Goal: Task Accomplishment & Management: Complete application form

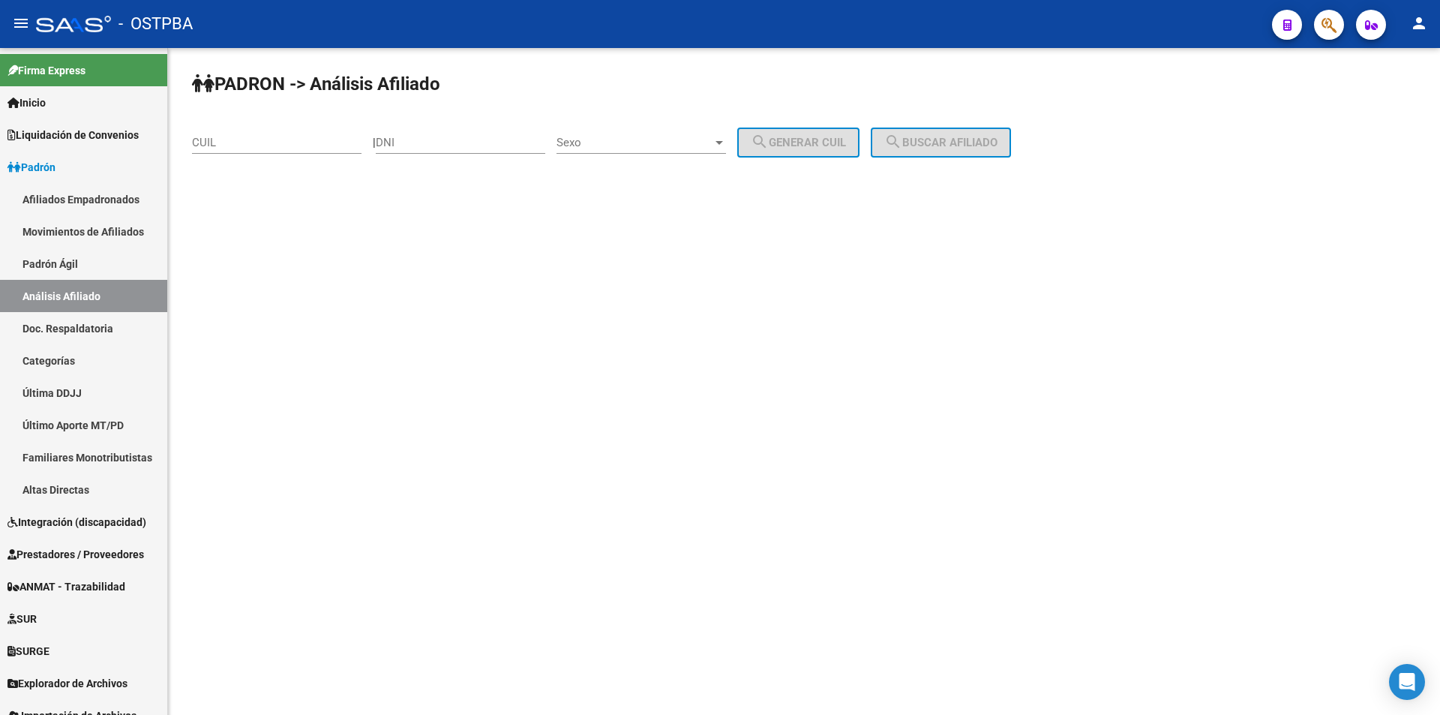
click at [290, 146] on input "CUIL" at bounding box center [277, 143] width 170 height 14
click at [441, 140] on input "DNI" at bounding box center [461, 143] width 170 height 14
paste input "29752438"
type input "29752438"
click at [621, 158] on div "Sexo Sexo" at bounding box center [642, 145] width 170 height 47
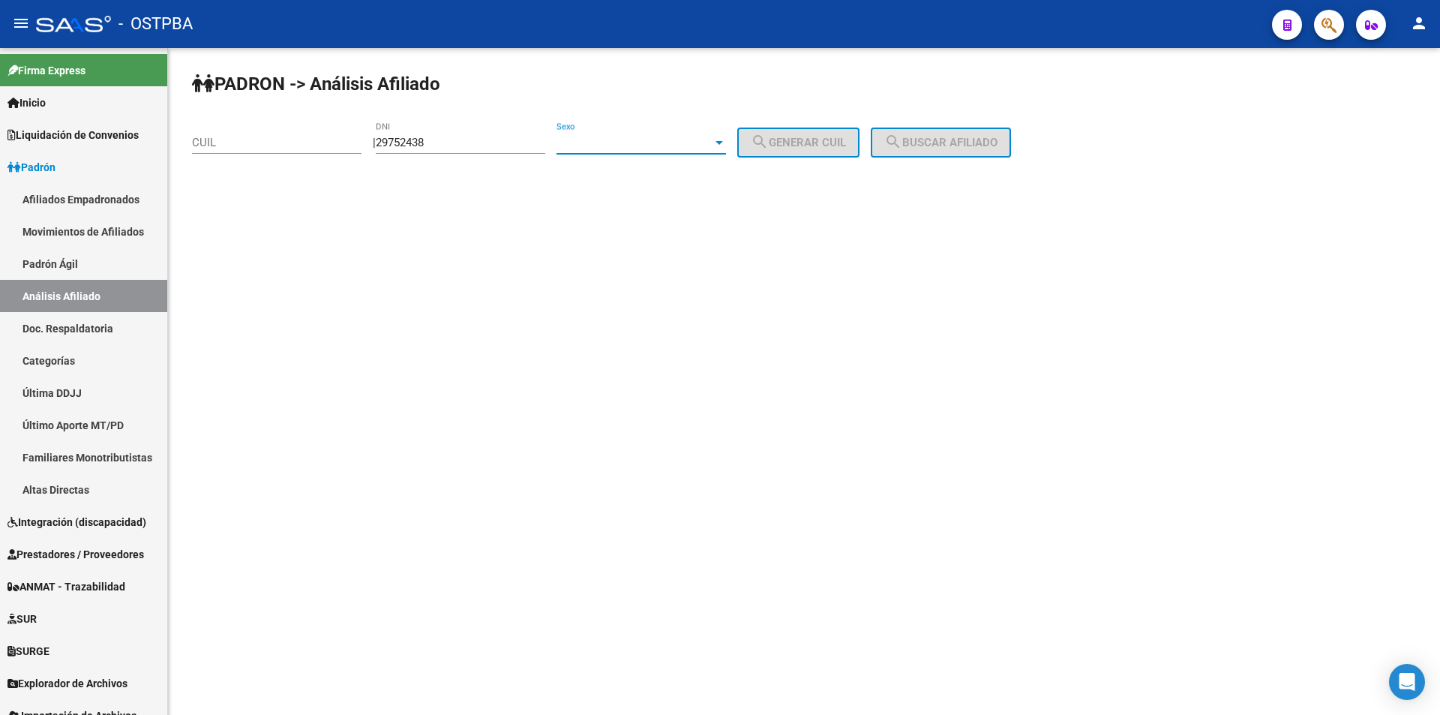
click at [620, 138] on span "Sexo" at bounding box center [635, 143] width 156 height 14
click at [620, 142] on span "Masculino" at bounding box center [658, 143] width 170 height 34
drag, startPoint x: 770, startPoint y: 143, endPoint x: 815, endPoint y: 138, distance: 45.3
click at [769, 143] on mat-icon "search" at bounding box center [760, 142] width 18 height 18
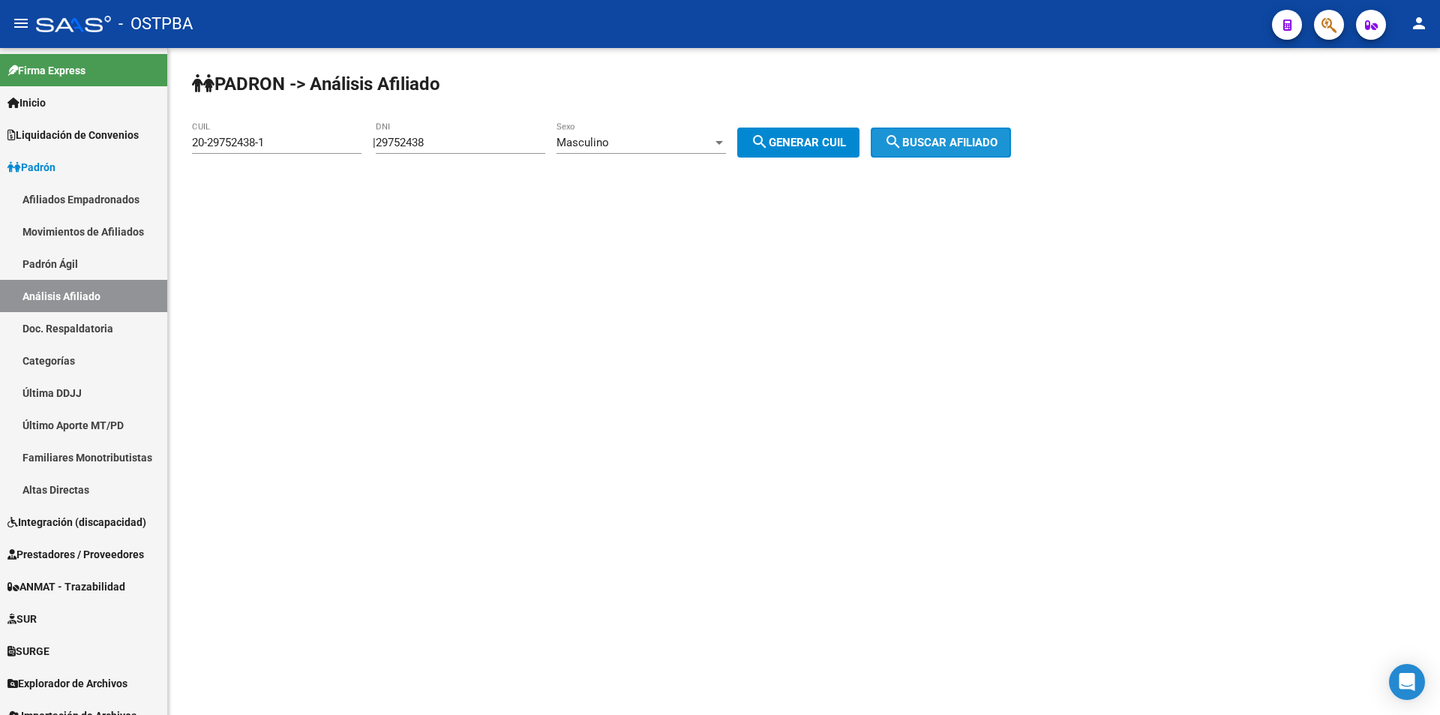
click at [939, 133] on button "search Buscar afiliado" at bounding box center [941, 143] width 140 height 30
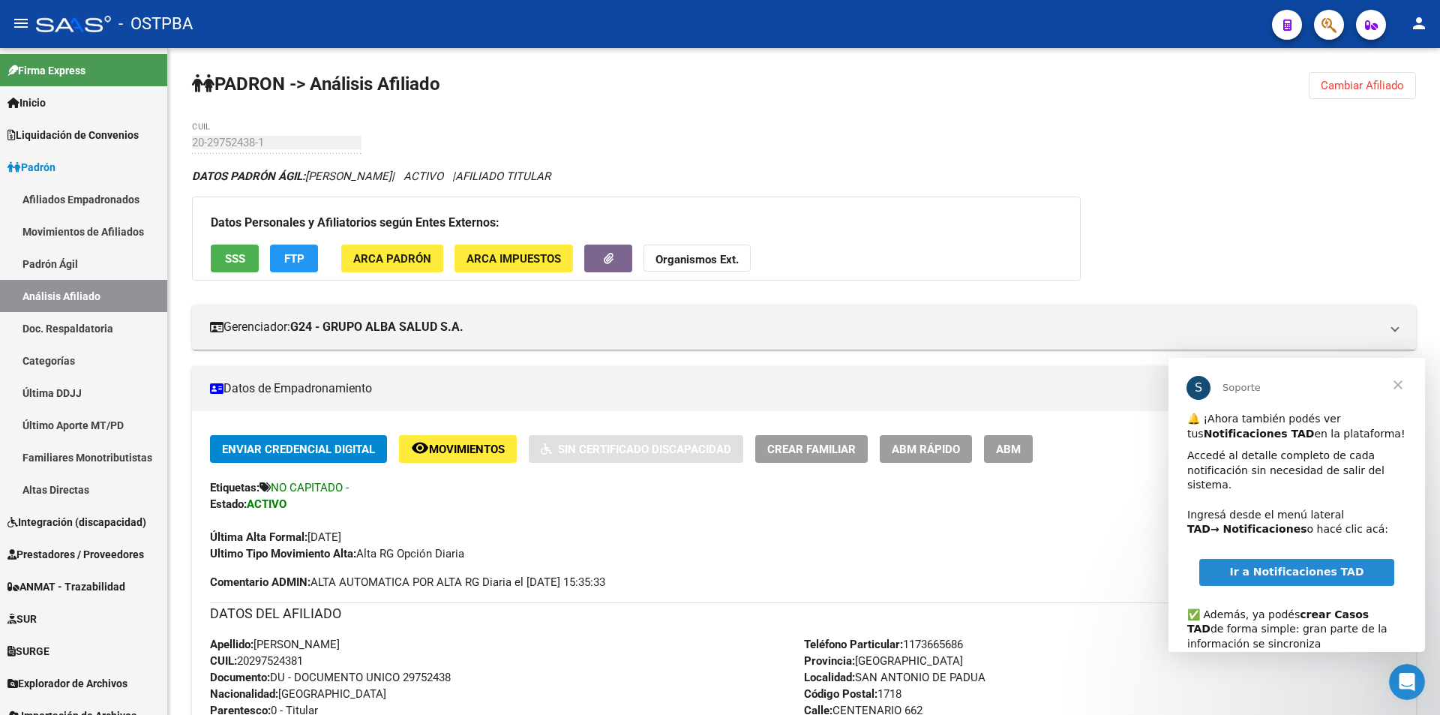
click at [1396, 385] on span "Cerrar" at bounding box center [1398, 385] width 54 height 54
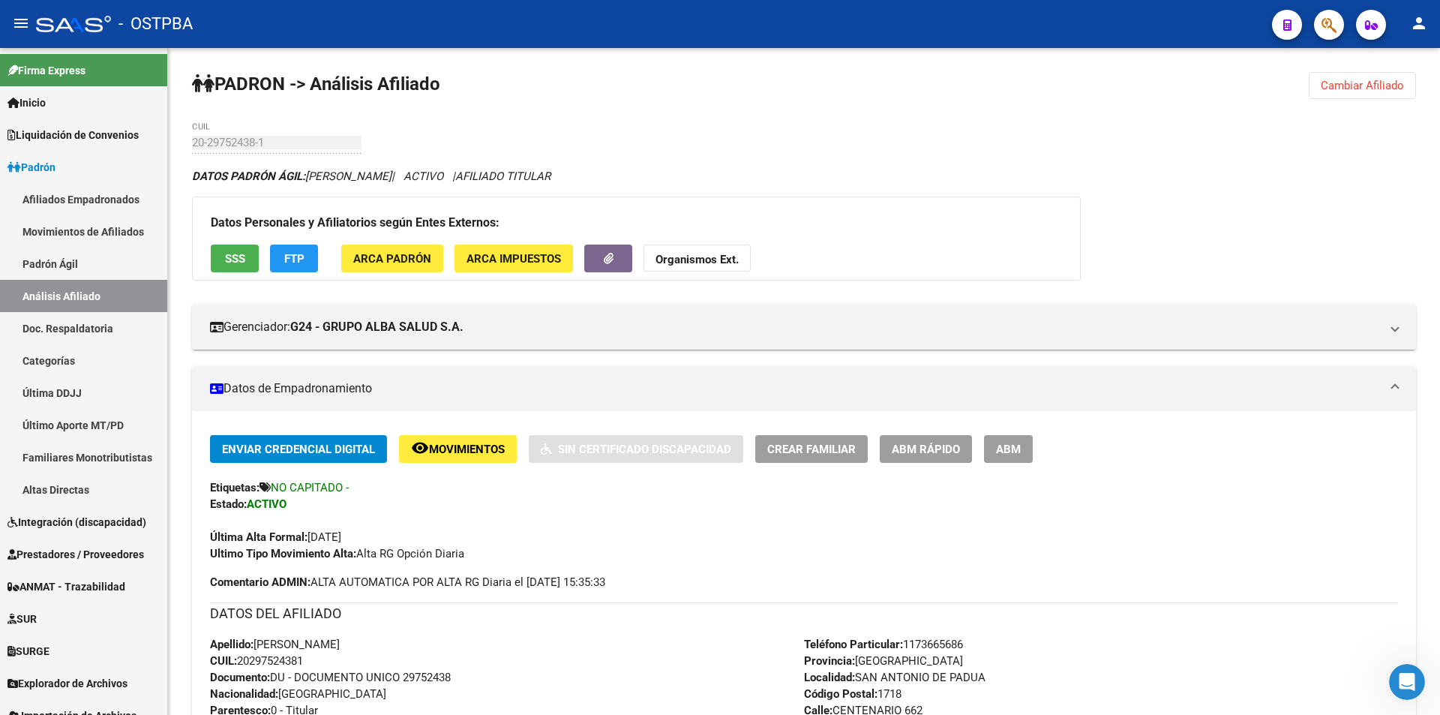
click at [242, 255] on span "SSS" at bounding box center [235, 259] width 20 height 14
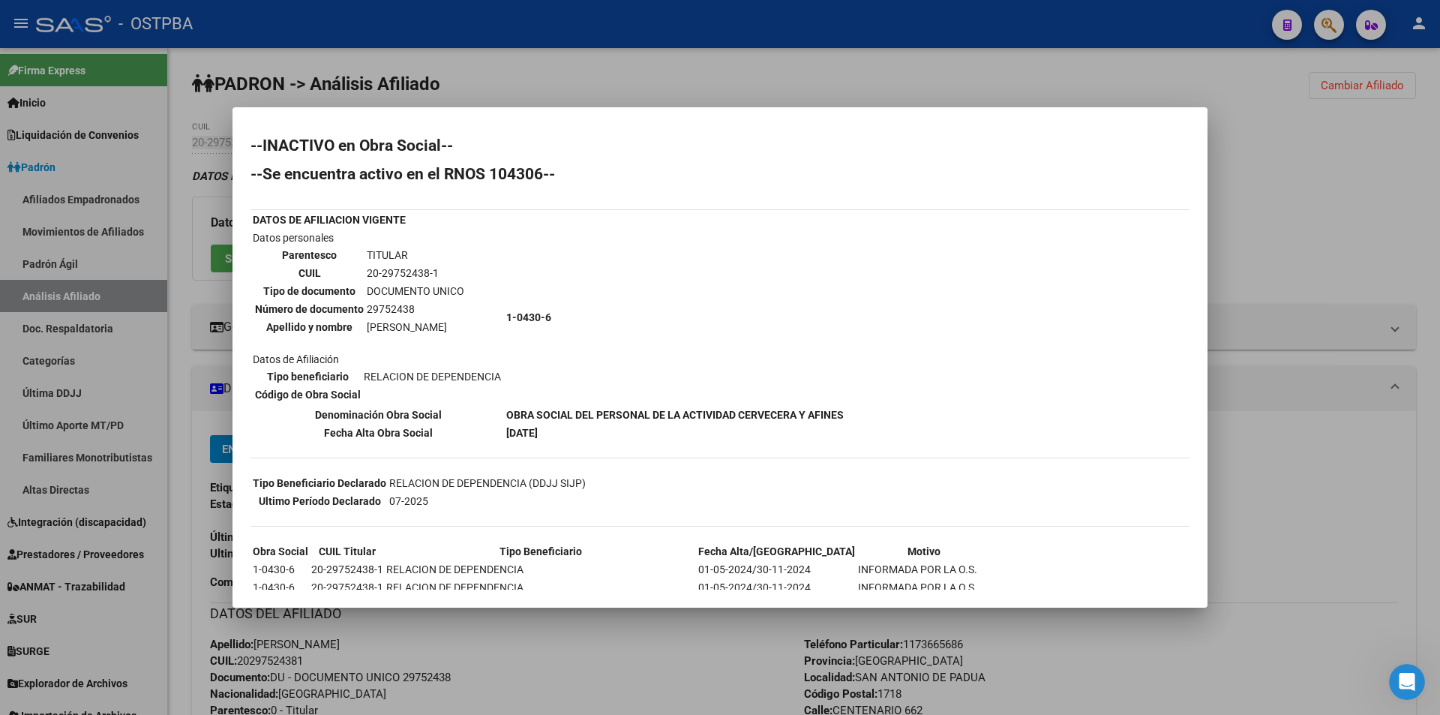
click at [632, 634] on div at bounding box center [720, 357] width 1440 height 715
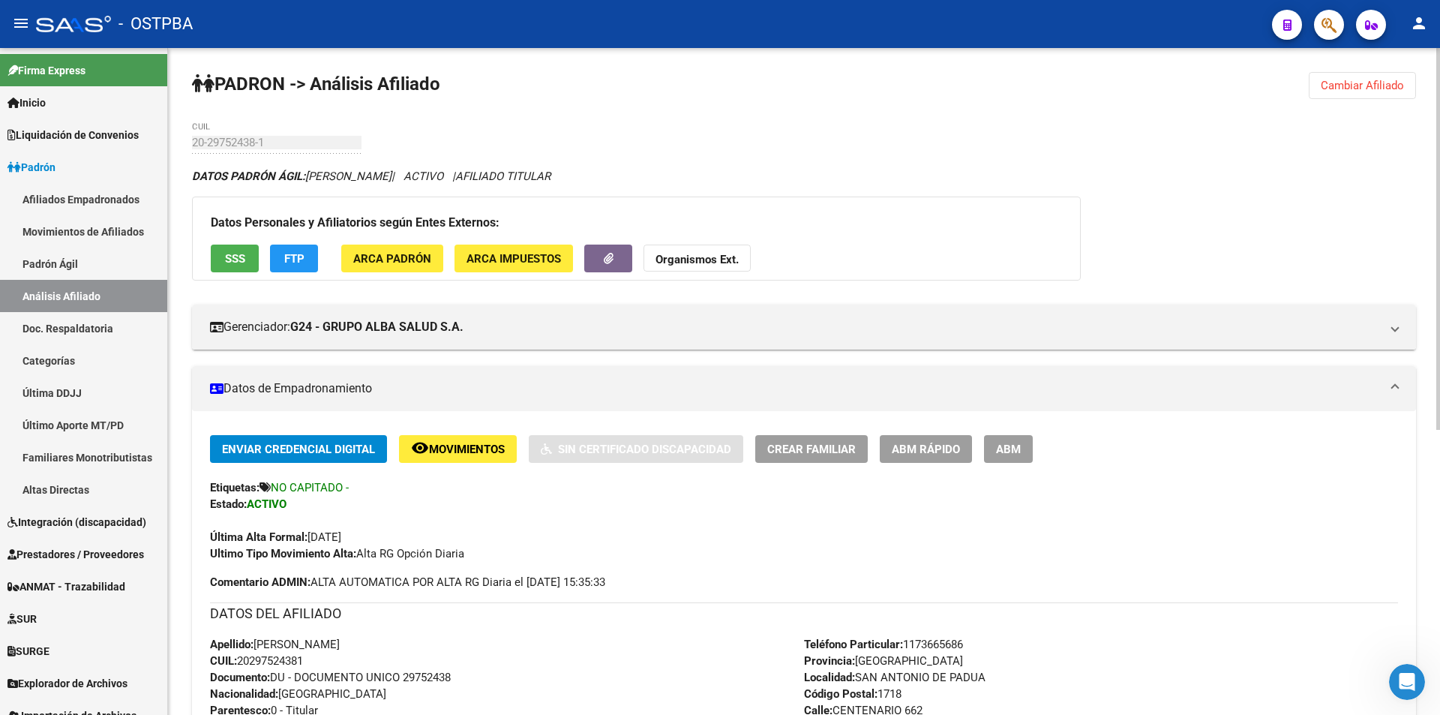
click at [306, 267] on button "FTP" at bounding box center [294, 259] width 48 height 28
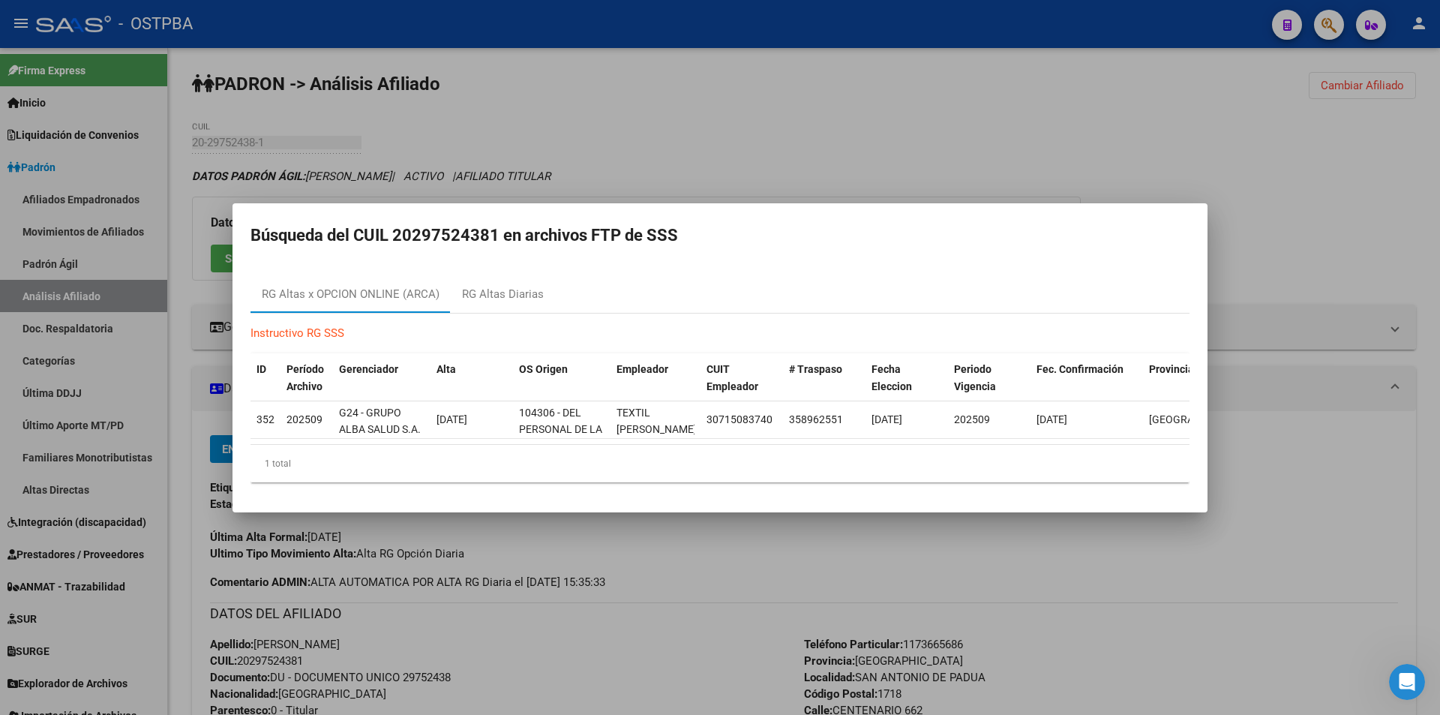
drag, startPoint x: 792, startPoint y: 437, endPoint x: 818, endPoint y: 437, distance: 26.3
click at [818, 437] on datatable-body "3522 202509 G24 - GRUPO ALBA SALUD [DATE] 104306 - DEL PERSONAL DE LA ACTIVIDAD…" at bounding box center [720, 422] width 939 height 43
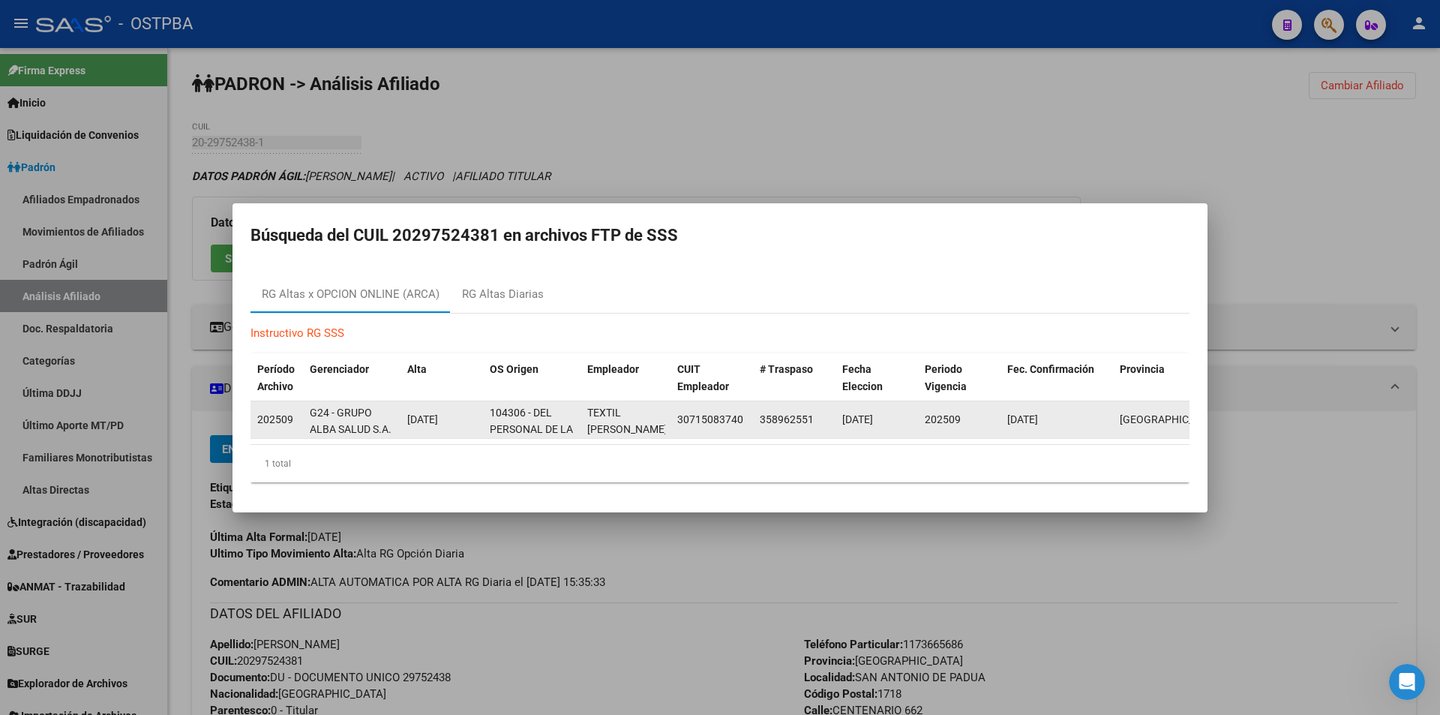
scroll to position [0, 15]
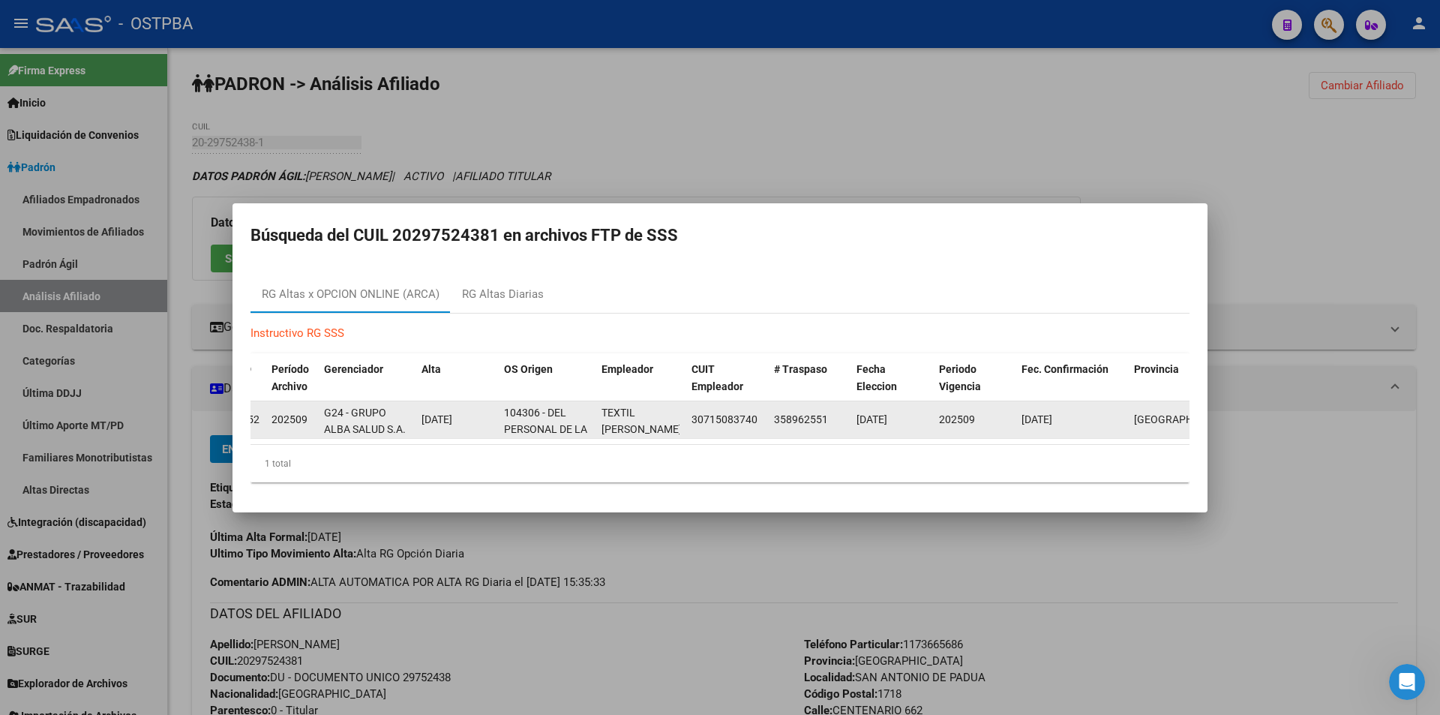
drag, startPoint x: 803, startPoint y: 429, endPoint x: 839, endPoint y: 426, distance: 36.9
click at [839, 426] on datatable-body-cell "358962551" at bounding box center [809, 419] width 83 height 37
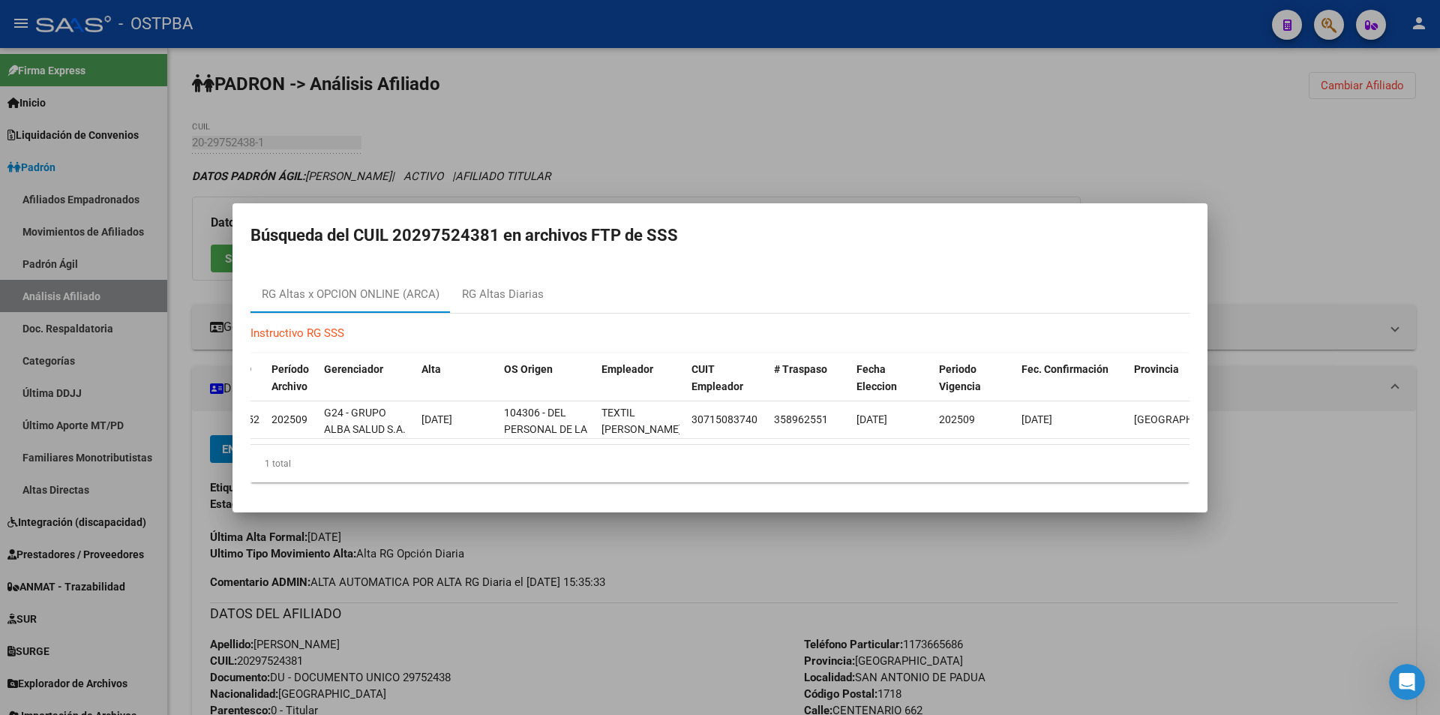
click at [762, 480] on div "1 total" at bounding box center [720, 464] width 939 height 38
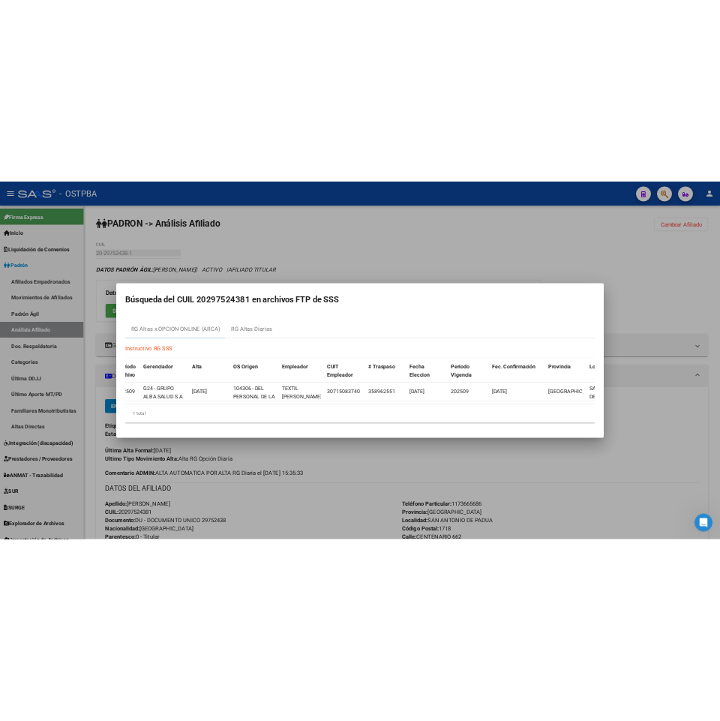
scroll to position [0, 55]
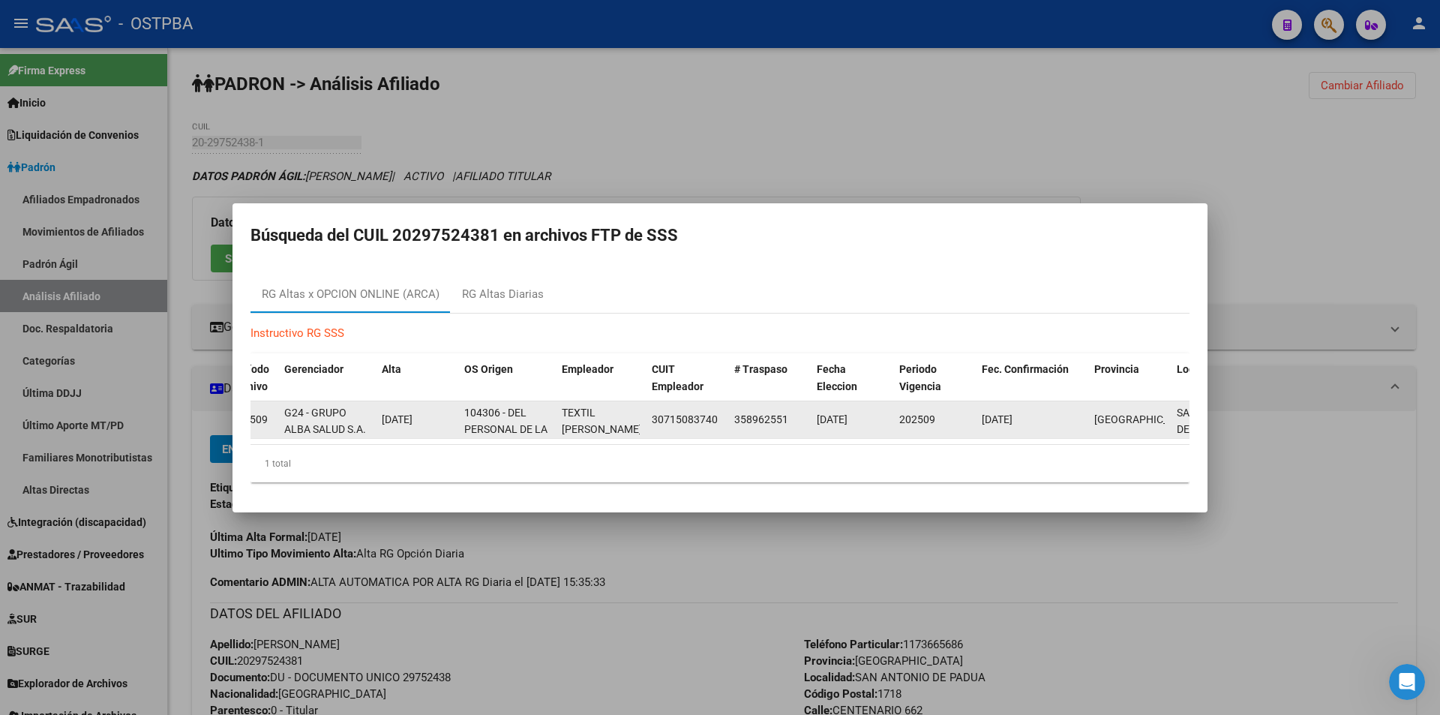
drag, startPoint x: 798, startPoint y: 413, endPoint x: 734, endPoint y: 413, distance: 64.5
click at [734, 413] on datatable-body-cell "358962551" at bounding box center [769, 419] width 83 height 37
copy span "358962551"
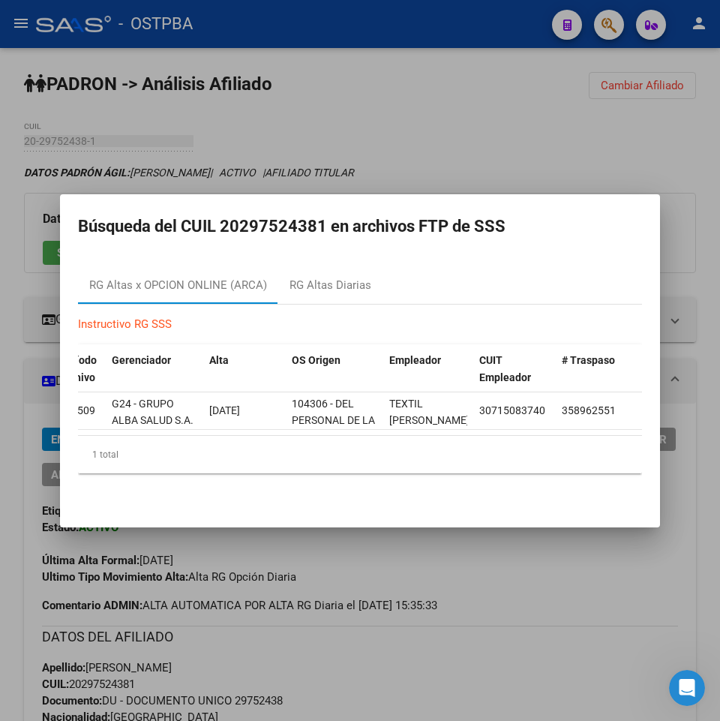
drag, startPoint x: 503, startPoint y: 126, endPoint x: 593, endPoint y: 86, distance: 98.4
click at [510, 122] on div at bounding box center [360, 360] width 720 height 721
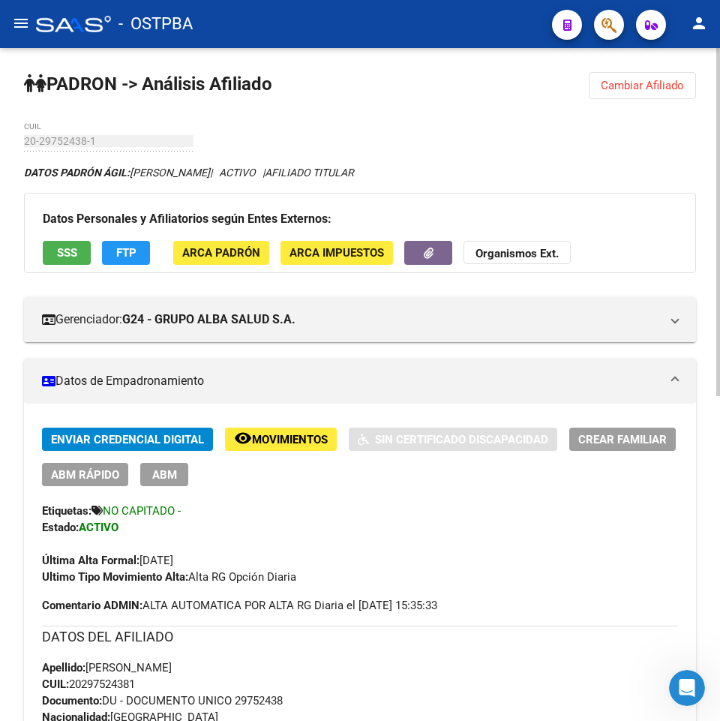
click at [651, 74] on button "Cambiar Afiliado" at bounding box center [642, 85] width 107 height 27
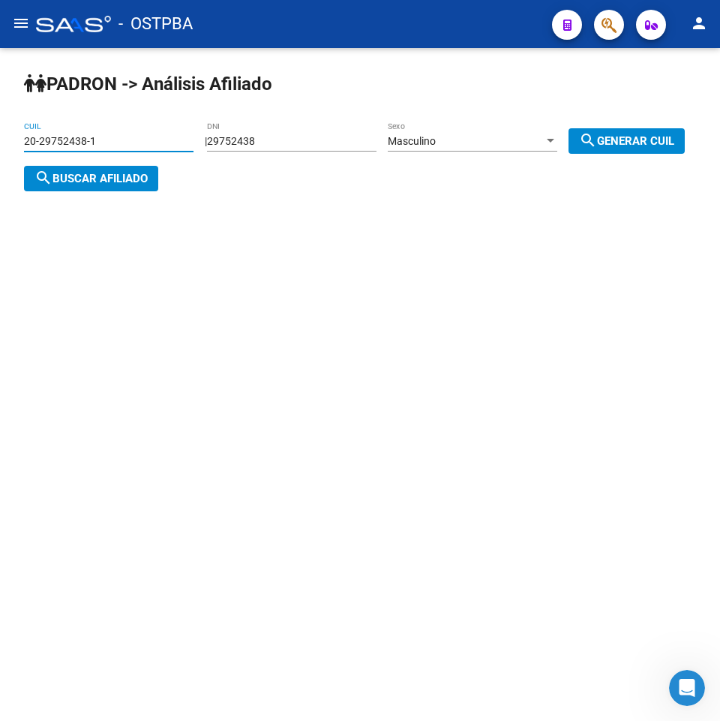
drag, startPoint x: 109, startPoint y: 146, endPoint x: 0, endPoint y: 143, distance: 108.8
click at [0, 143] on div "PADRON -> Análisis Afiliado 20-29752438-1 CUIL | 29752438 DNI Masculino Sexo se…" at bounding box center [360, 143] width 720 height 191
paste input "43744995-7"
type input "20-43744995-7"
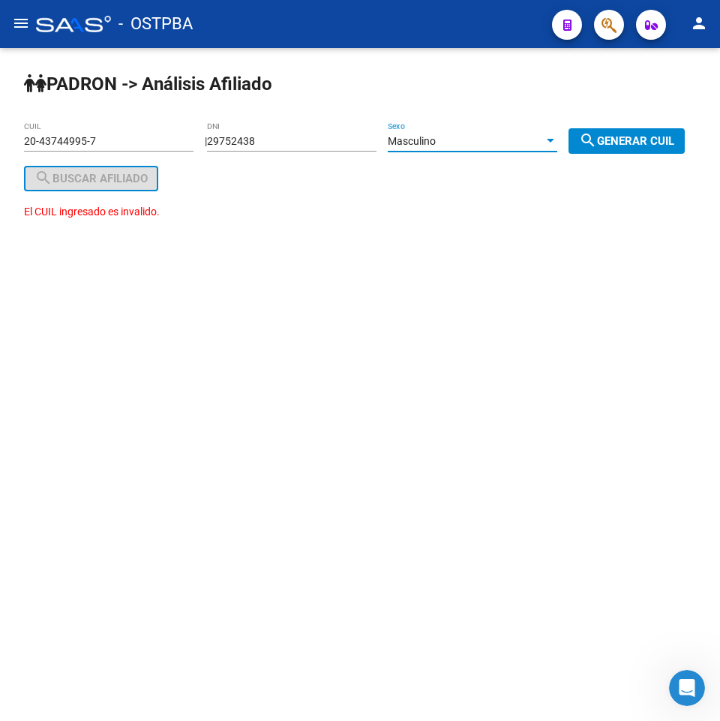
click at [419, 143] on span "Masculino" at bounding box center [412, 141] width 48 height 12
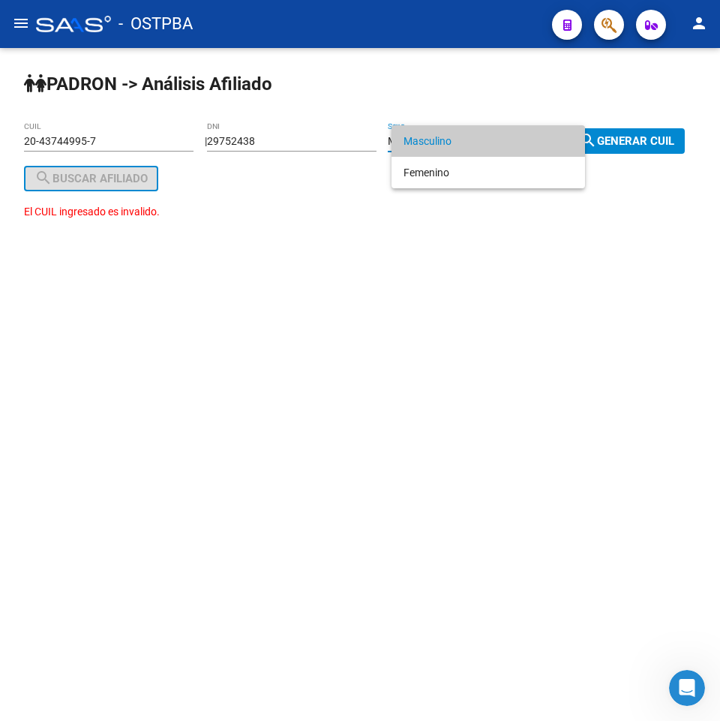
click at [146, 145] on div at bounding box center [360, 360] width 720 height 721
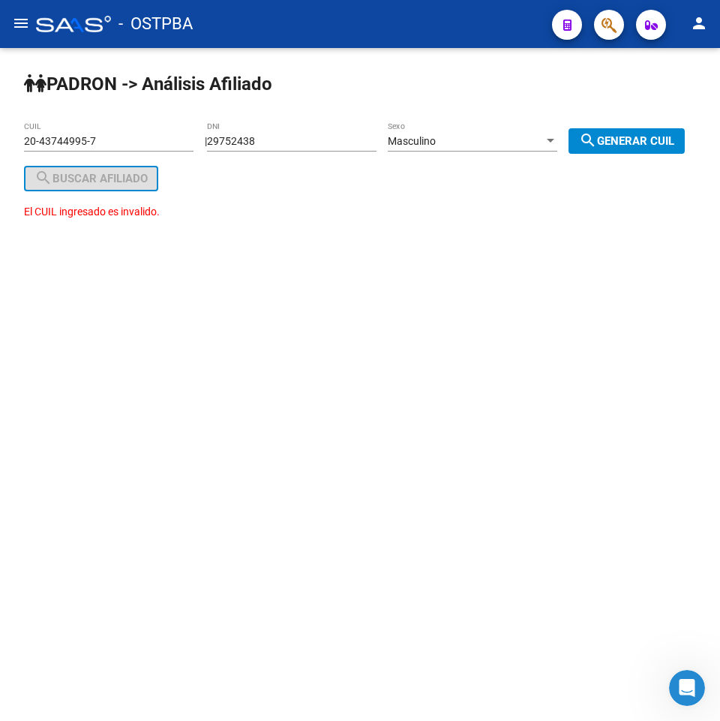
click at [337, 140] on input "29752438" at bounding box center [292, 141] width 170 height 13
click at [323, 342] on mat-sidenav-content "PADRON -> Análisis Afiliado 20-43744995-7 CUIL | 29752438 DNI Masculino Sexo se…" at bounding box center [360, 384] width 720 height 673
drag, startPoint x: 317, startPoint y: 140, endPoint x: 121, endPoint y: 133, distance: 196.7
click at [122, 135] on app-analisis-afiliado "PADRON -> Análisis Afiliado 20-43744995-7 CUIL | 29752438 DNI Masculino Sexo se…" at bounding box center [360, 185] width 672 height 101
paste input "43744995"
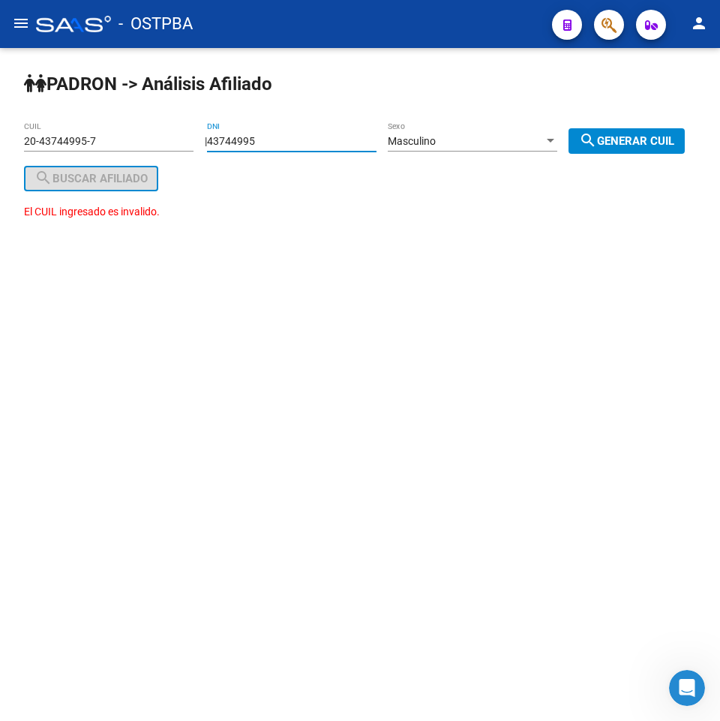
type input "43744995"
click at [485, 131] on div "Masculino Sexo" at bounding box center [473, 137] width 170 height 30
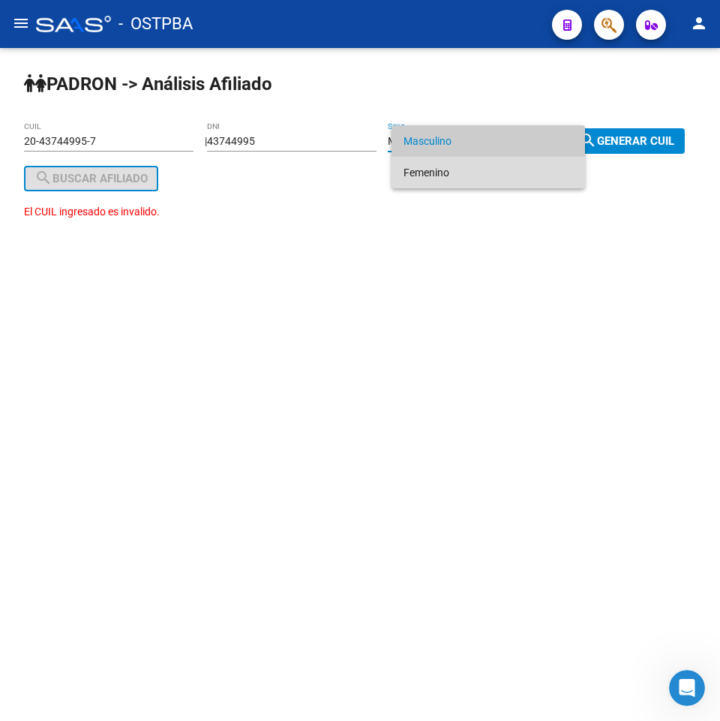
drag, startPoint x: 458, startPoint y: 172, endPoint x: 158, endPoint y: 158, distance: 301.2
click at [456, 172] on span "Femenino" at bounding box center [489, 173] width 170 height 32
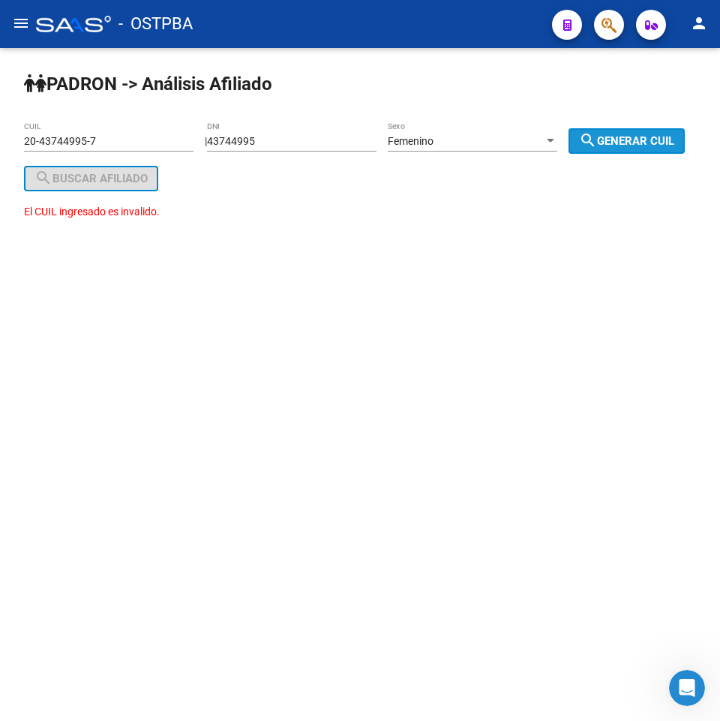
click at [569, 154] on button "search Generar CUIL" at bounding box center [627, 141] width 116 height 26
type input "27-43744995-9"
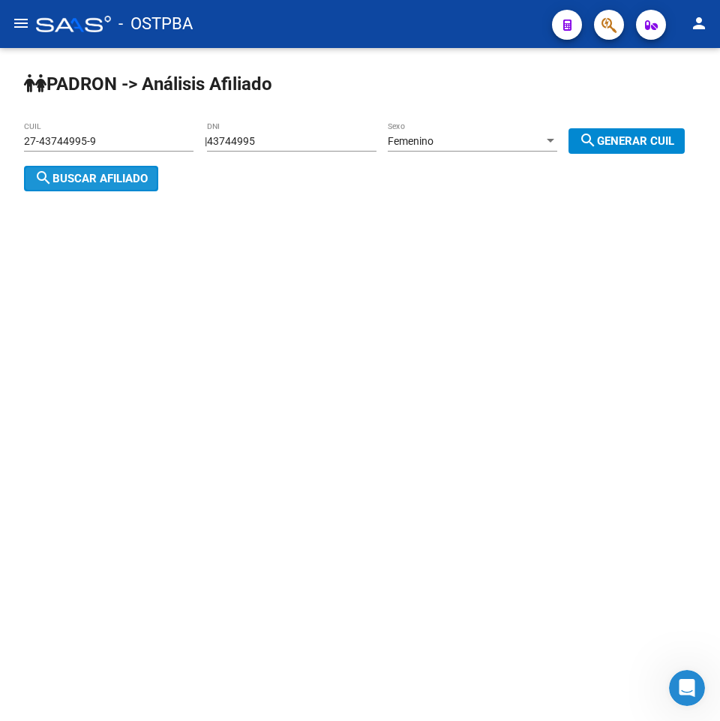
click at [158, 185] on button "search Buscar afiliado" at bounding box center [91, 179] width 134 height 26
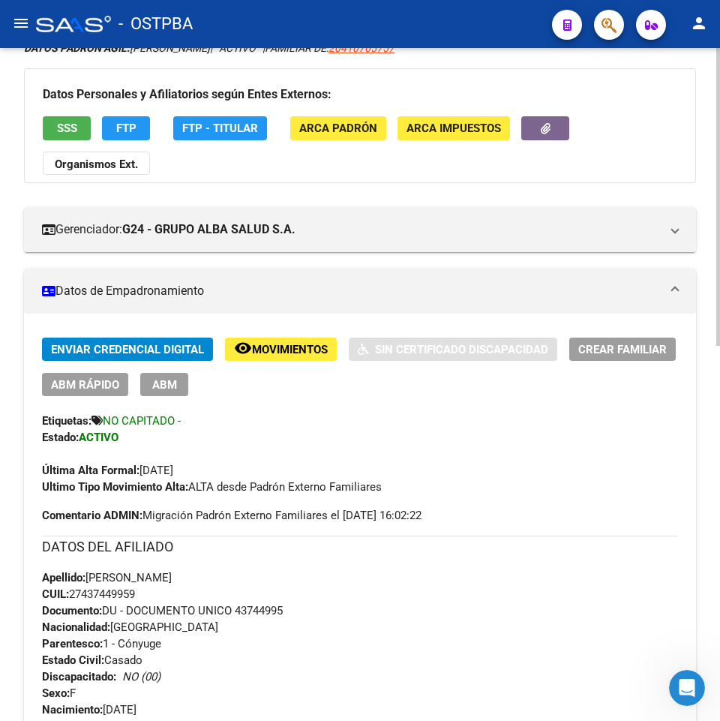
scroll to position [75, 0]
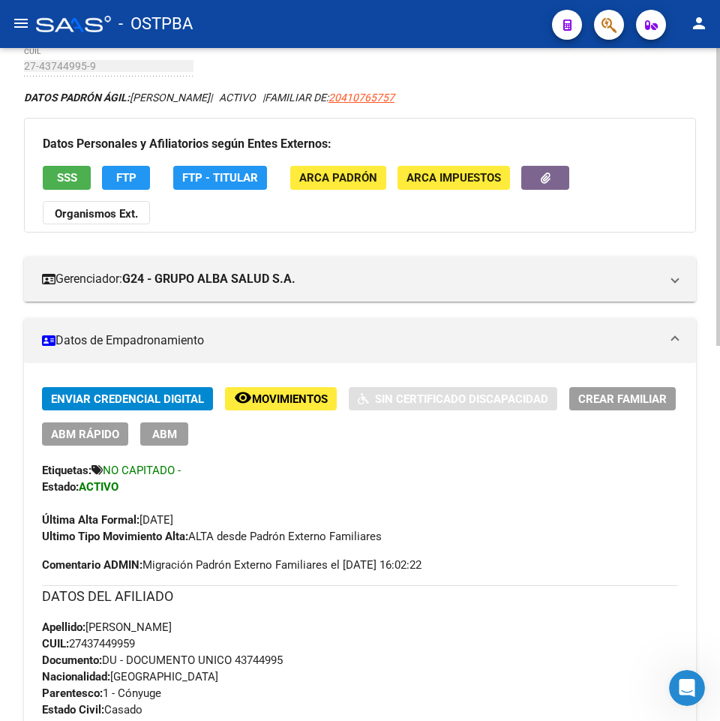
click at [281, 399] on span "Movimientos" at bounding box center [290, 399] width 76 height 14
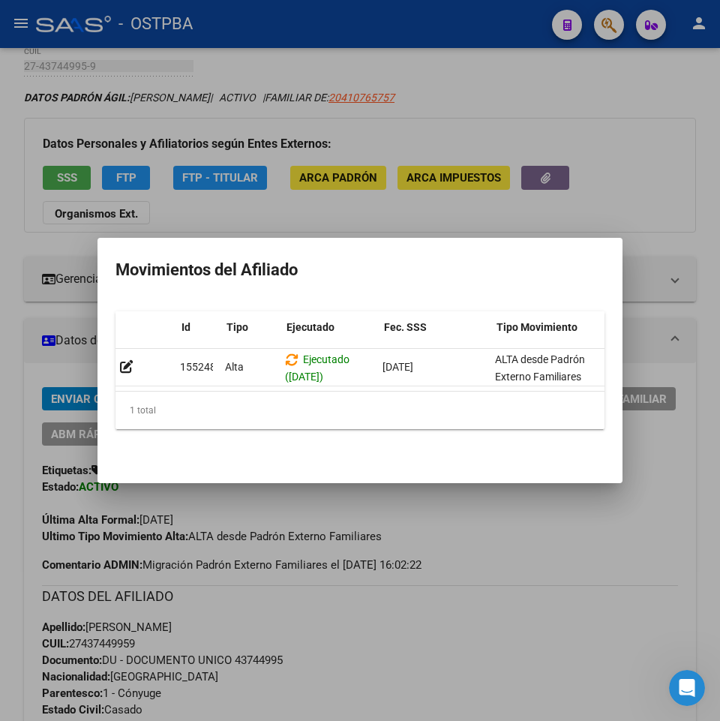
scroll to position [0, 0]
click at [468, 539] on div at bounding box center [360, 360] width 720 height 721
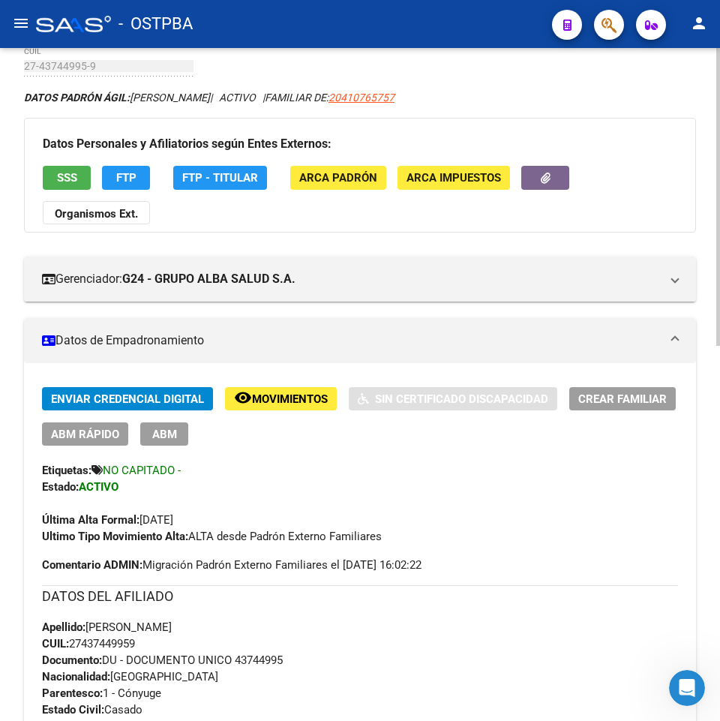
click at [367, 543] on div "Ultimo Tipo Movimiento Alta: ALTA desde Padrón Externo Familiares" at bounding box center [360, 536] width 636 height 17
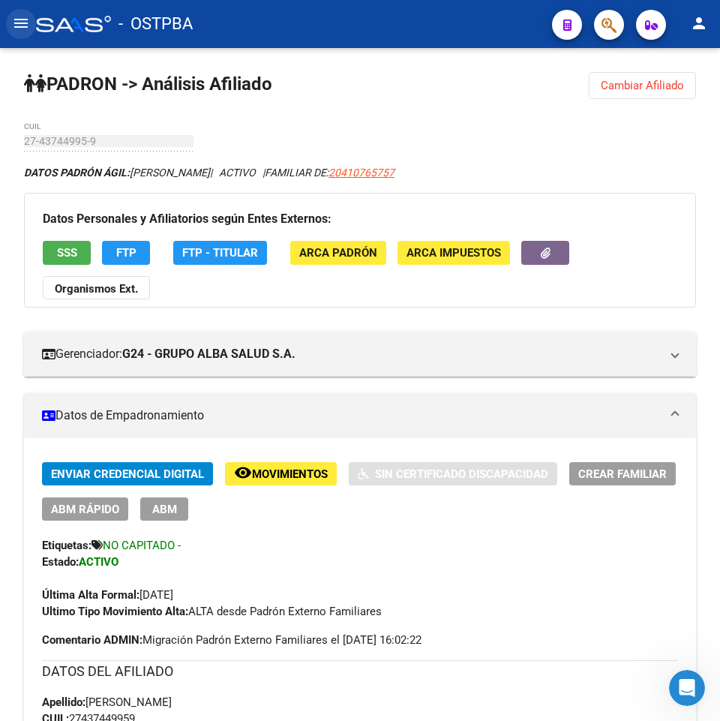
click at [23, 26] on mat-icon "menu" at bounding box center [21, 23] width 18 height 18
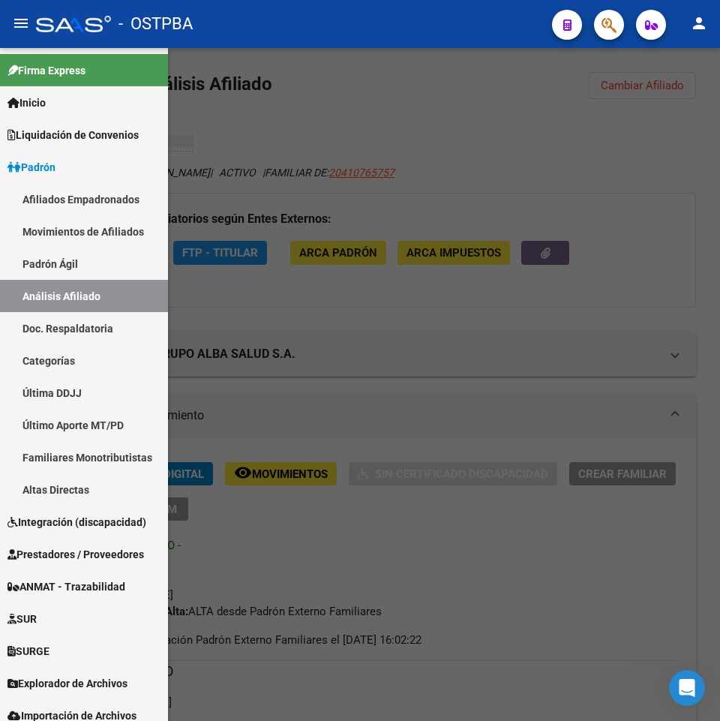
drag, startPoint x: 417, startPoint y: 59, endPoint x: 422, endPoint y: 34, distance: 25.9
click at [419, 54] on div at bounding box center [360, 384] width 720 height 673
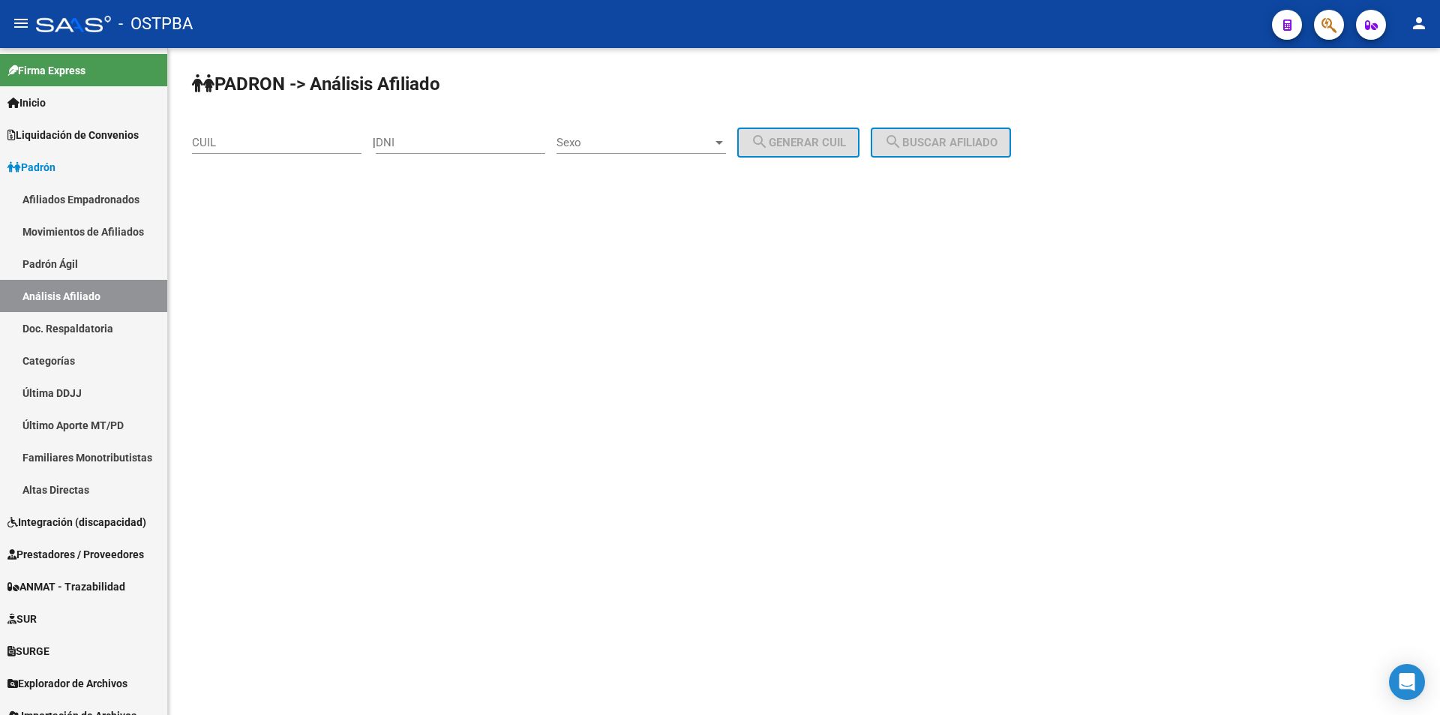
click at [286, 145] on input "CUIL" at bounding box center [277, 143] width 170 height 14
paste input "27-37933214-0"
type input "27-37933214-0"
click at [902, 136] on mat-icon "search" at bounding box center [893, 142] width 18 height 18
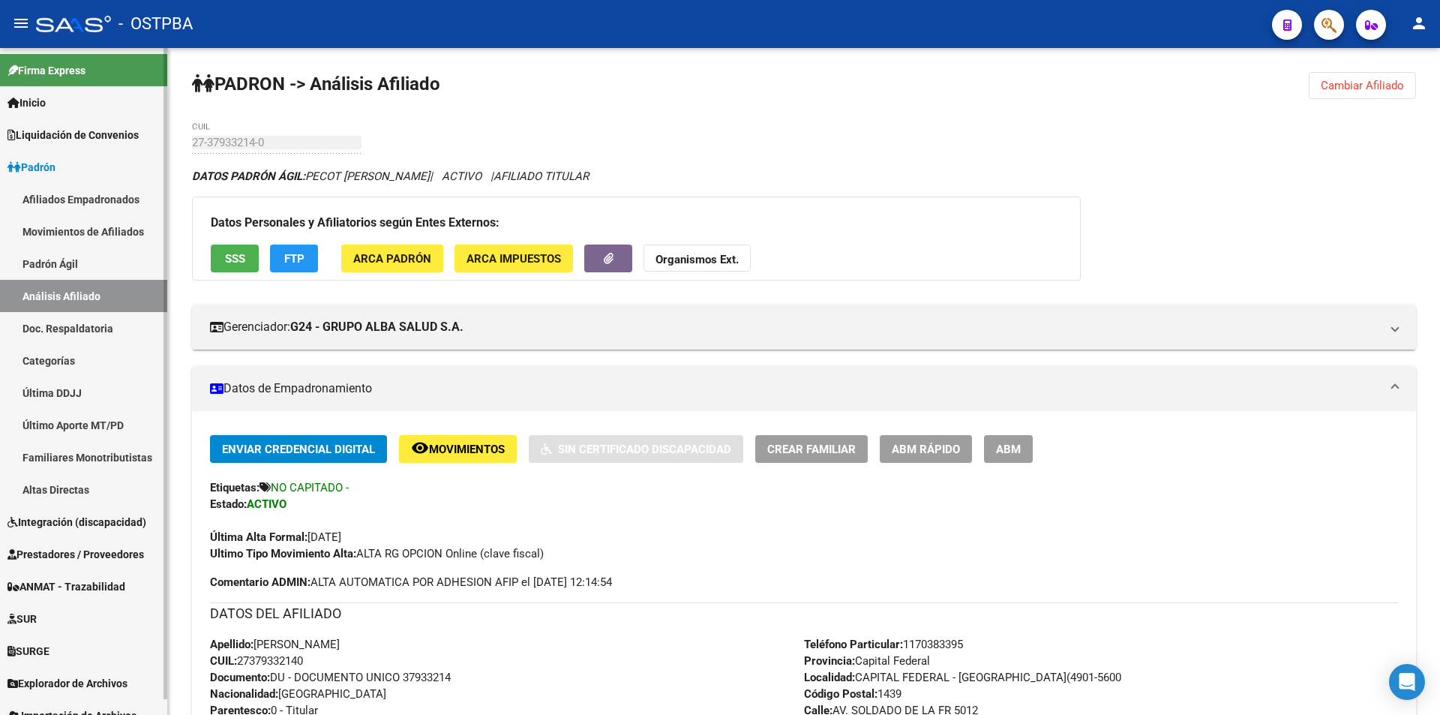
click at [103, 685] on span "Explorador de Archivos" at bounding box center [68, 683] width 120 height 17
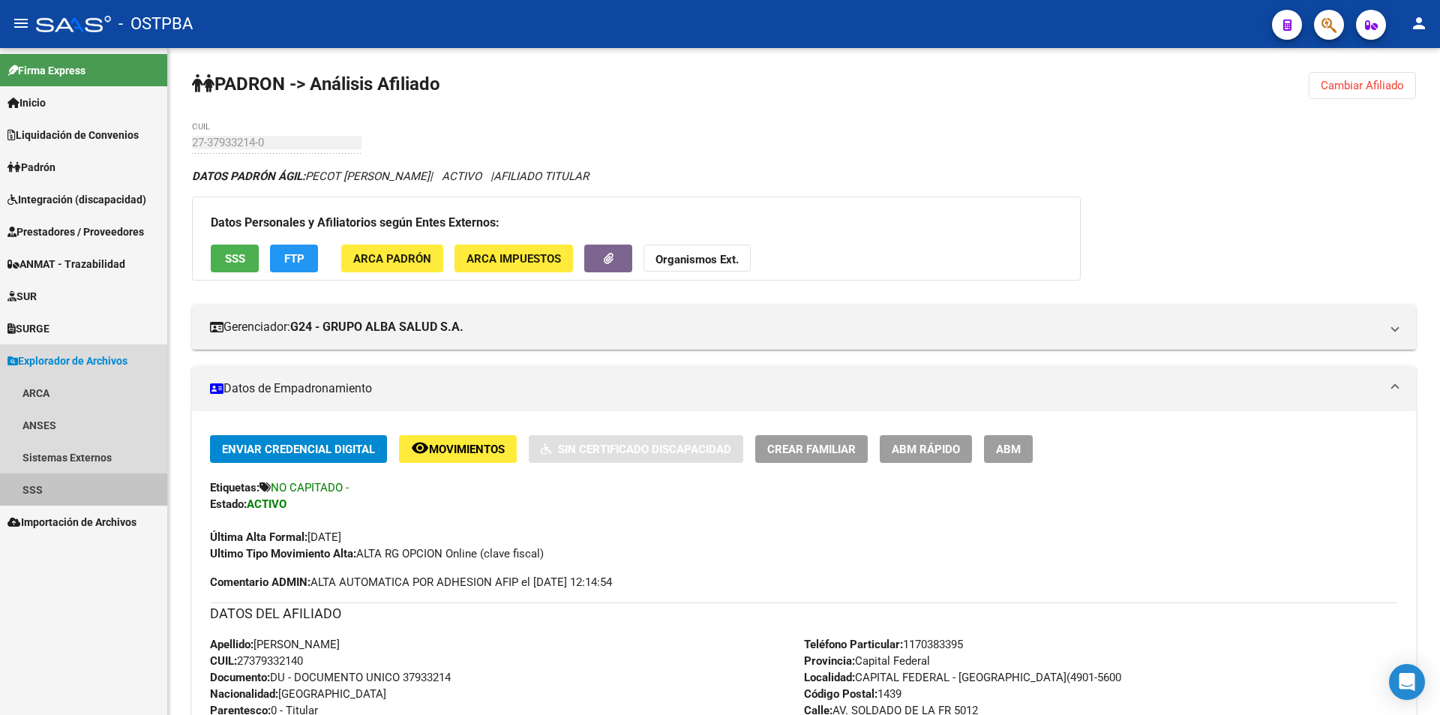
click at [46, 492] on link "SSS" at bounding box center [83, 489] width 167 height 32
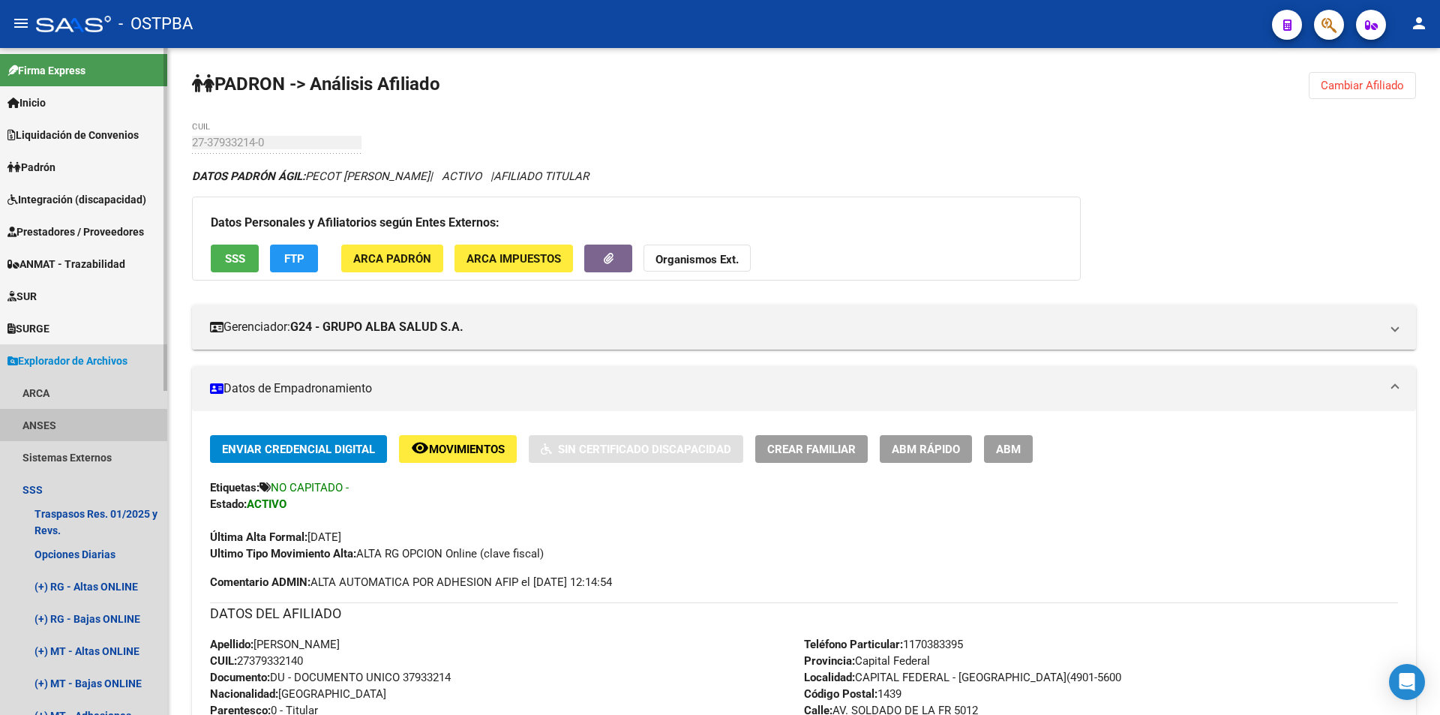
click at [53, 428] on link "ANSES" at bounding box center [83, 425] width 167 height 32
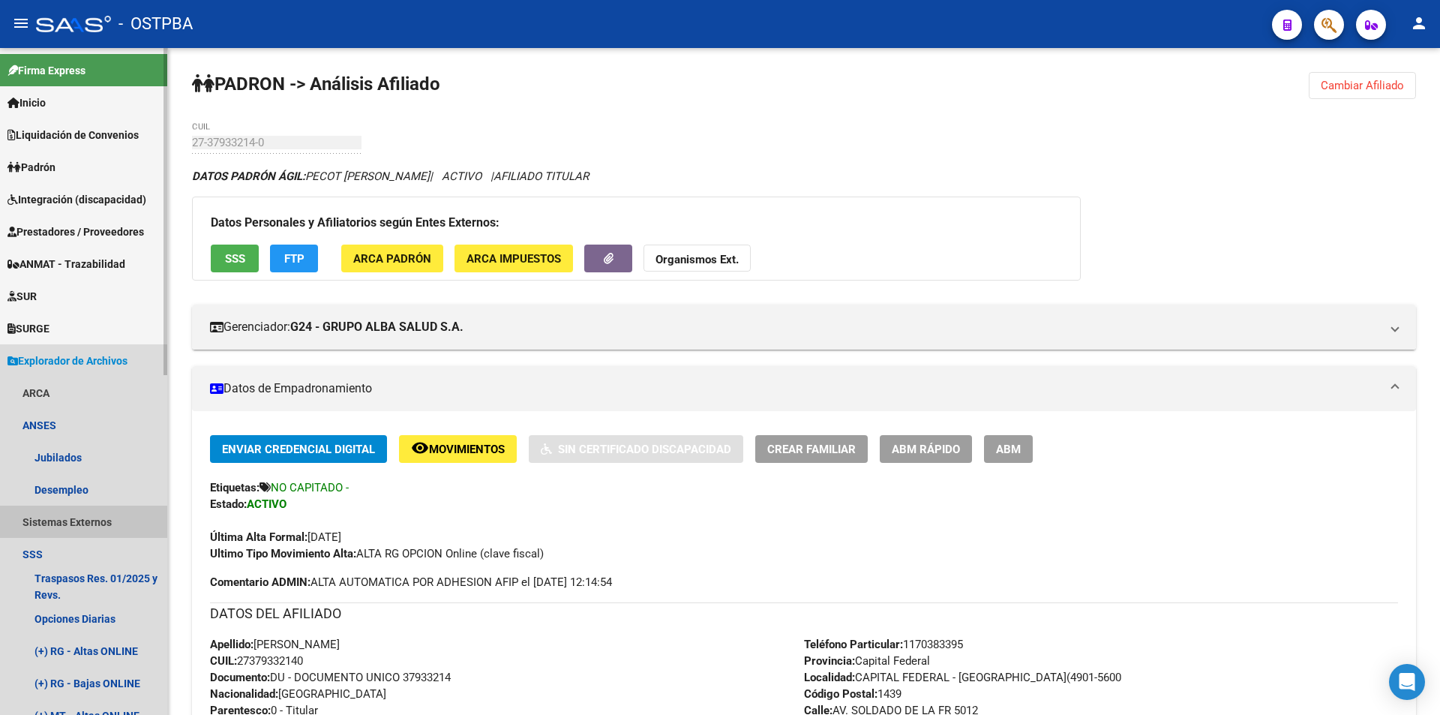
click at [50, 527] on link "Sistemas Externos" at bounding box center [83, 522] width 167 height 32
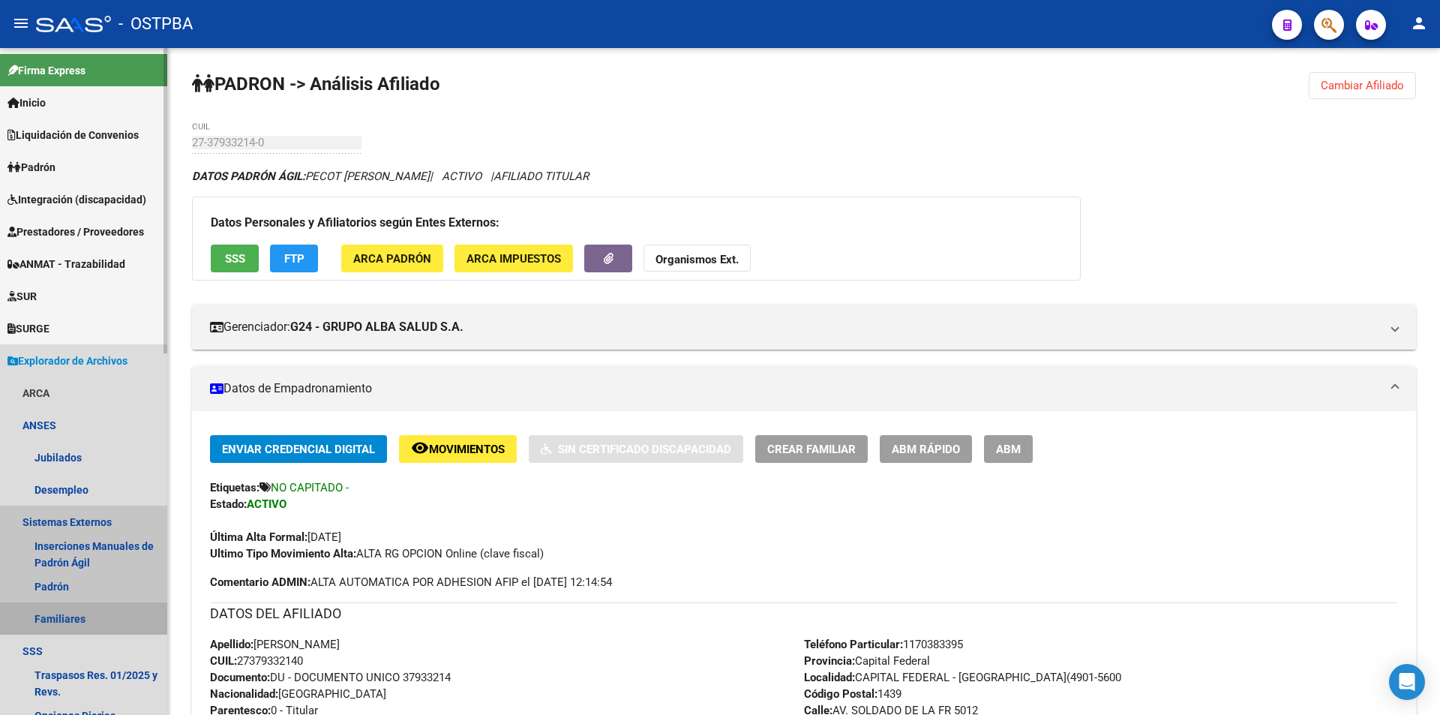
click at [58, 619] on link "Familiares" at bounding box center [83, 618] width 167 height 32
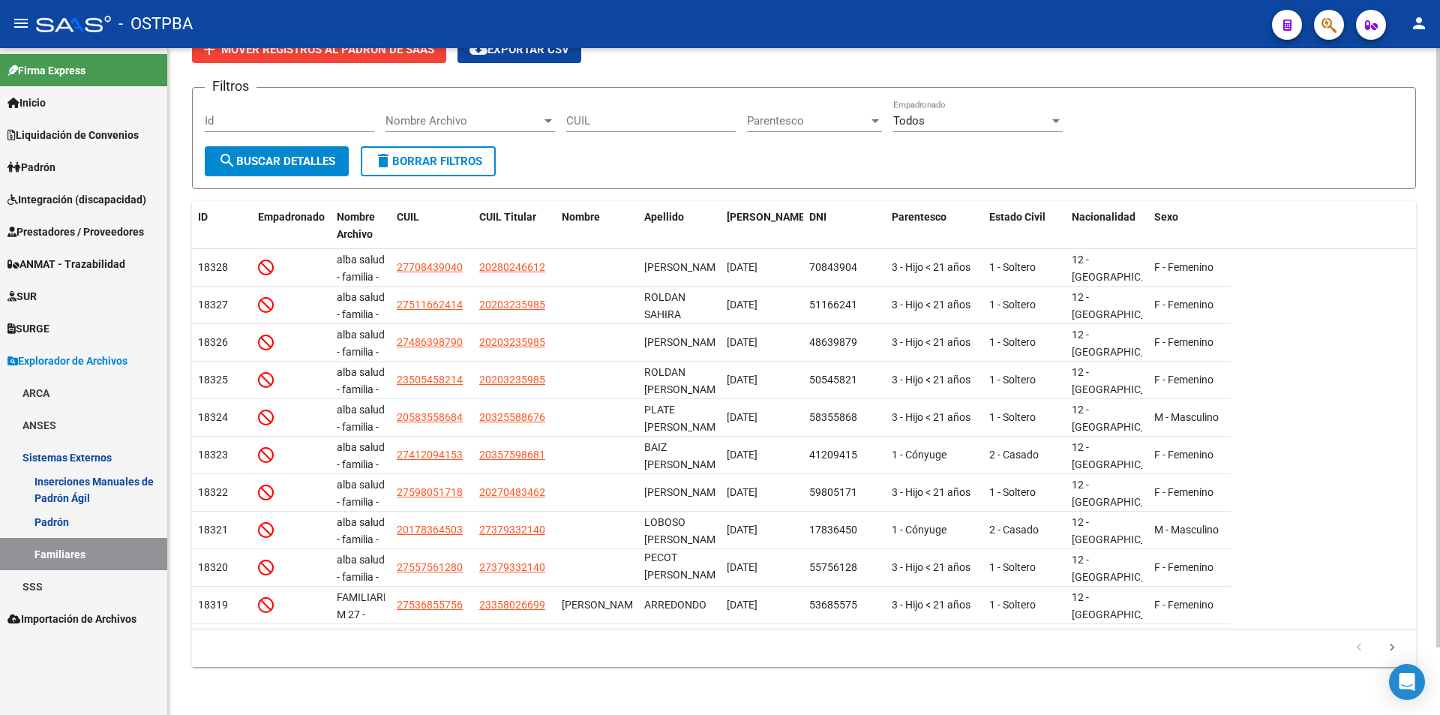
scroll to position [37, 0]
click at [1393, 647] on icon "go to next page" at bounding box center [1393, 650] width 20 height 18
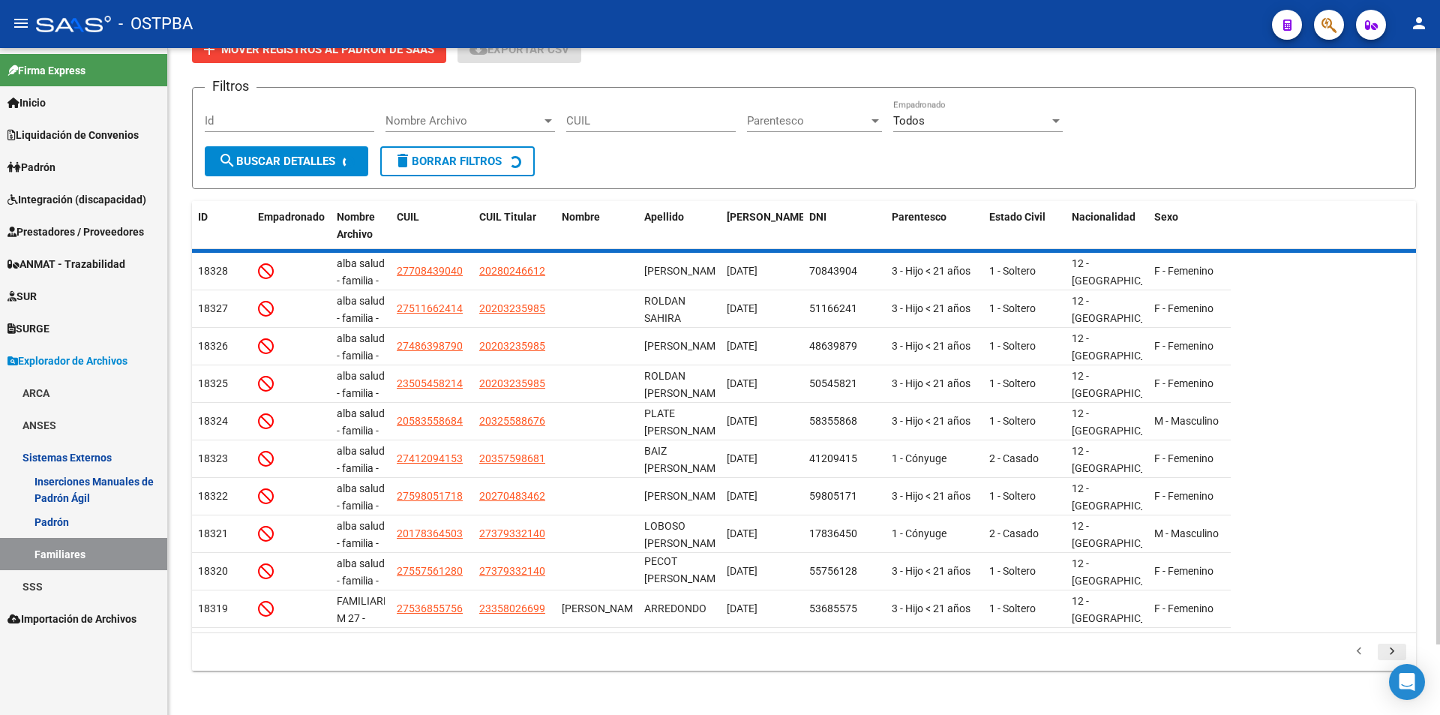
scroll to position [0, 0]
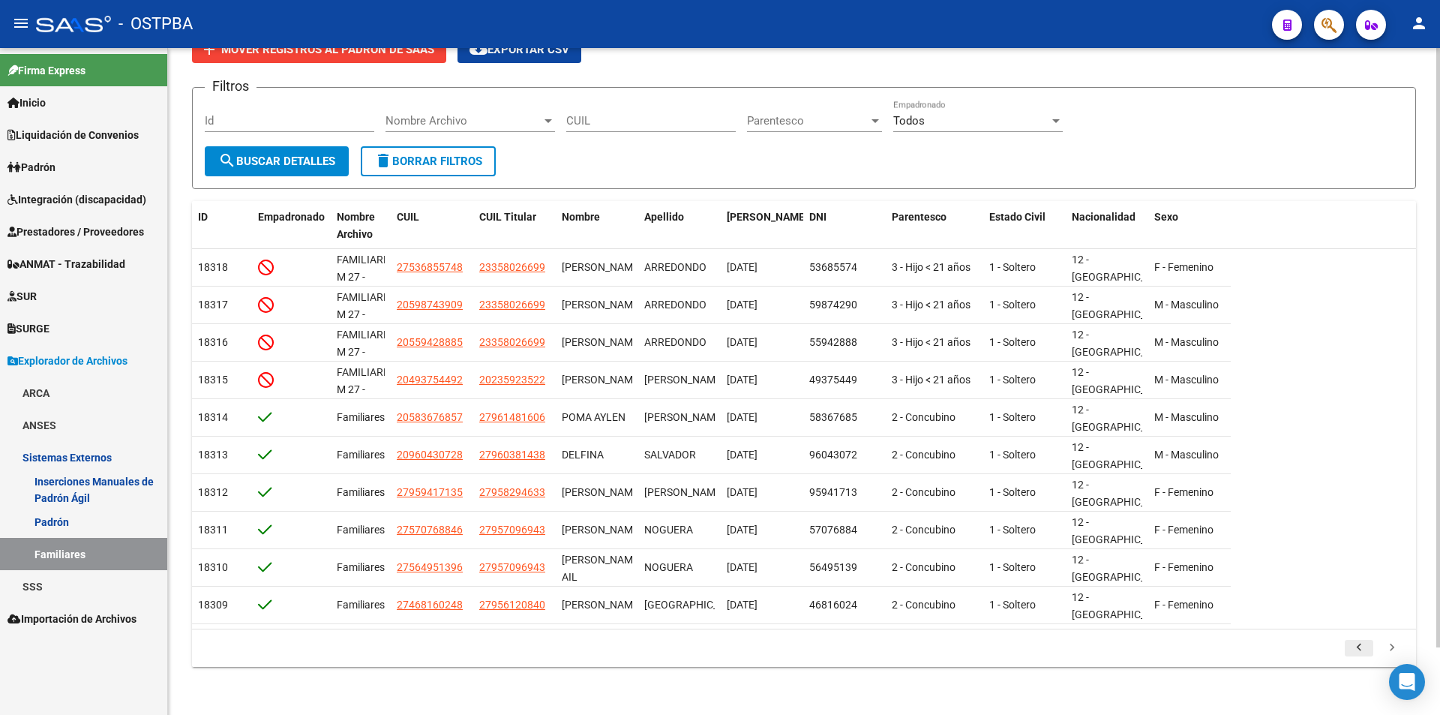
click at [1352, 644] on icon "go to previous page" at bounding box center [1360, 650] width 20 height 18
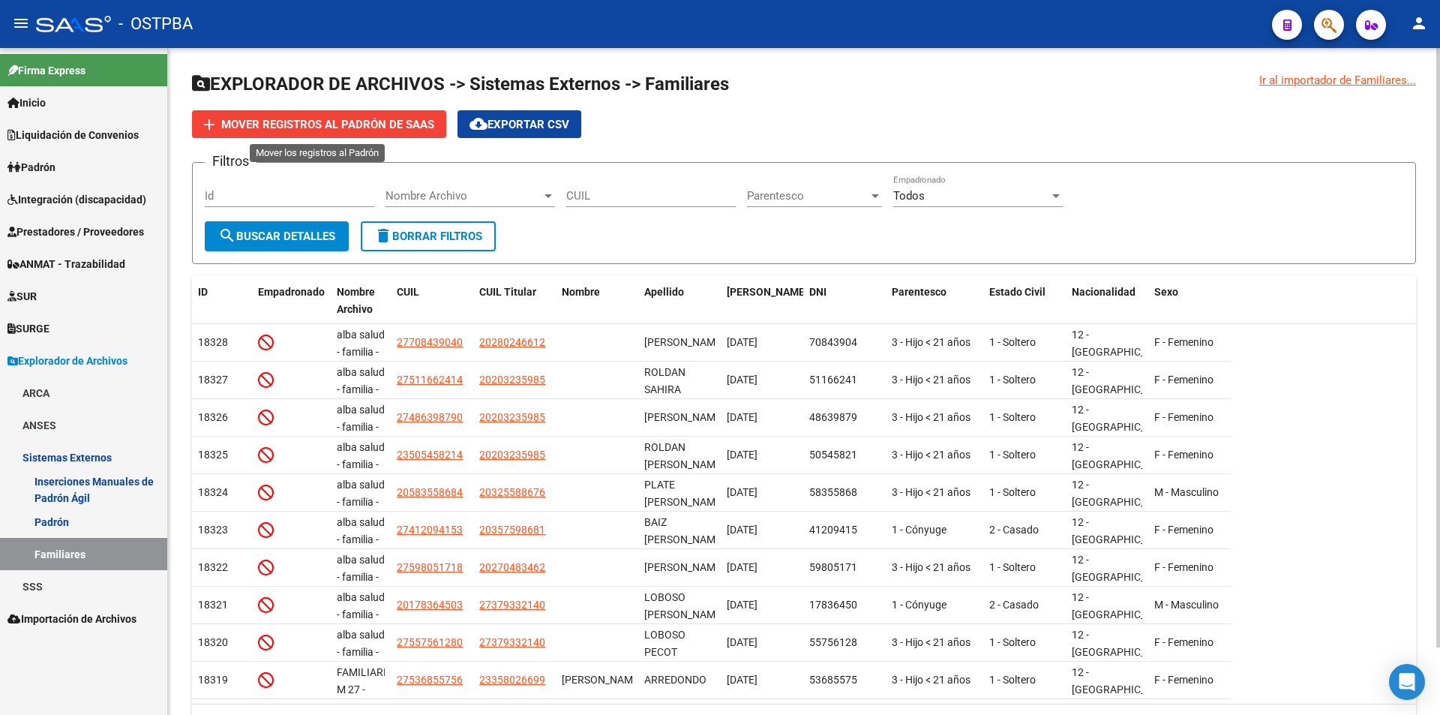
click at [425, 128] on span "Mover registros al PADRÓN de SAAS" at bounding box center [327, 125] width 213 height 14
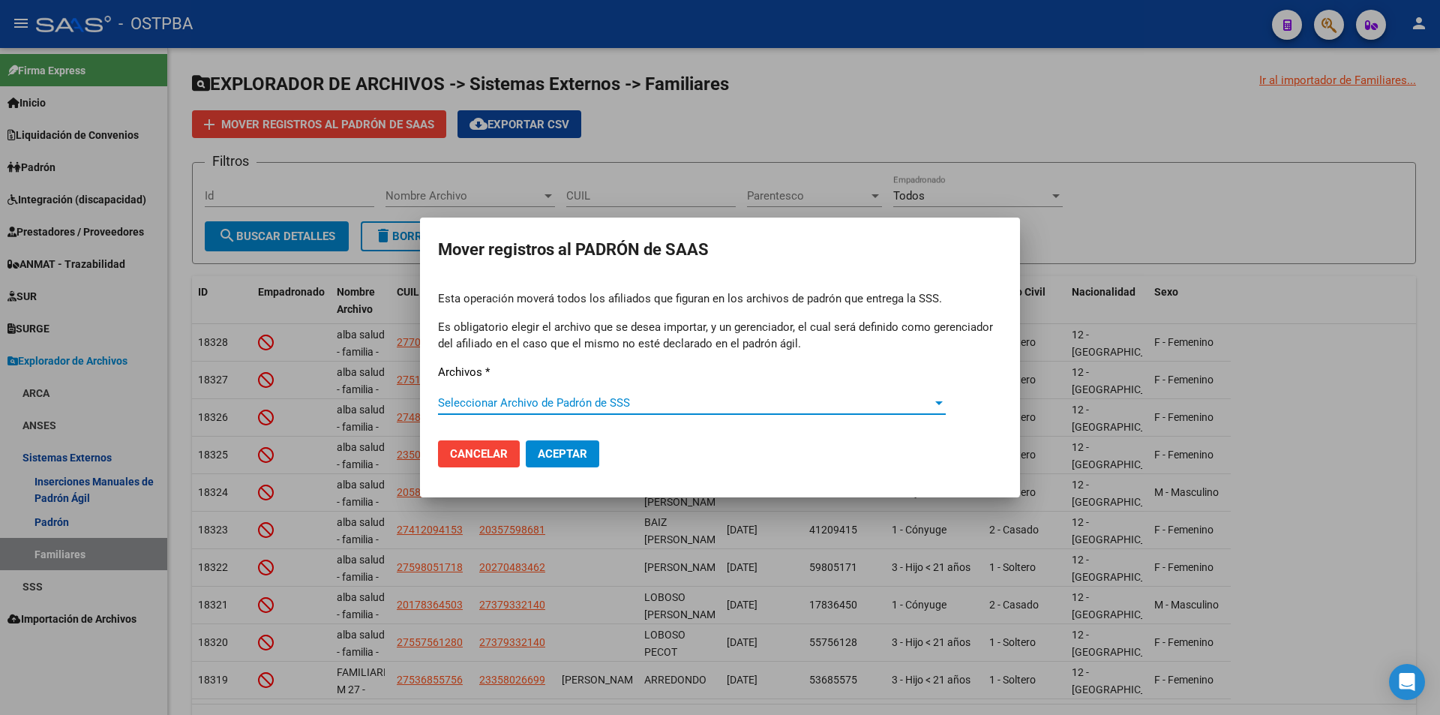
click at [585, 405] on span "Seleccionar Archivo de Padrón de SSS" at bounding box center [685, 403] width 494 height 14
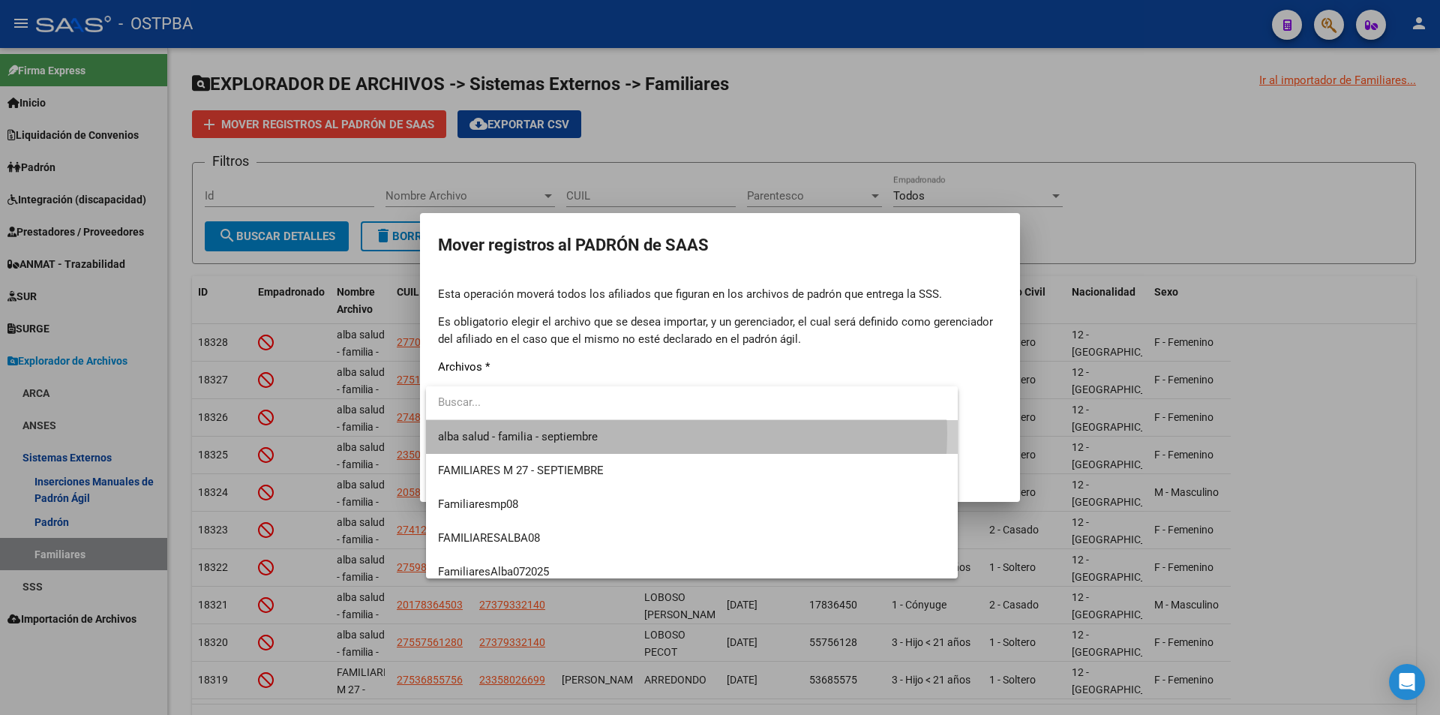
click at [627, 433] on span "alba salud - familia - septiembre" at bounding box center [692, 437] width 508 height 34
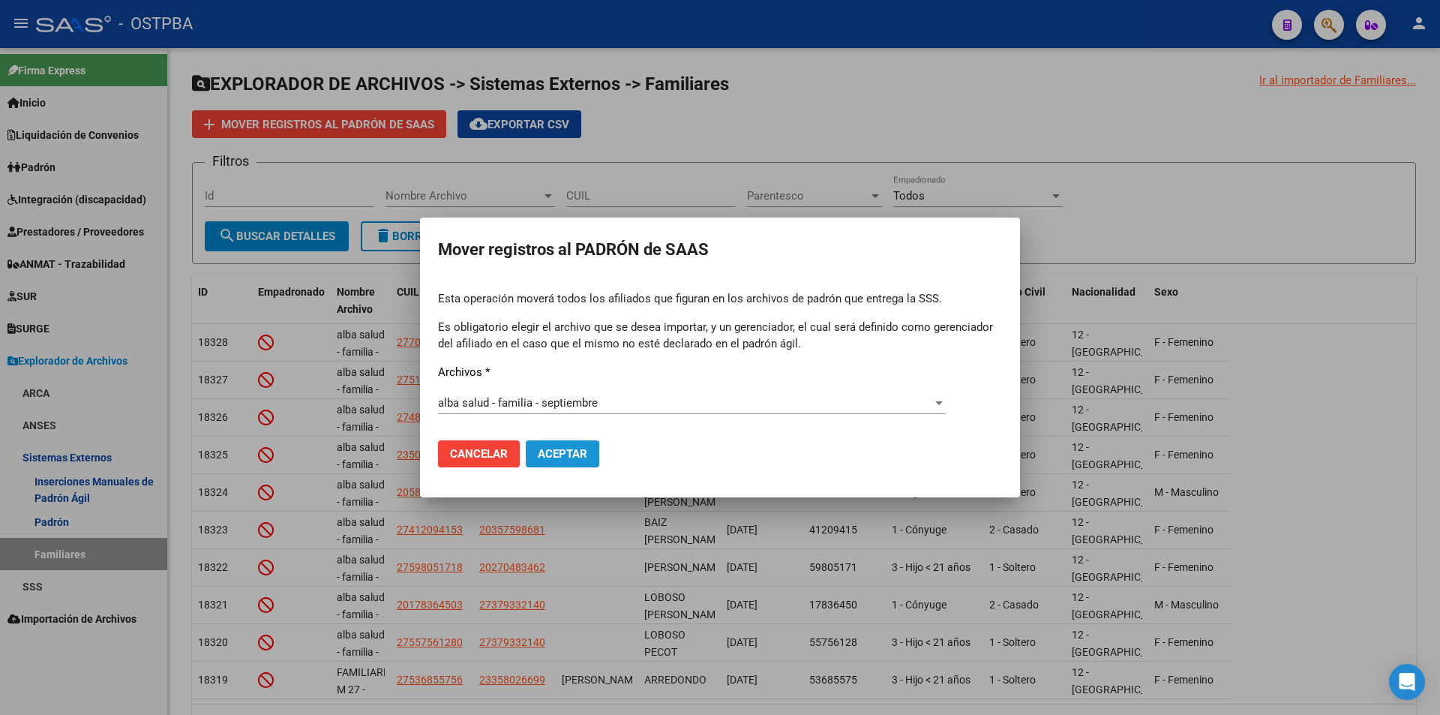
click at [579, 453] on span "Aceptar" at bounding box center [563, 454] width 50 height 14
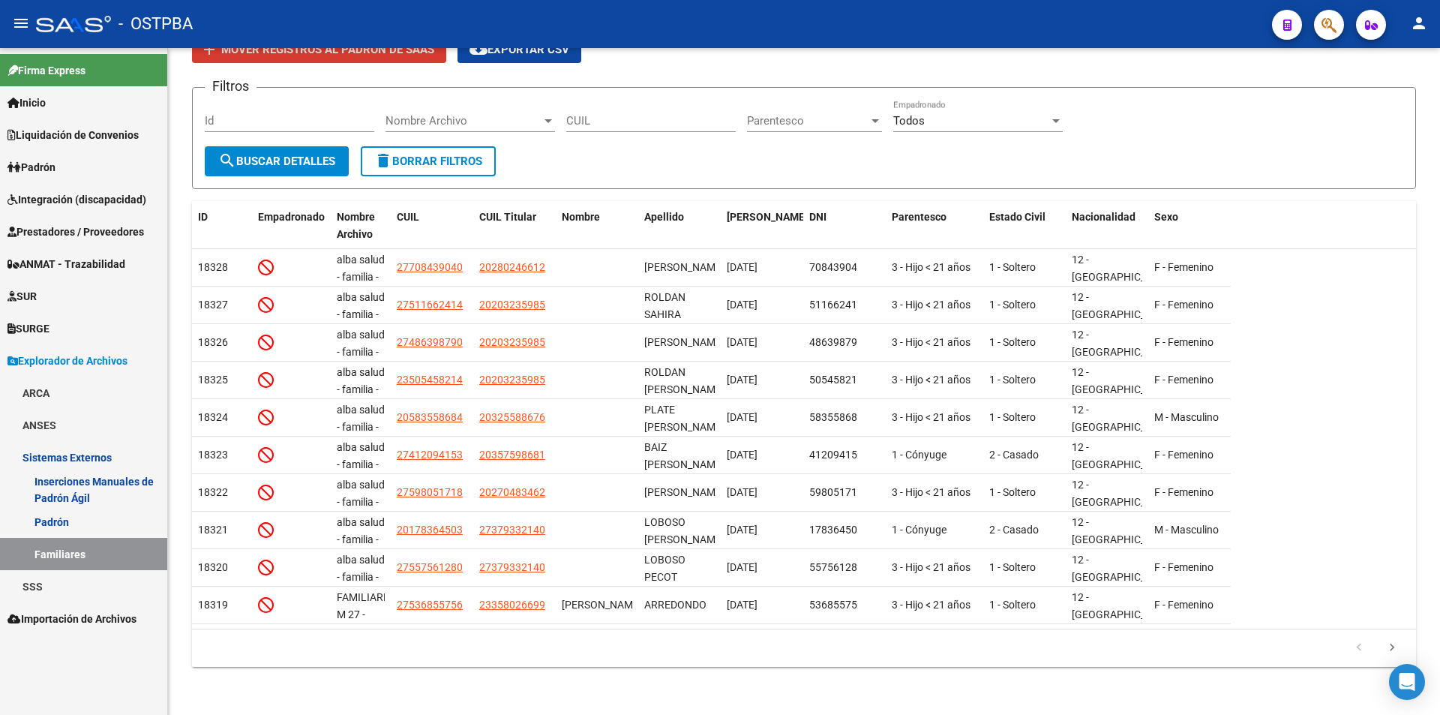
scroll to position [75, 0]
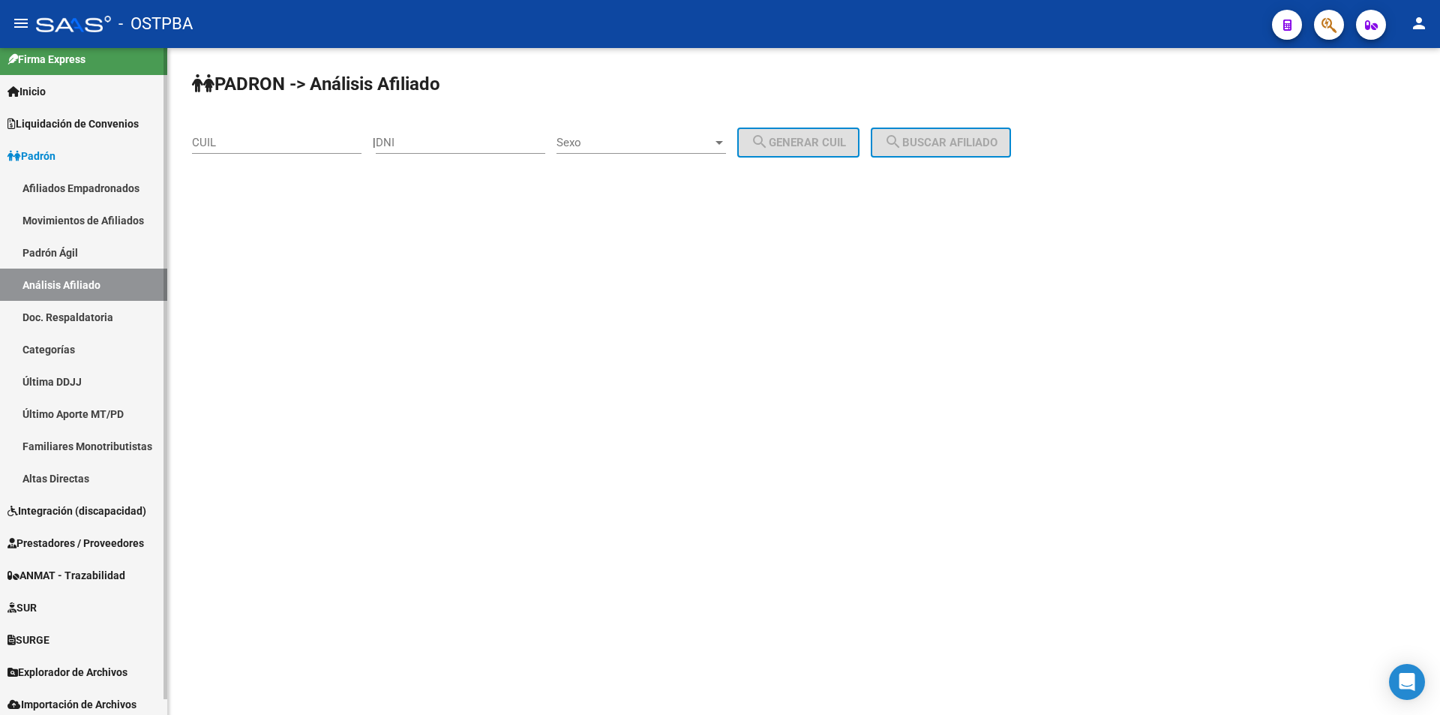
scroll to position [17, 0]
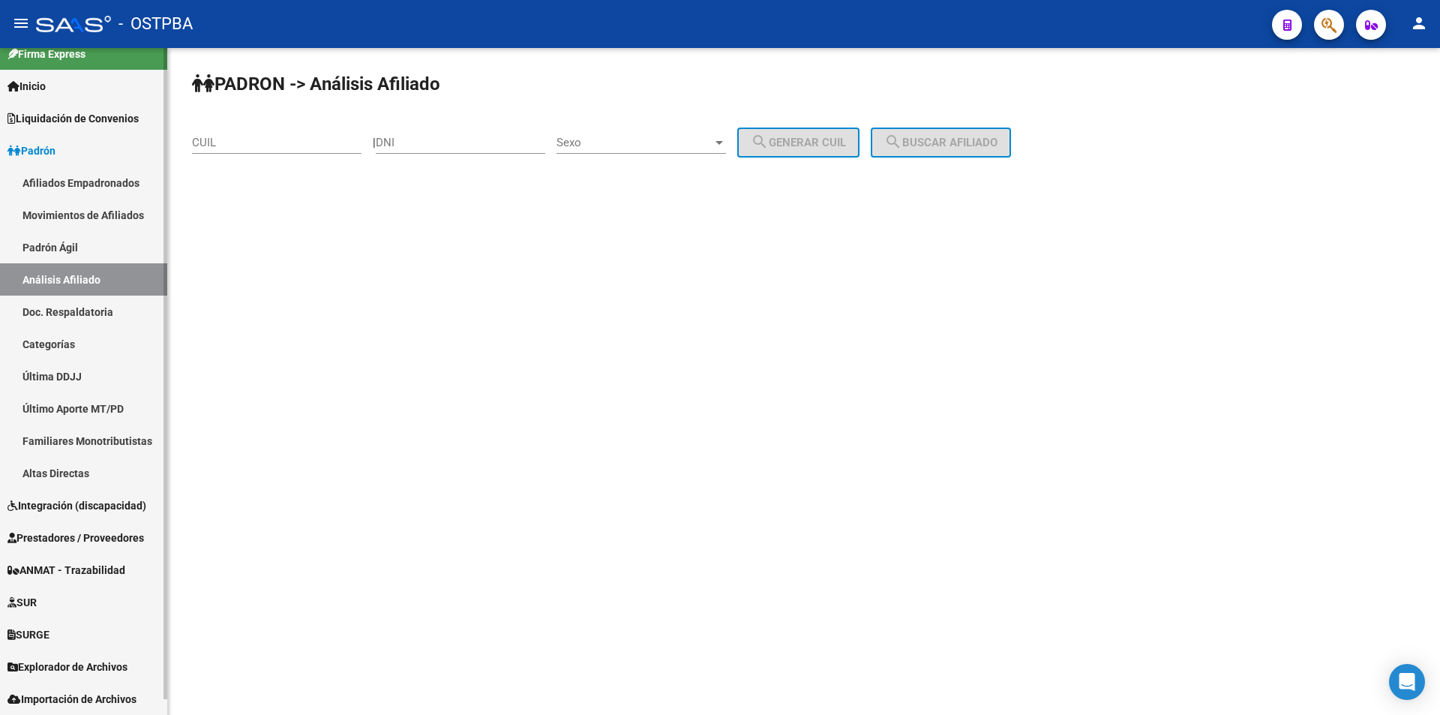
click at [50, 694] on span "Importación de Archivos" at bounding box center [72, 699] width 129 height 17
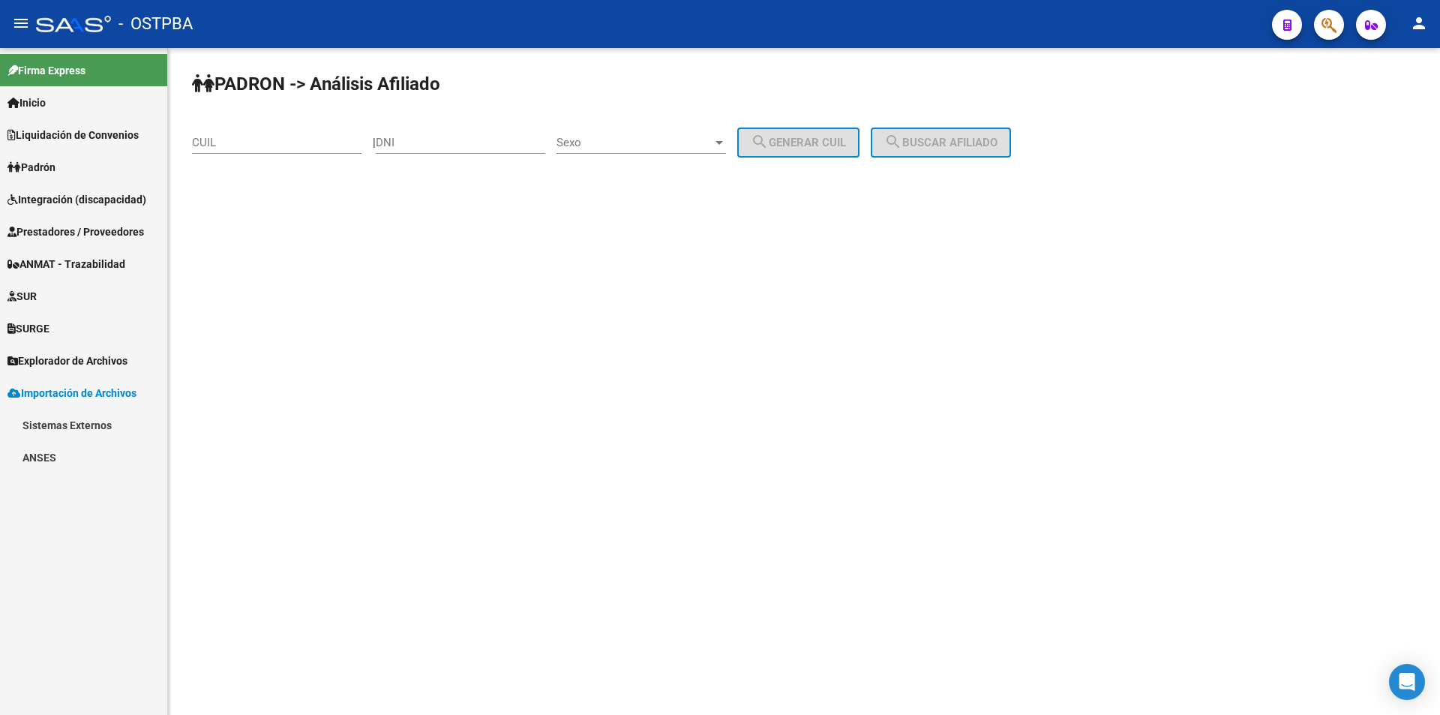
scroll to position [0, 0]
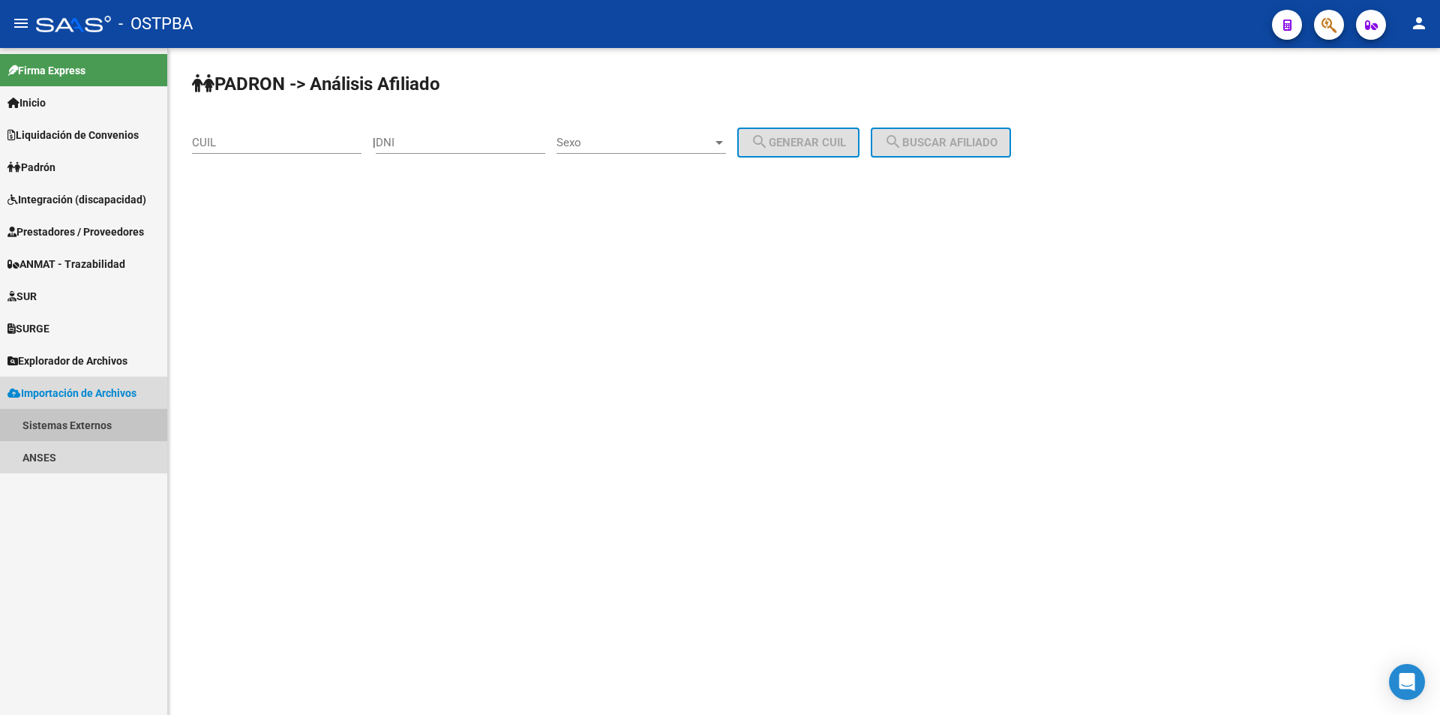
click at [61, 425] on link "Sistemas Externos" at bounding box center [83, 425] width 167 height 32
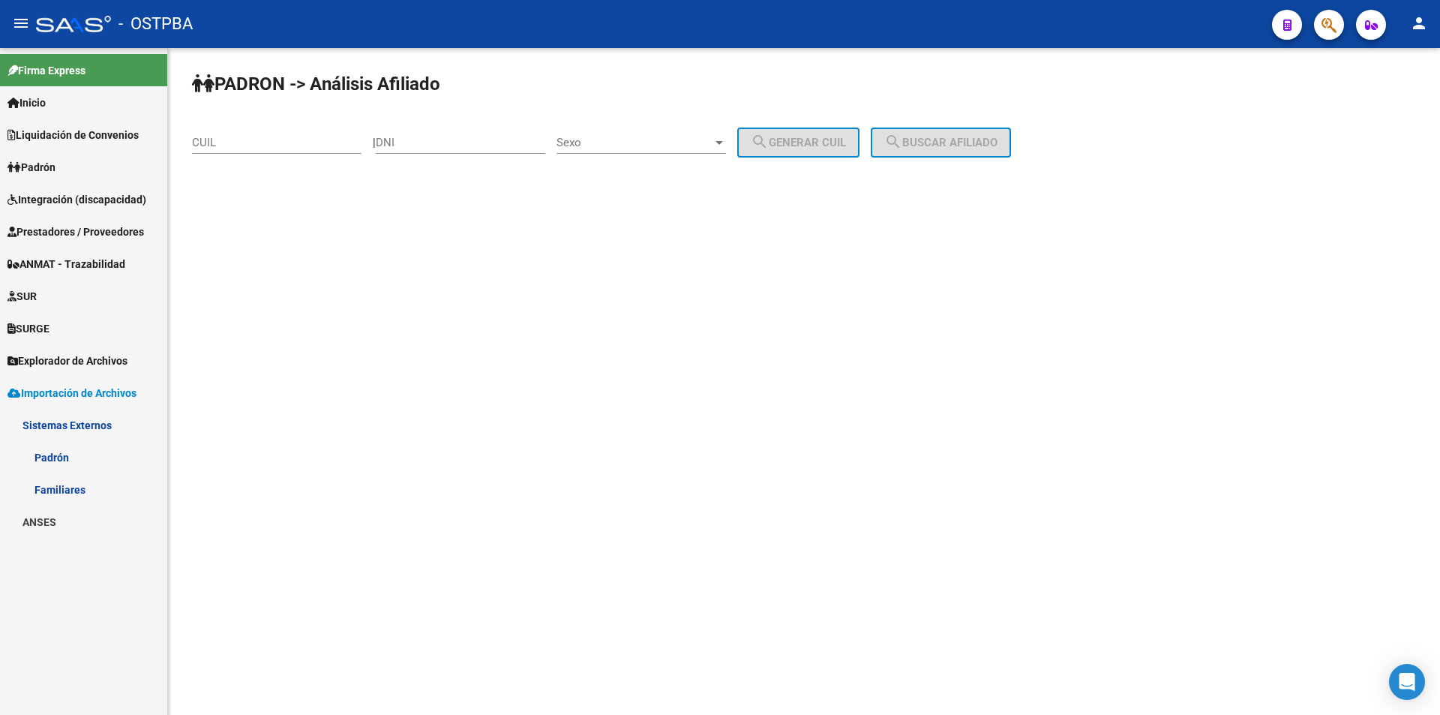
click at [60, 488] on link "Familiares" at bounding box center [83, 489] width 167 height 32
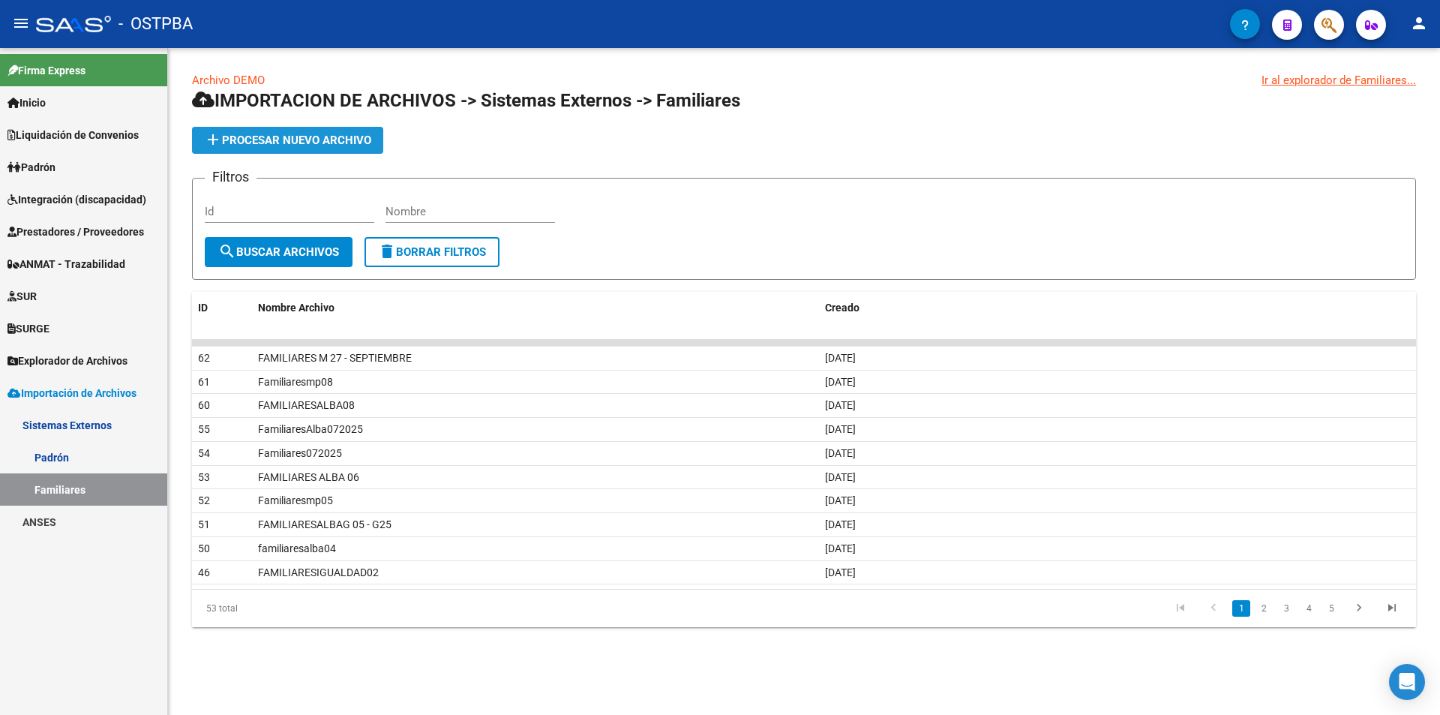
click at [279, 143] on span "add Procesar nuevo archivo" at bounding box center [287, 141] width 167 height 14
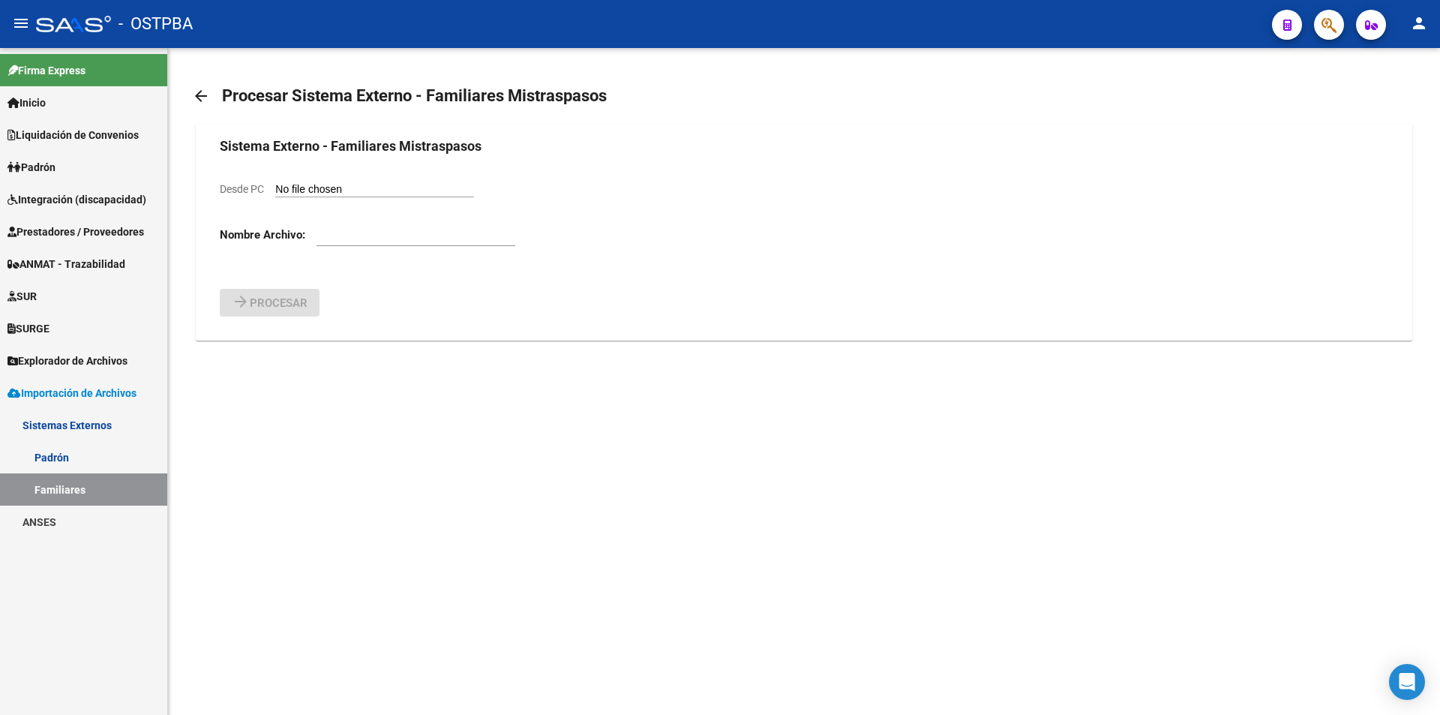
click at [353, 191] on input "Desde PC" at bounding box center [374, 190] width 199 height 14
click at [332, 185] on input "Desde PC" at bounding box center [374, 190] width 199 height 14
type input "C:\fakepath\alba salud- familia- septiembre.csv"
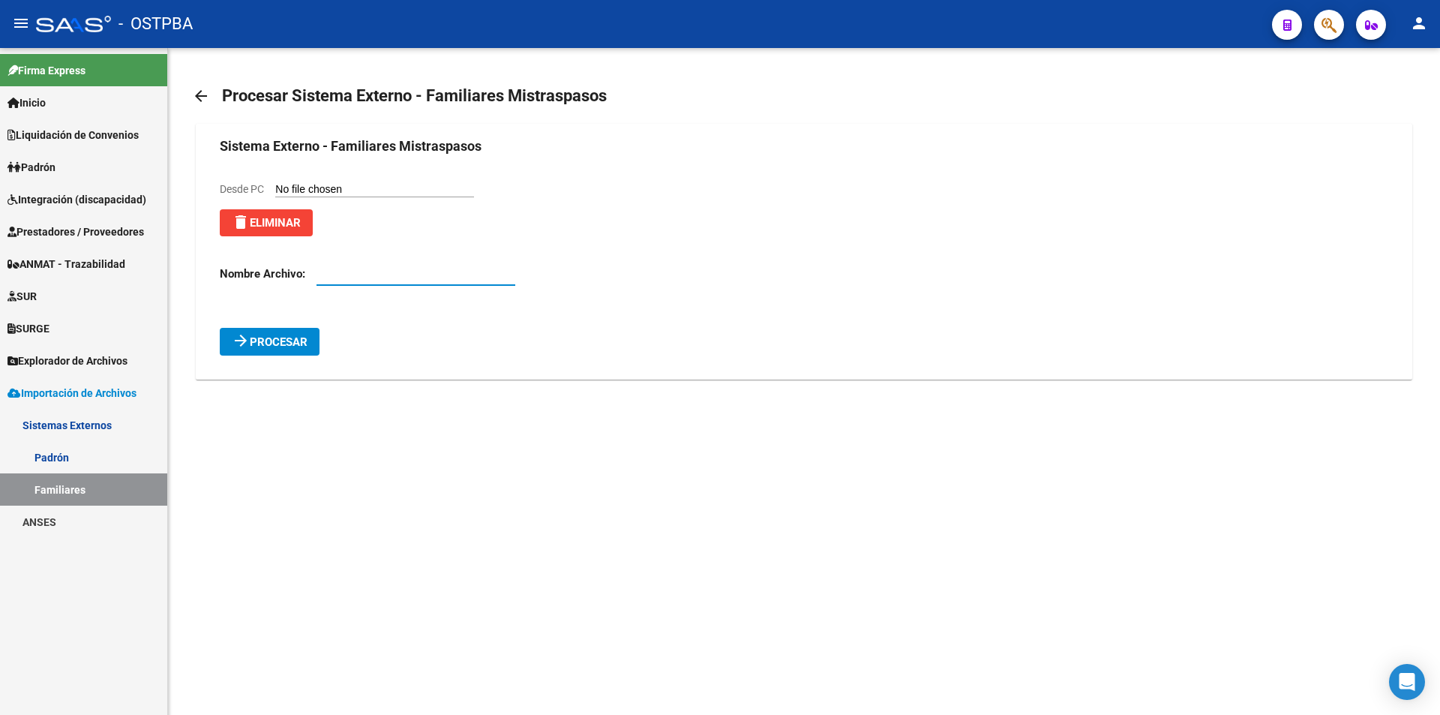
click at [344, 281] on input "text" at bounding box center [416, 274] width 199 height 14
type input "alba salud - familia - septiembre"
click at [270, 349] on span "Procesar" at bounding box center [279, 342] width 58 height 14
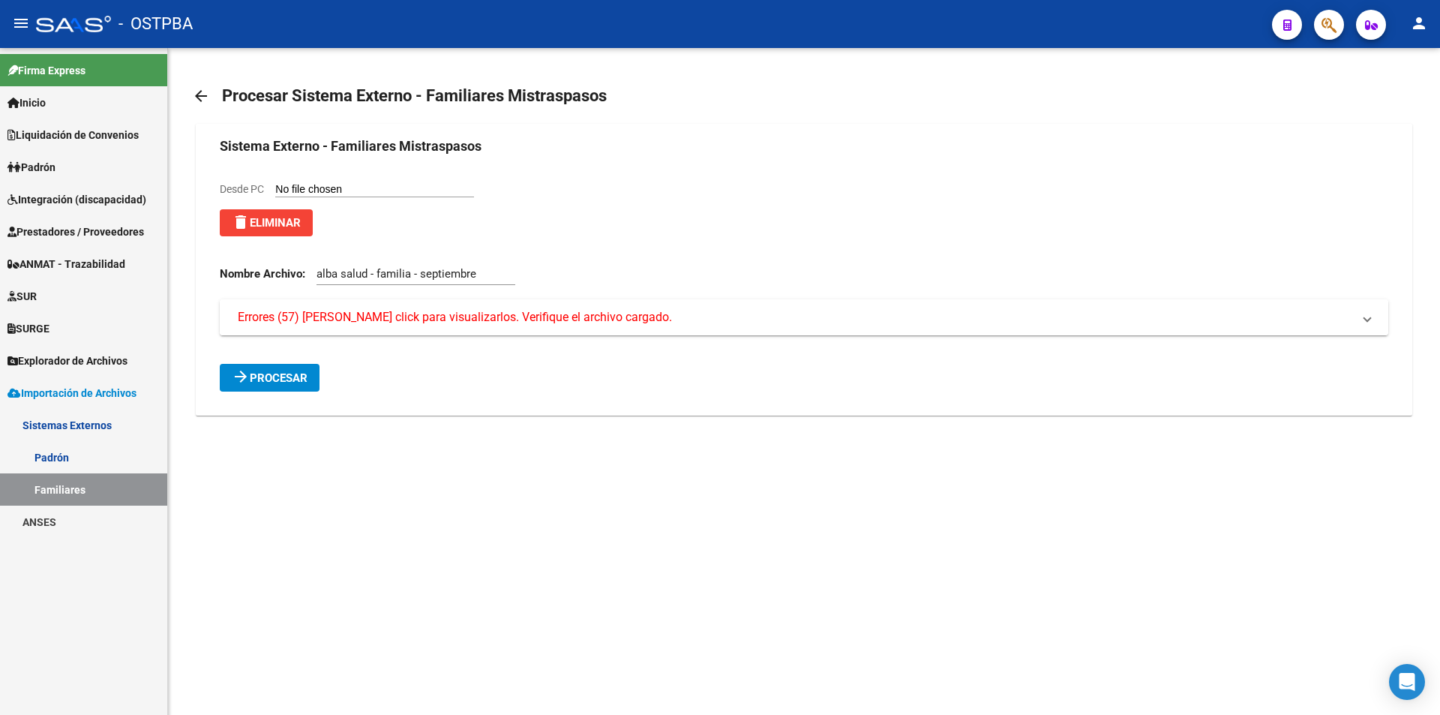
click at [336, 328] on mat-expansion-panel-header "Errores (57) Haga click para visualizarlos. Verifique el archivo cargado." at bounding box center [804, 317] width 1168 height 36
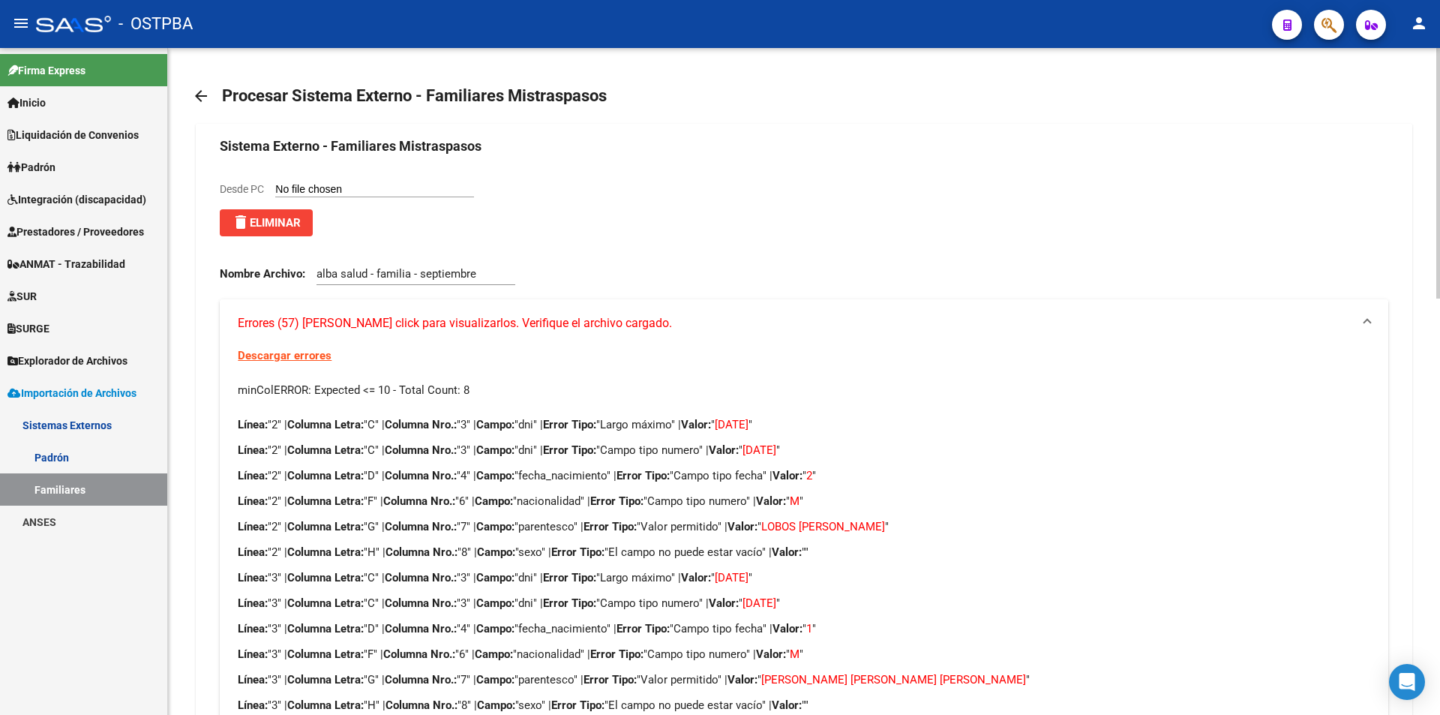
click at [1043, 332] on mat-panel-title "Errores (57) Haga click para visualizarlos. Verifique el archivo cargado." at bounding box center [795, 323] width 1114 height 17
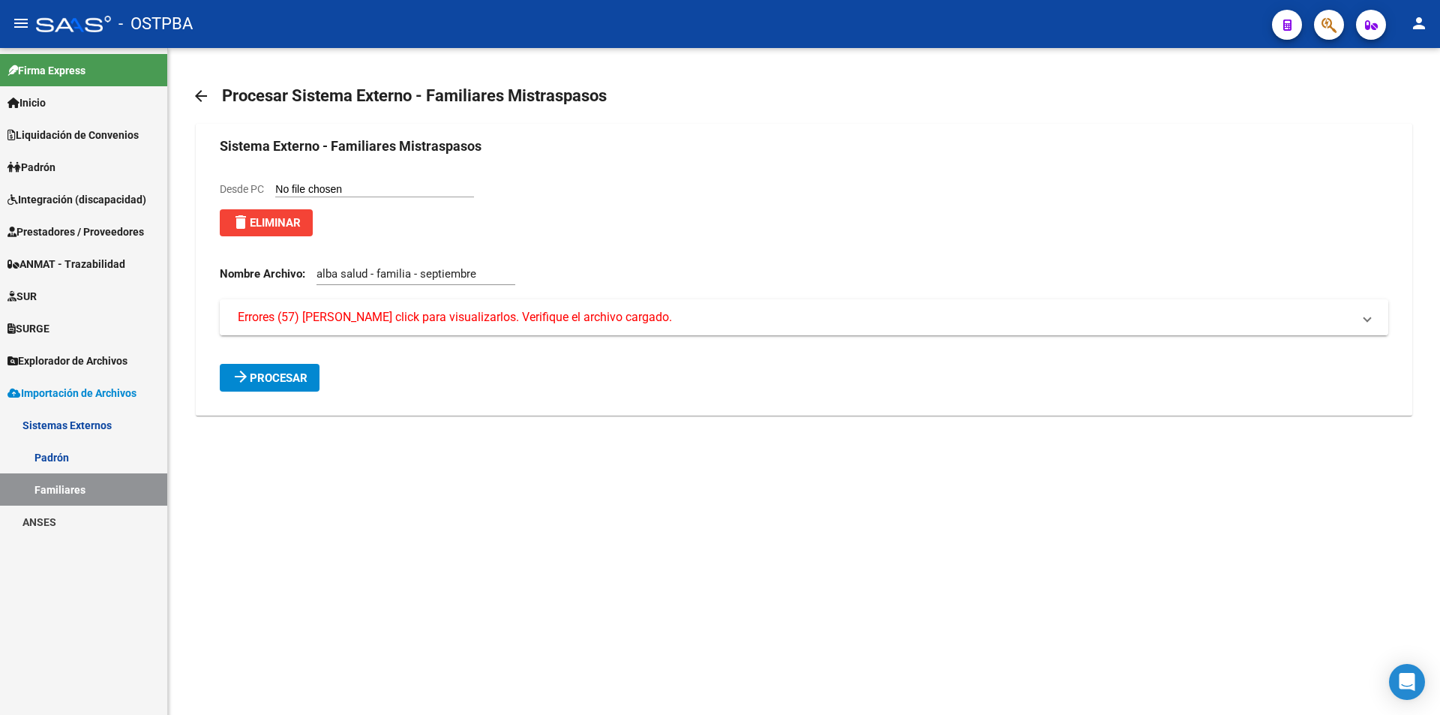
click at [739, 322] on mat-panel-title "Errores (57) Haga click para visualizarlos. Verifique el archivo cargado." at bounding box center [795, 317] width 1114 height 17
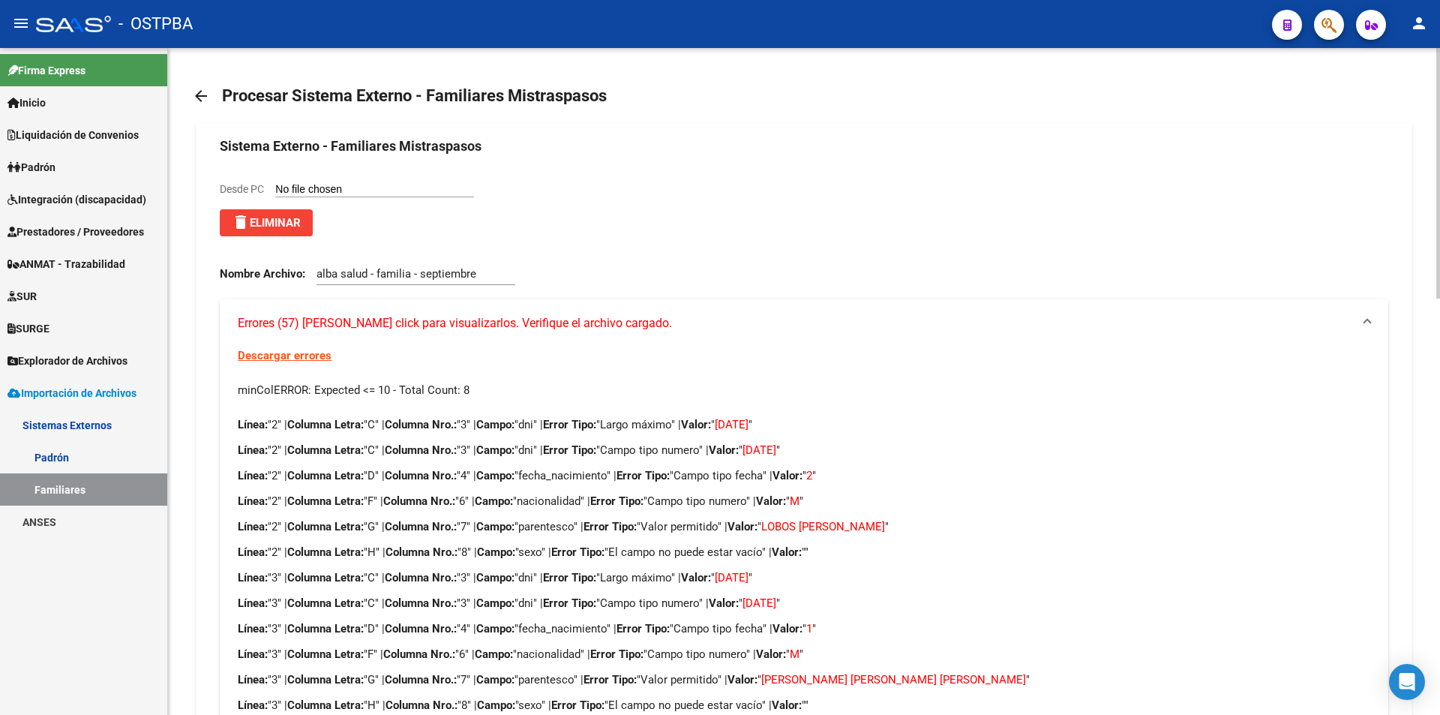
click at [321, 185] on input "Desde PC" at bounding box center [374, 190] width 199 height 14
type input "C:\fakepath\CARGA - G24 - CORRECTO.csv"
click at [286, 221] on span "delete Eliminar" at bounding box center [266, 223] width 69 height 14
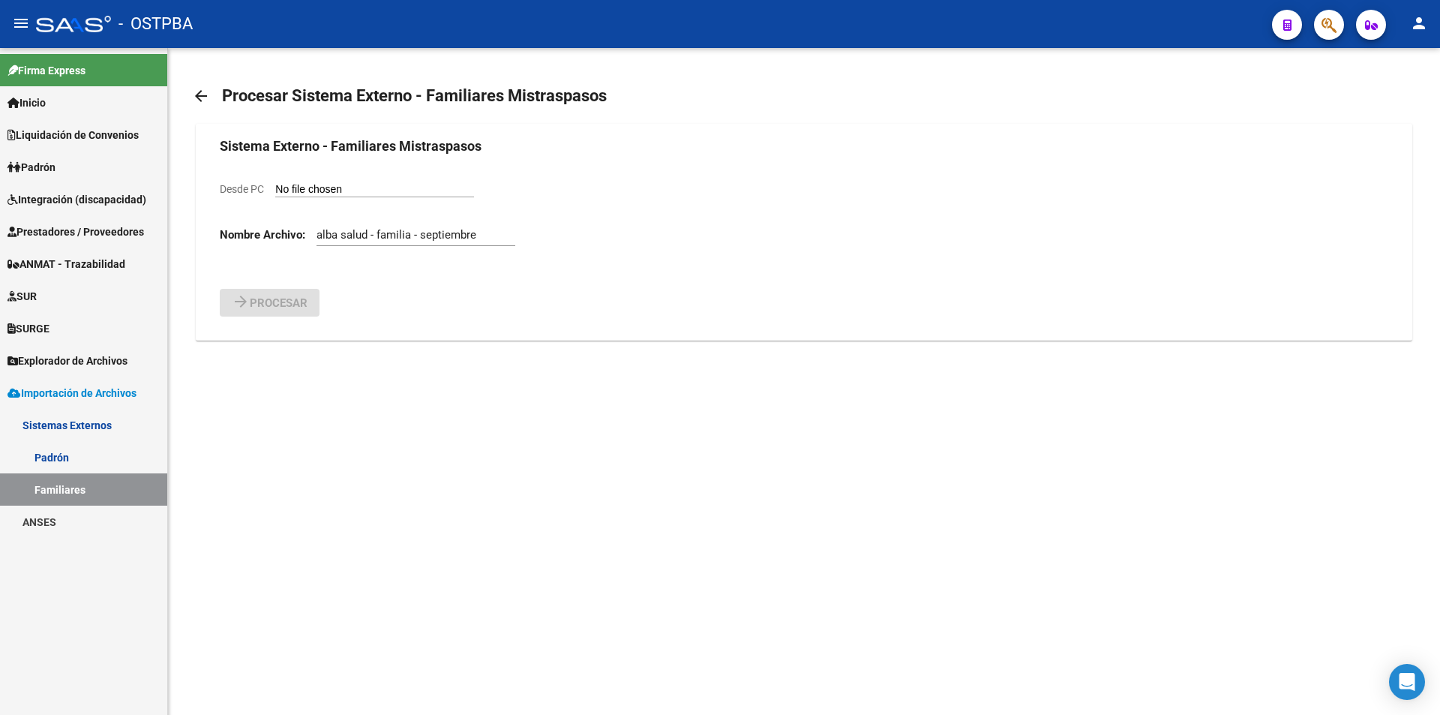
click at [376, 188] on input "Desde PC" at bounding box center [374, 190] width 199 height 14
type input "C:\fakepath\CARGA - G24 - CORRECTO.csv"
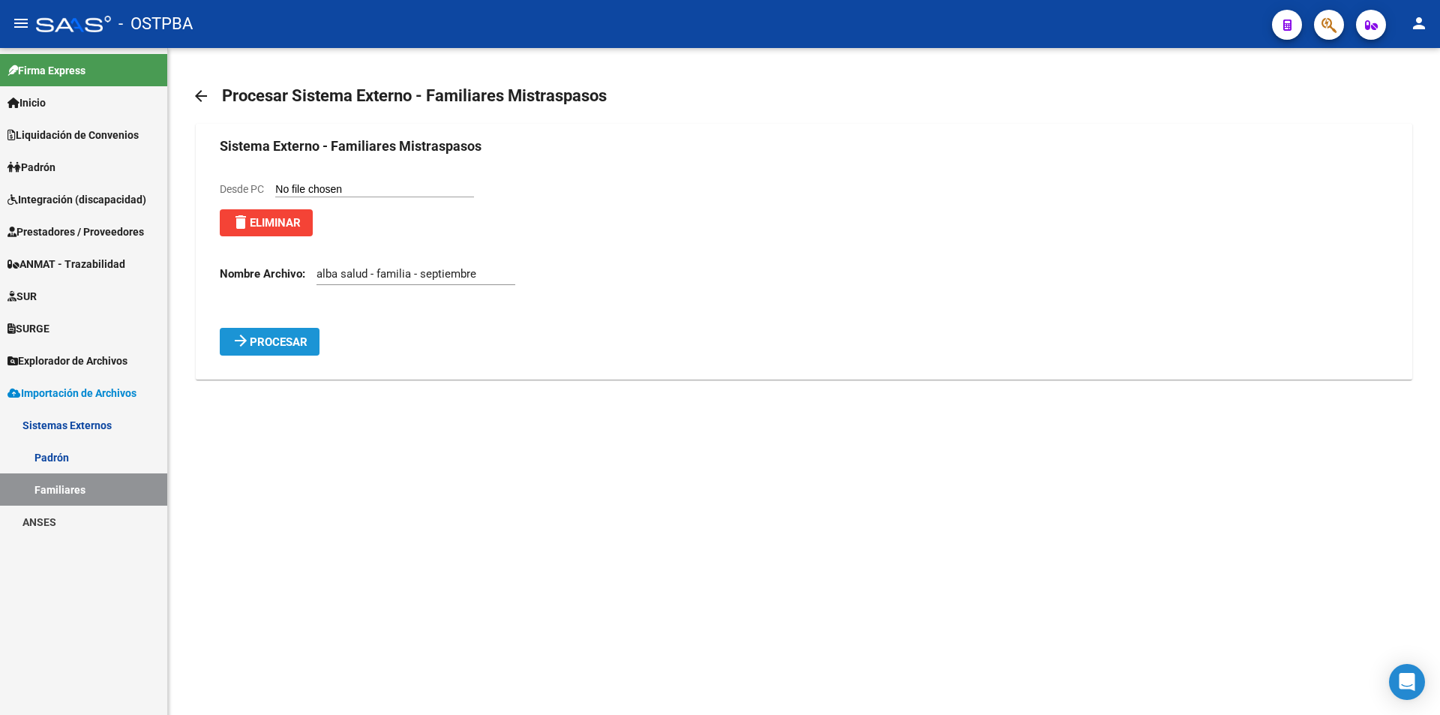
click at [272, 332] on button "arrow_forward Procesar" at bounding box center [270, 342] width 100 height 28
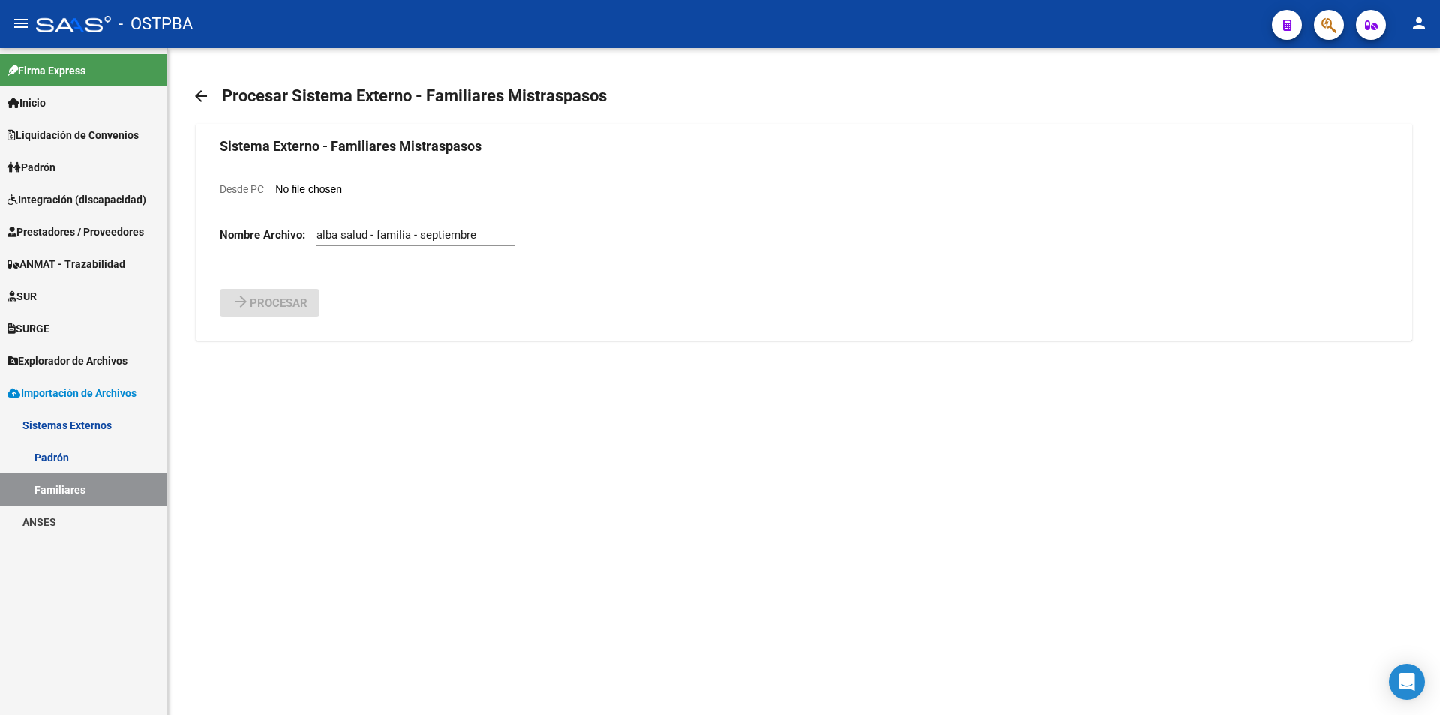
click at [364, 179] on form "Sistema Externo - Familiares Mistraspasos Desde PC Nombre Archivo: alba salud -…" at bounding box center [804, 226] width 1168 height 181
click at [368, 193] on input "Desde PC" at bounding box center [374, 190] width 199 height 14
type input "C:\fakepath\CARGA - G24 - CORRECTO.csv"
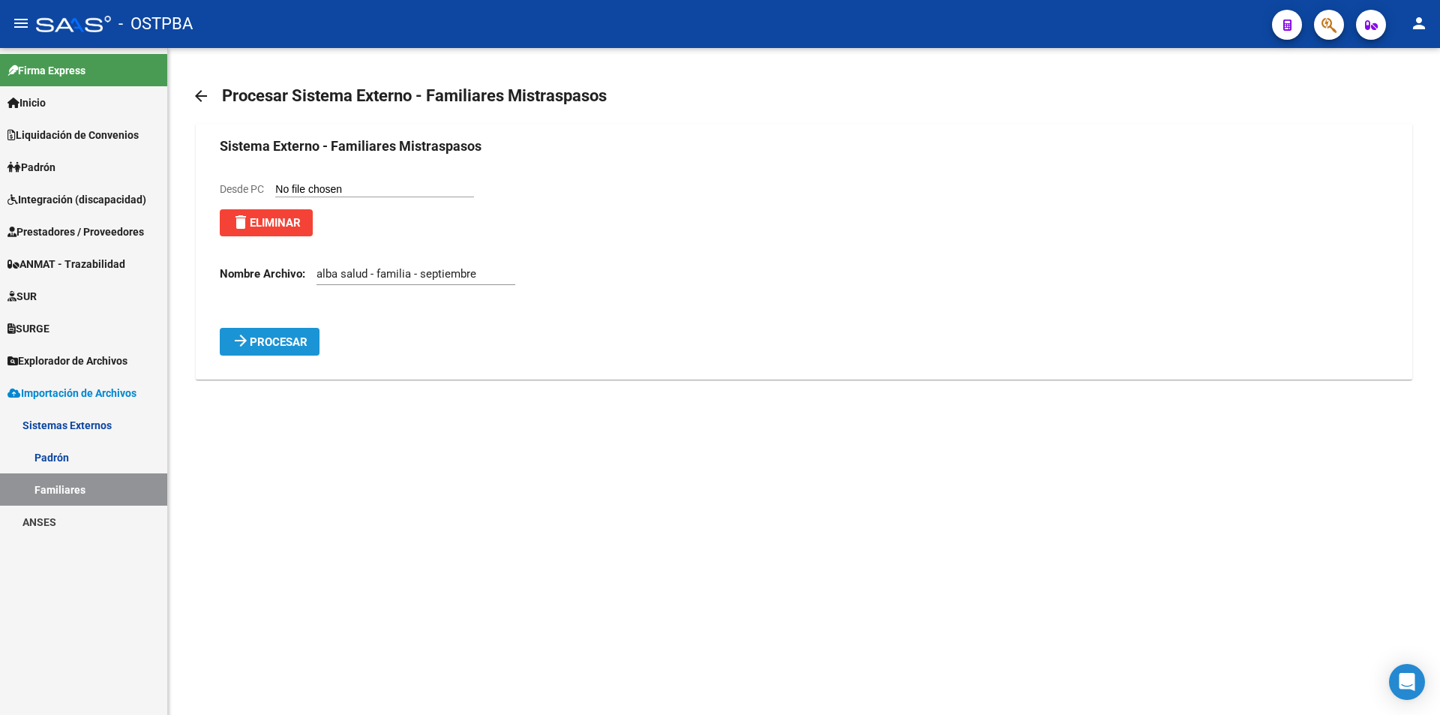
click at [236, 346] on mat-icon "arrow_forward" at bounding box center [241, 341] width 18 height 18
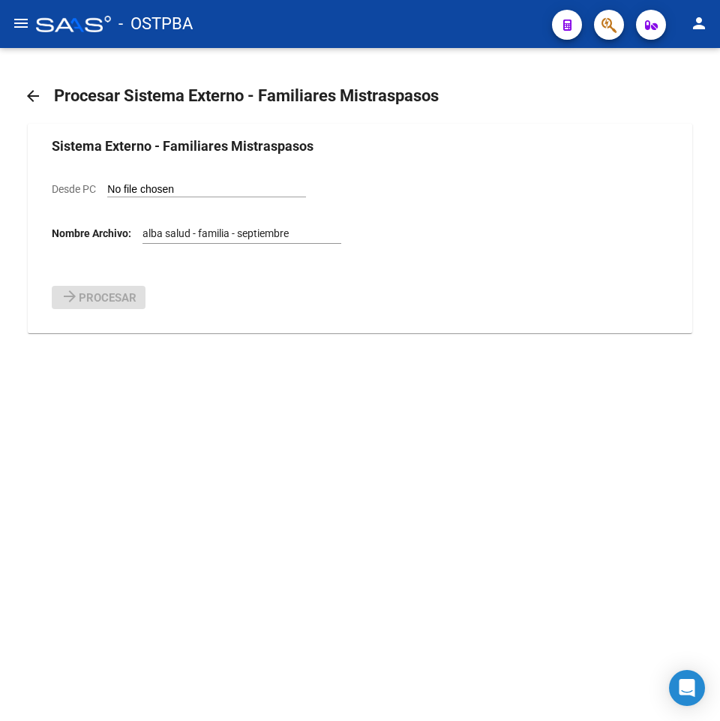
click at [27, 26] on mat-icon "menu" at bounding box center [21, 23] width 18 height 18
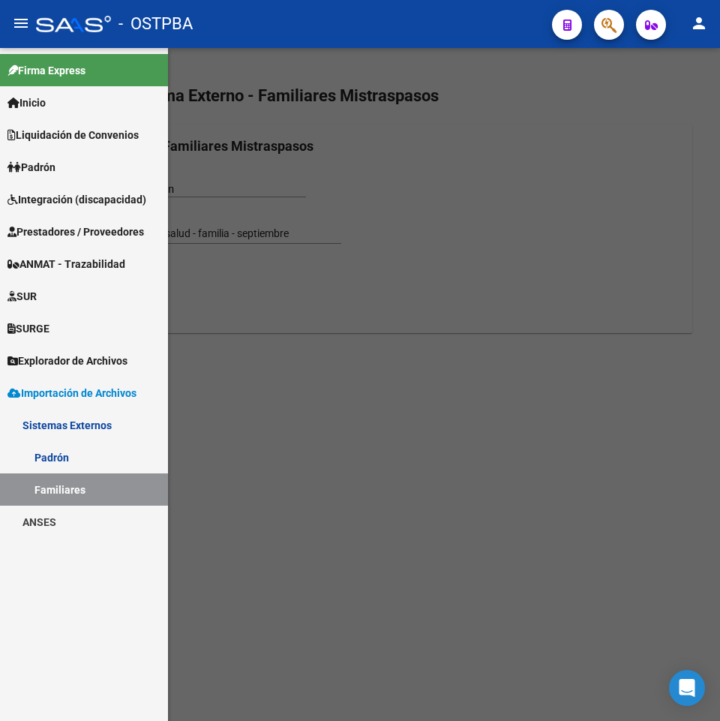
click at [404, 162] on div at bounding box center [360, 384] width 720 height 673
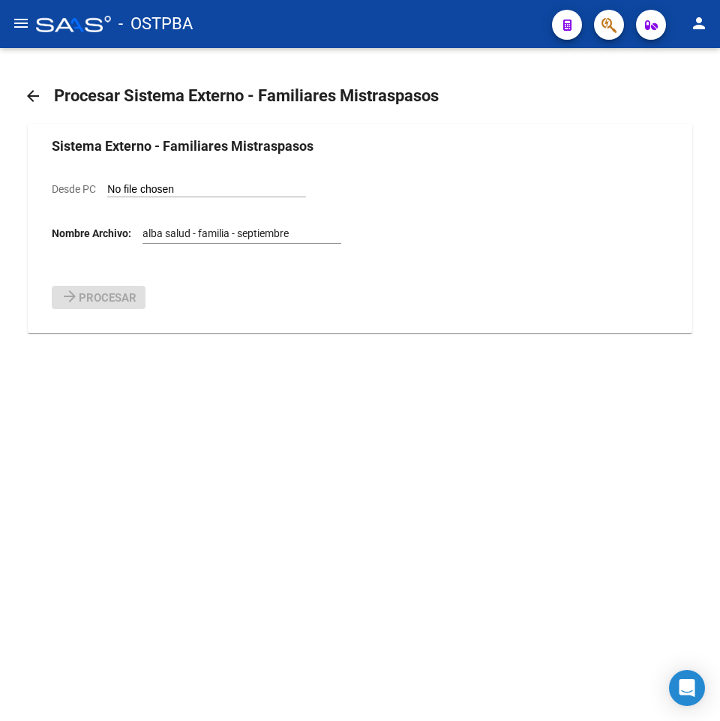
click at [39, 23] on div at bounding box center [73, 24] width 75 height 17
click at [16, 23] on mat-icon "menu" at bounding box center [21, 23] width 18 height 18
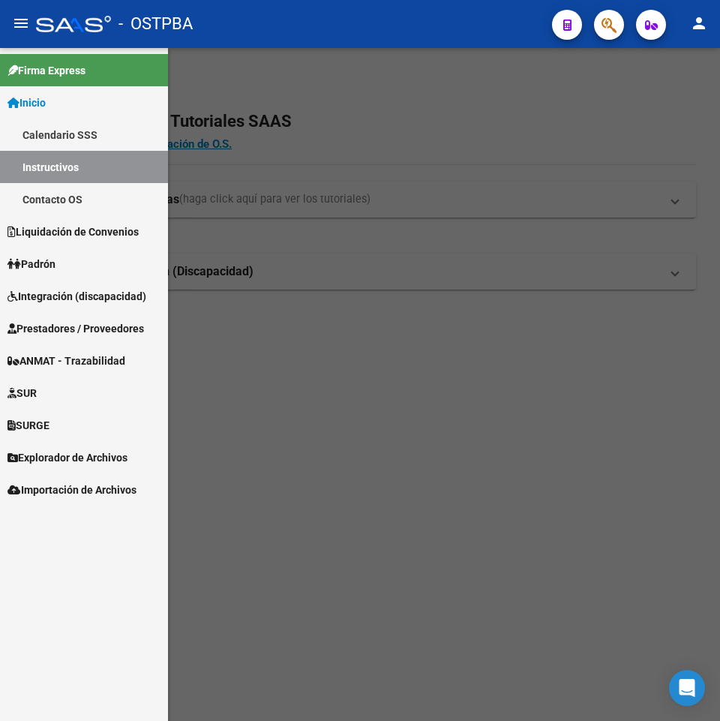
click at [63, 104] on link "Inicio" at bounding box center [84, 102] width 168 height 32
click at [80, 263] on link "Padrón" at bounding box center [84, 264] width 168 height 32
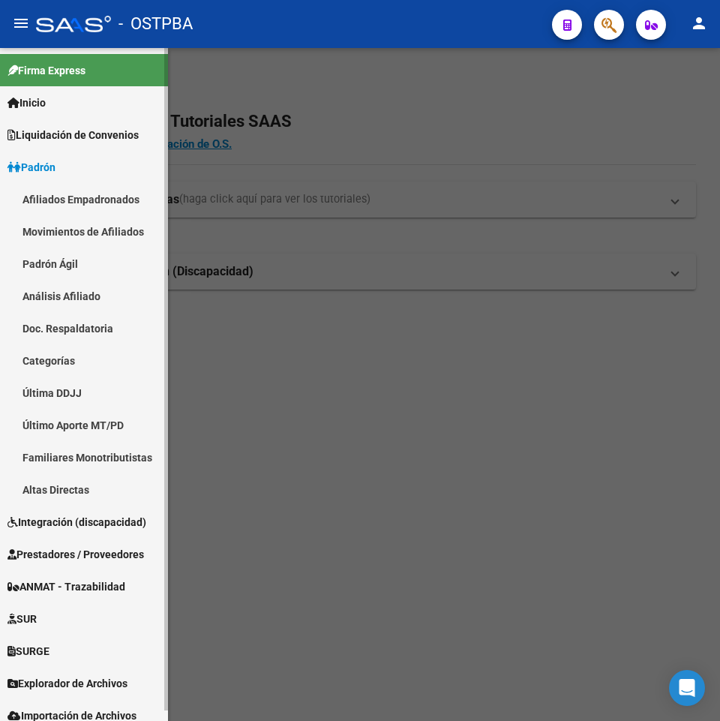
click at [75, 197] on link "Afiliados Empadronados" at bounding box center [84, 199] width 168 height 32
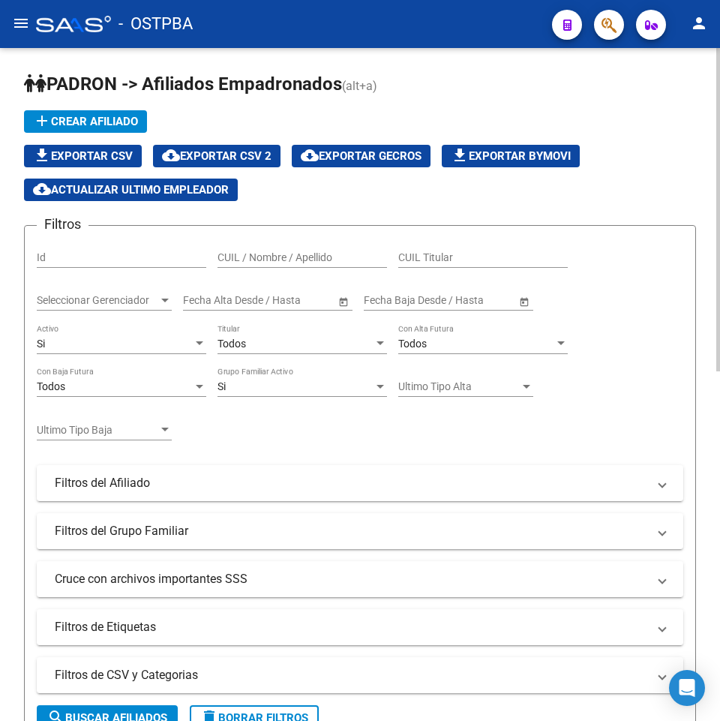
click at [99, 308] on div "Seleccionar Gerenciador Seleccionar Gerenciador" at bounding box center [104, 296] width 135 height 30
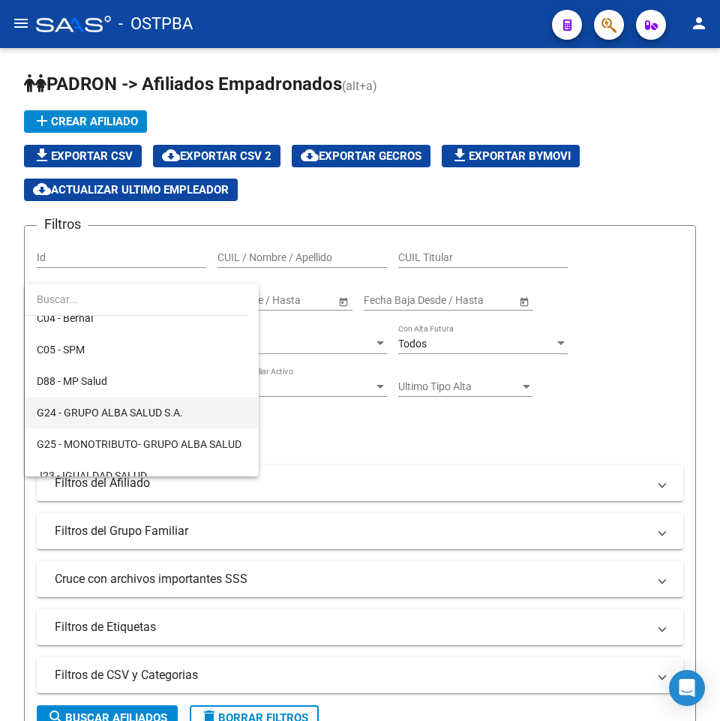
scroll to position [150, 0]
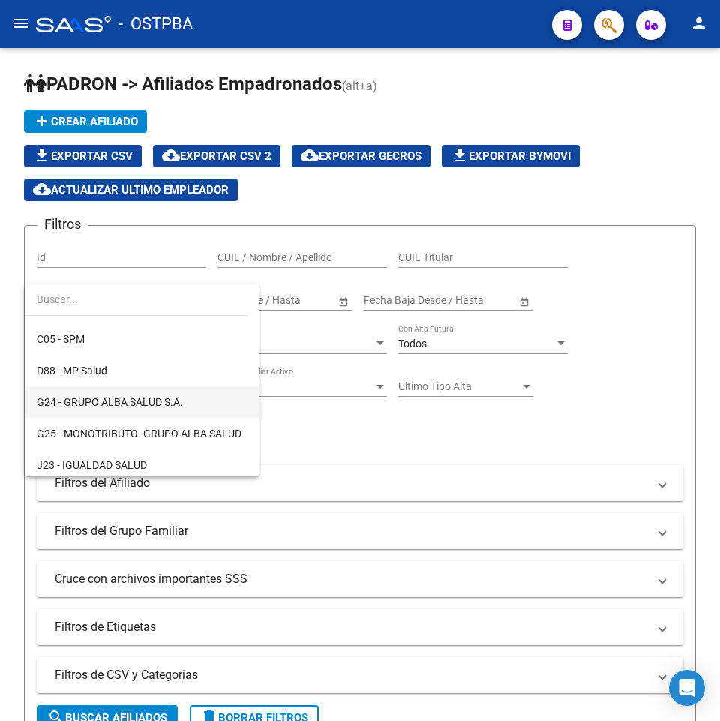
click at [208, 395] on span "G24 - GRUPO ALBA SALUD S.A." at bounding box center [142, 402] width 210 height 32
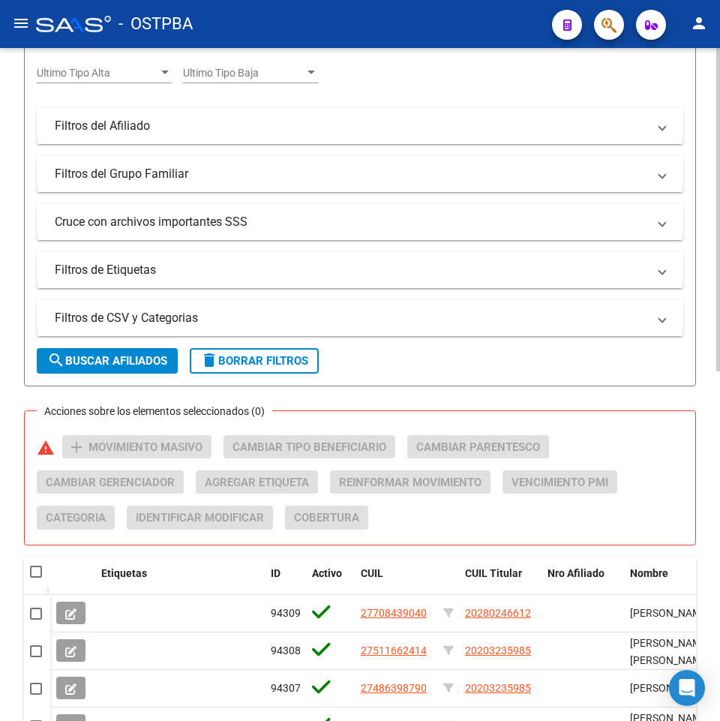
scroll to position [375, 0]
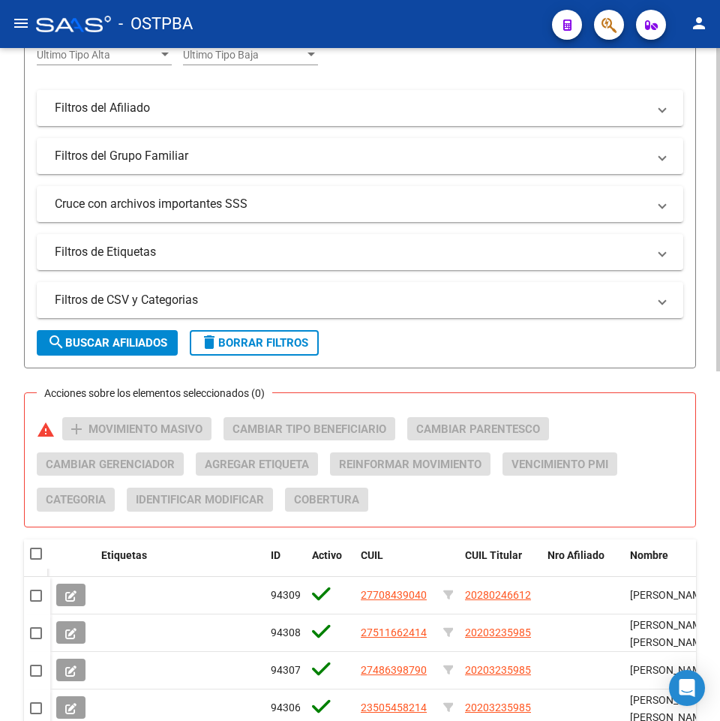
click at [115, 356] on form "Filtros Id CUIL / Nombre / Apellido CUIL Titular G24 - GRUPO ALBA SALUD S.A. Se…" at bounding box center [360, 109] width 672 height 518
click at [116, 347] on span "search Buscar Afiliados" at bounding box center [107, 343] width 120 height 14
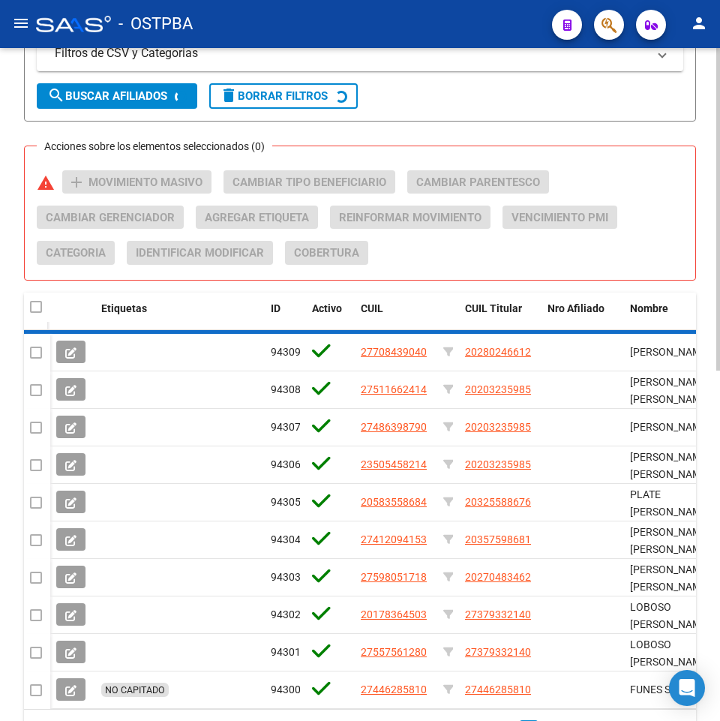
scroll to position [675, 0]
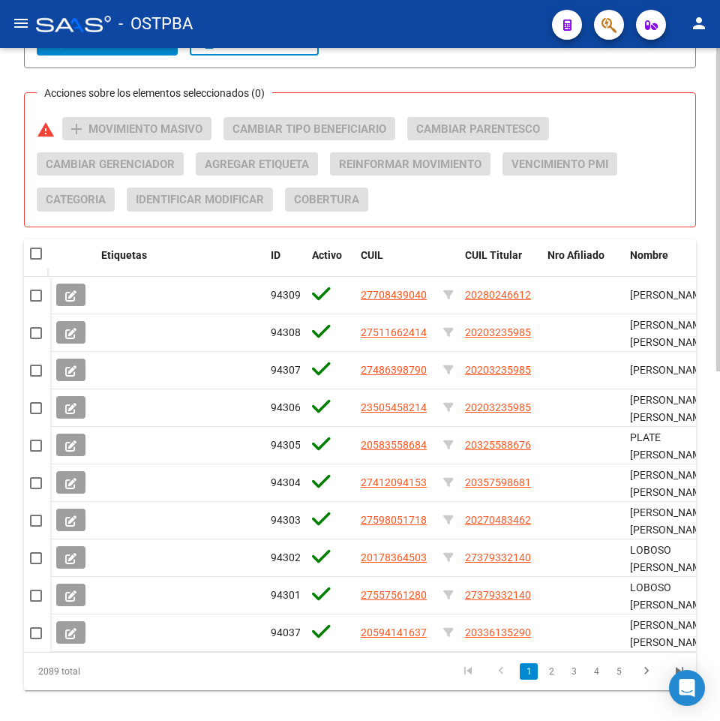
click at [41, 254] on span at bounding box center [36, 254] width 12 height 12
click at [36, 260] on input "checkbox" at bounding box center [35, 260] width 1 height 1
checkbox input "true"
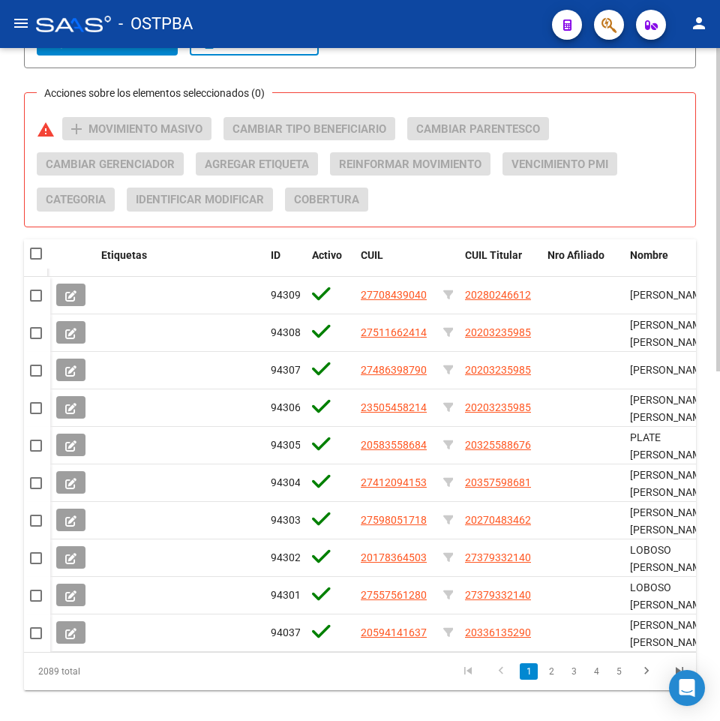
checkbox input "true"
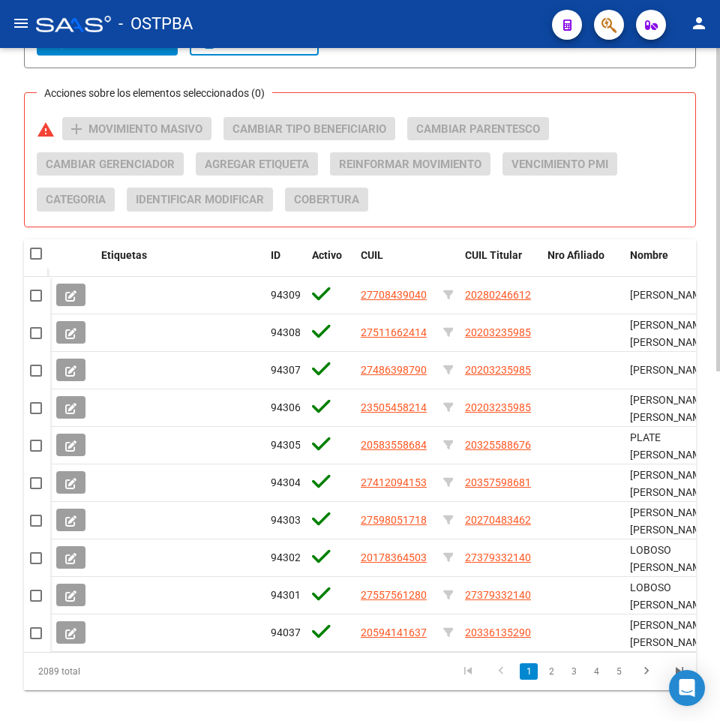
checkbox input "true"
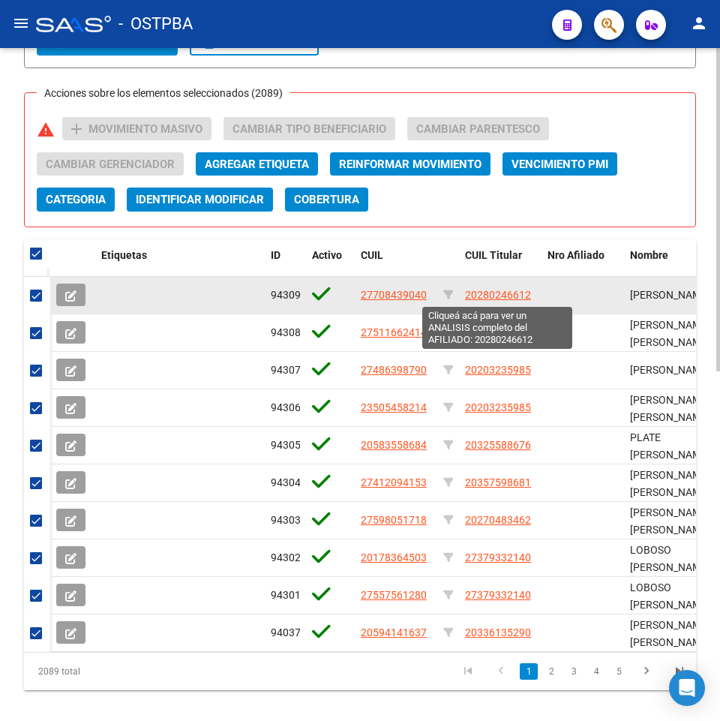
click at [503, 290] on span "20280246612" at bounding box center [498, 295] width 66 height 12
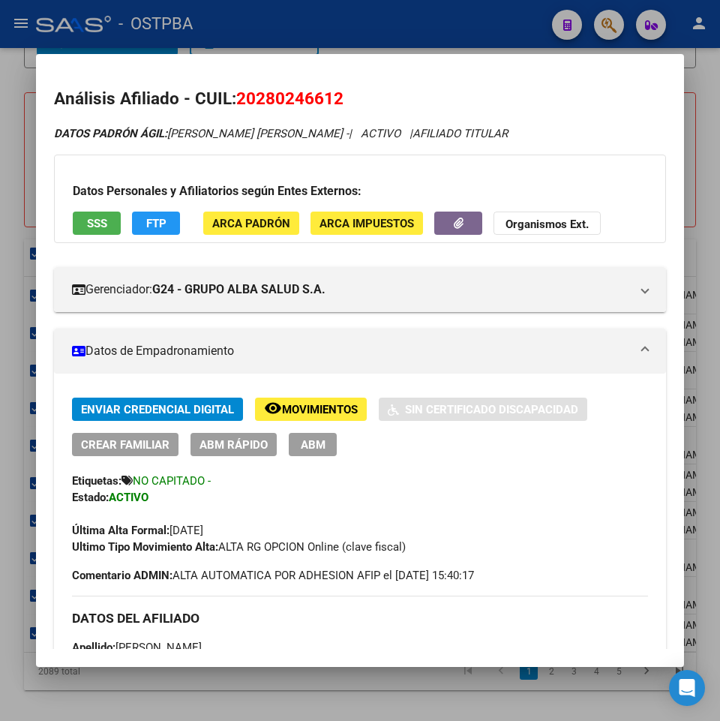
click at [694, 230] on div at bounding box center [360, 360] width 720 height 721
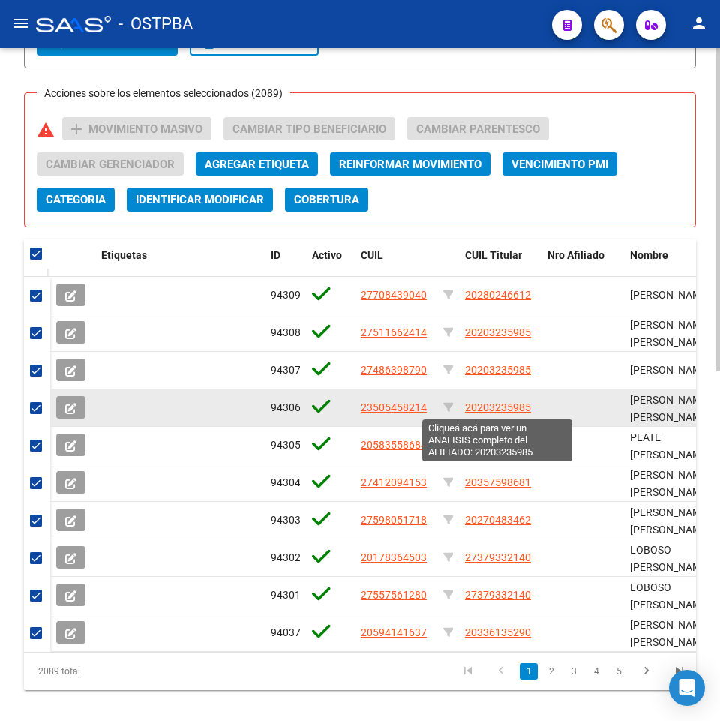
click at [476, 407] on span "20203235985" at bounding box center [498, 407] width 66 height 12
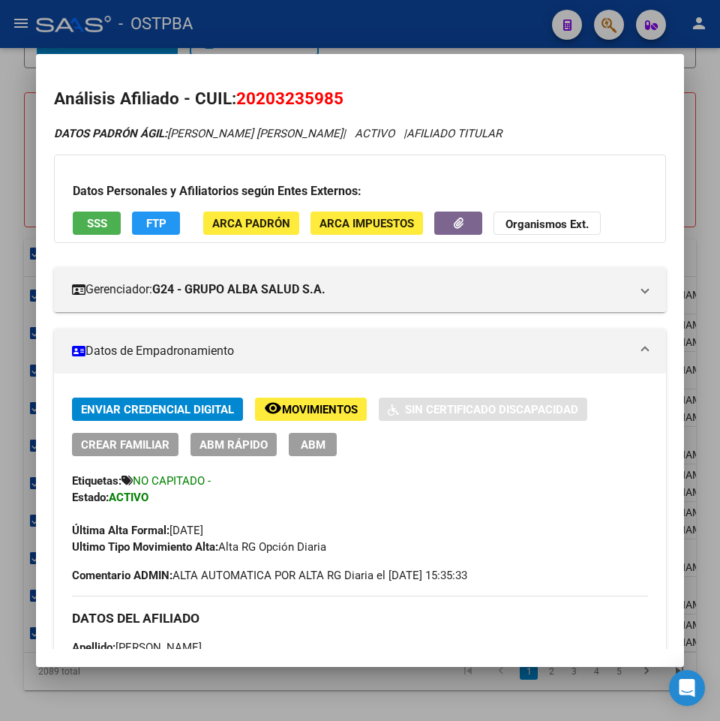
click at [304, 402] on span "remove_red_eye Movimientos" at bounding box center [311, 409] width 94 height 14
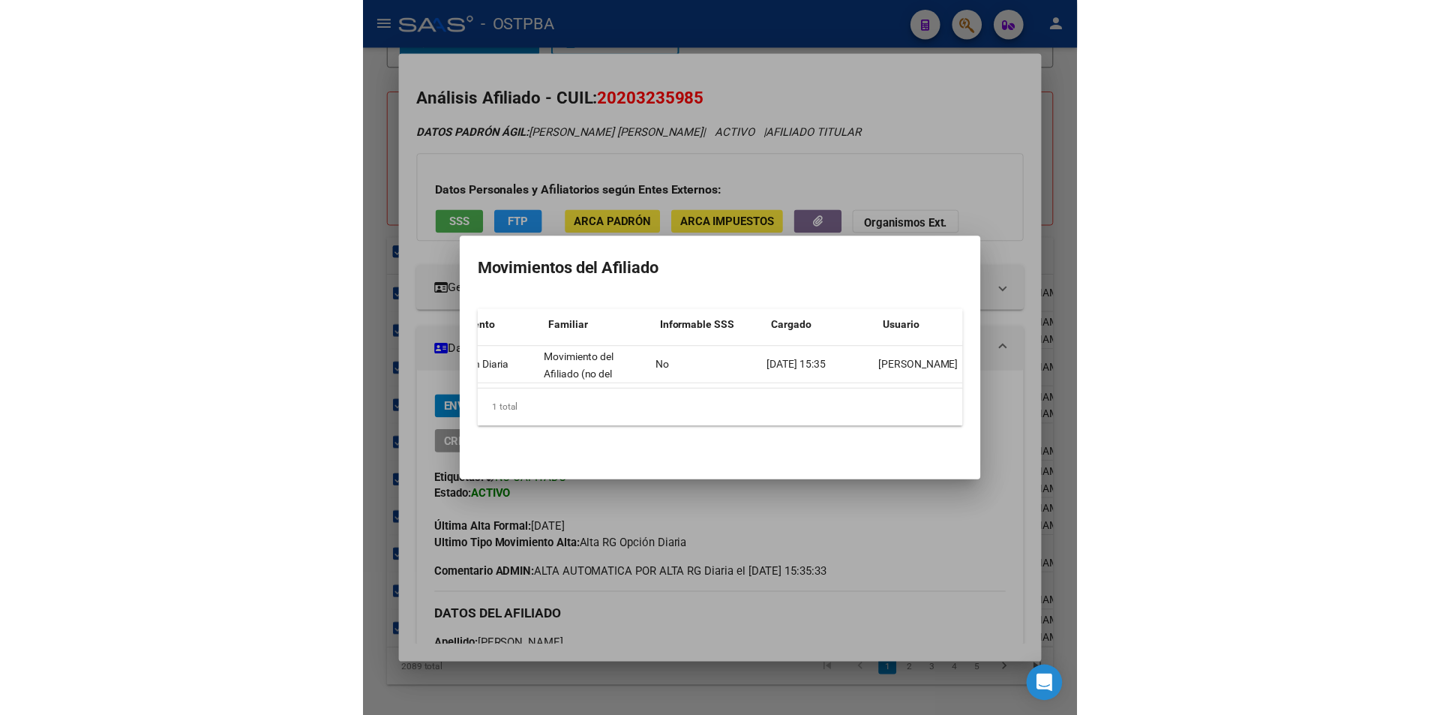
scroll to position [0, 471]
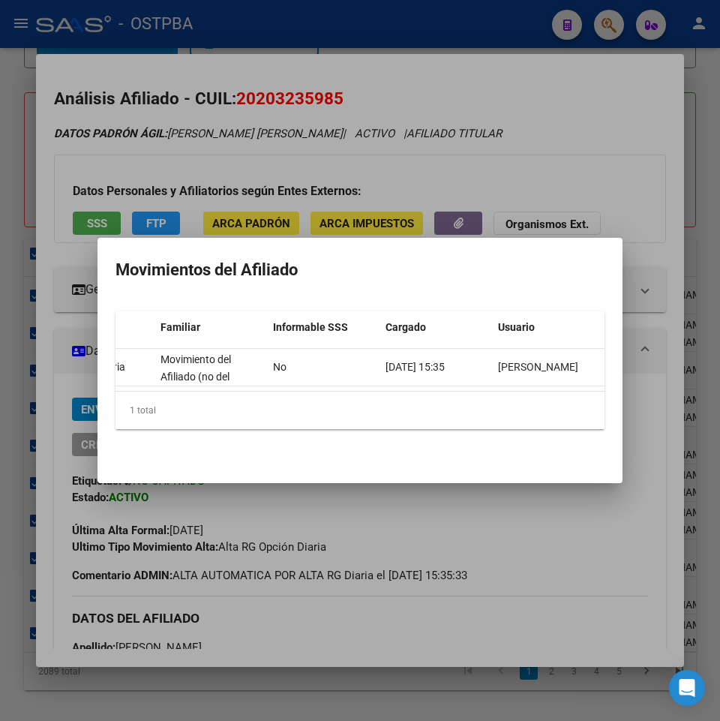
click at [699, 422] on div at bounding box center [360, 360] width 720 height 721
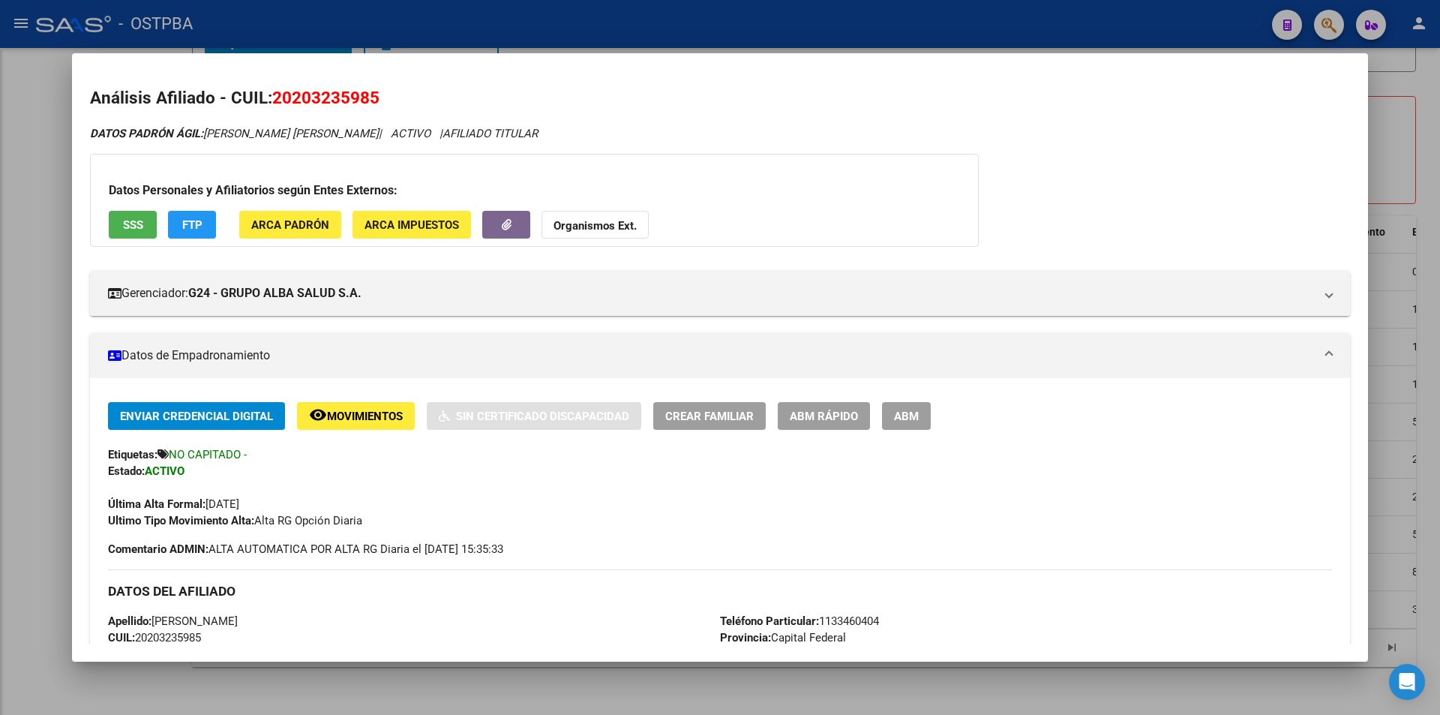
scroll to position [501, 0]
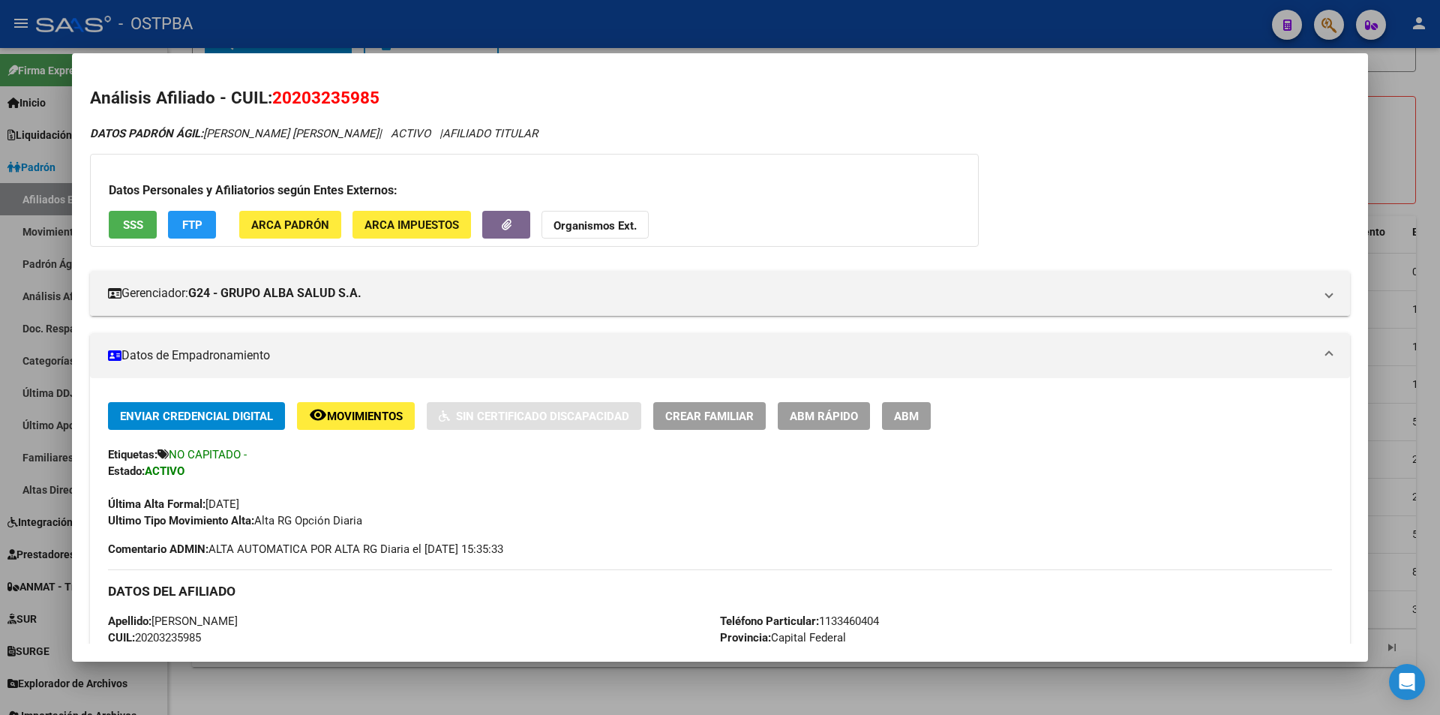
click at [407, 689] on div at bounding box center [720, 357] width 1440 height 715
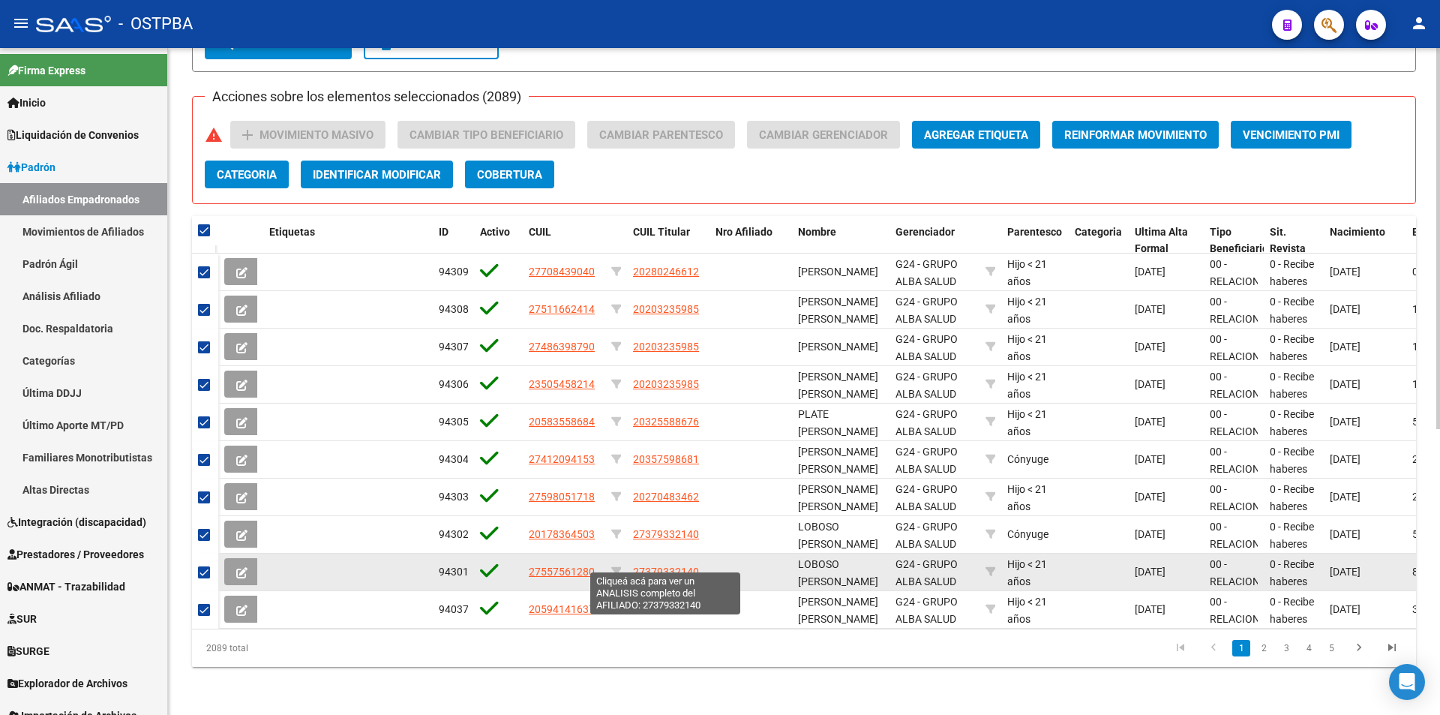
click at [647, 566] on span "27379332140" at bounding box center [666, 572] width 66 height 12
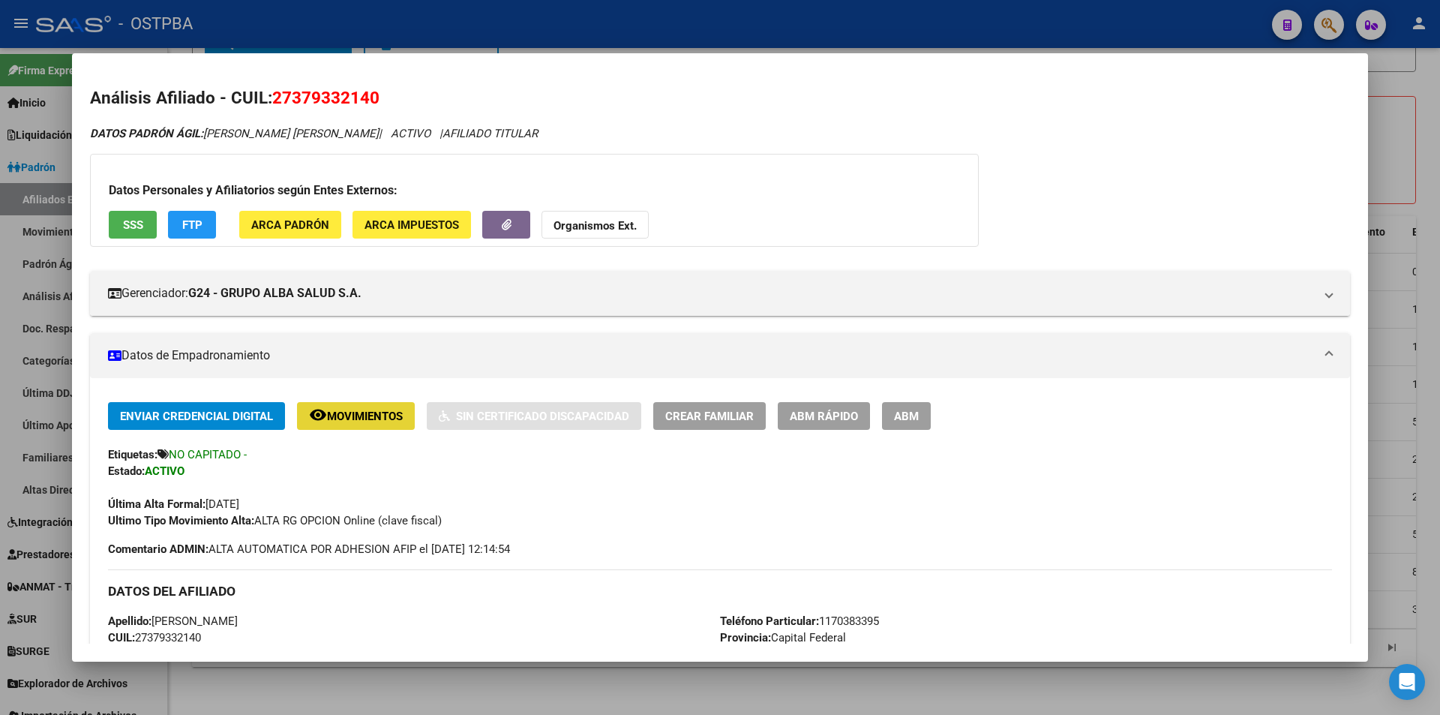
click at [368, 414] on span "Movimientos" at bounding box center [365, 417] width 76 height 14
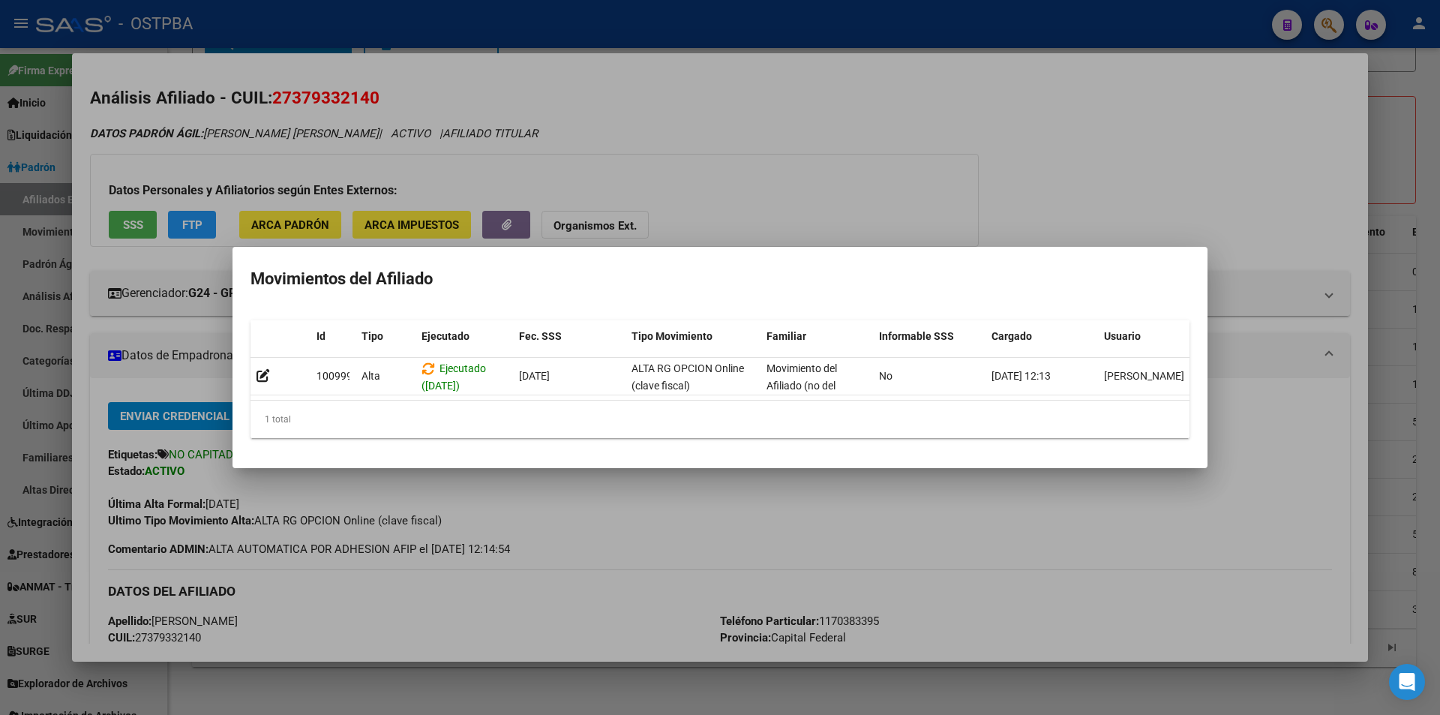
drag, startPoint x: 728, startPoint y: 407, endPoint x: 776, endPoint y: 400, distance: 48.5
click at [764, 406] on div "1 total" at bounding box center [720, 420] width 939 height 38
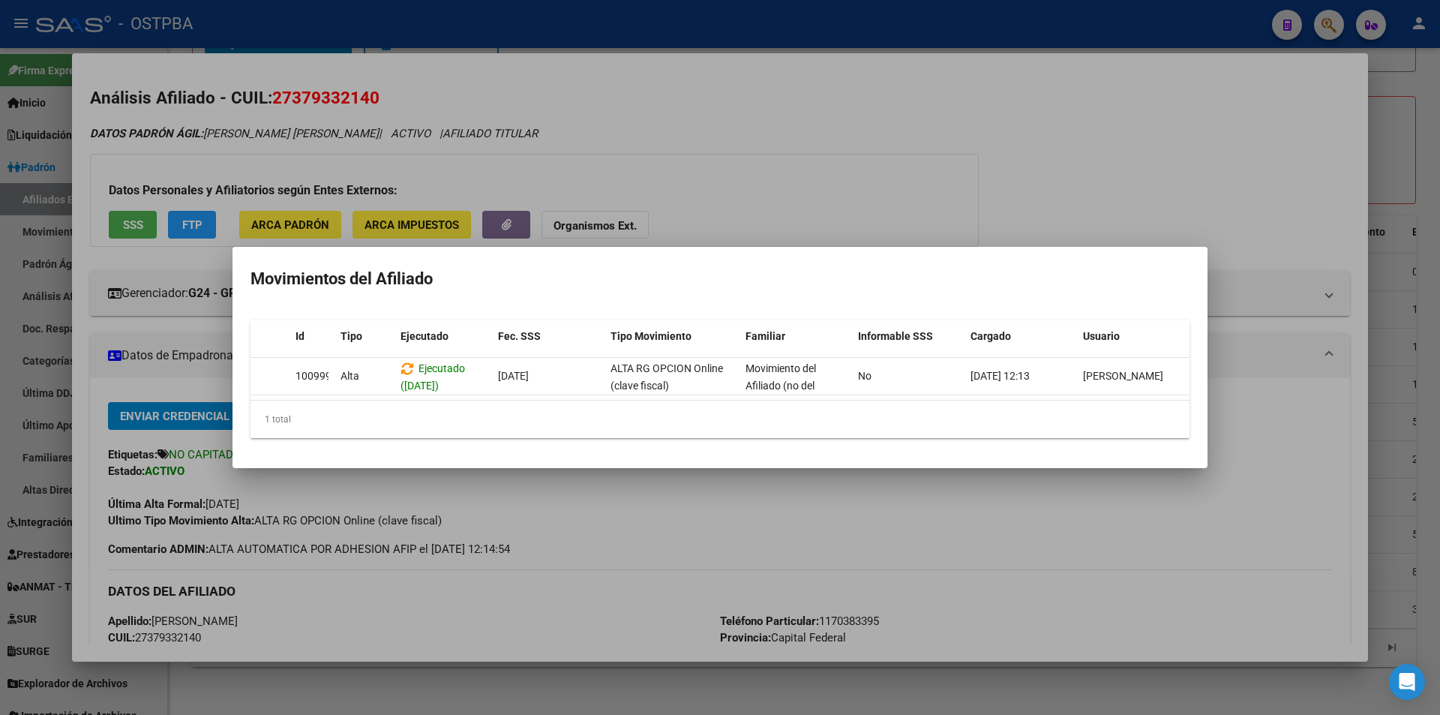
scroll to position [0, 0]
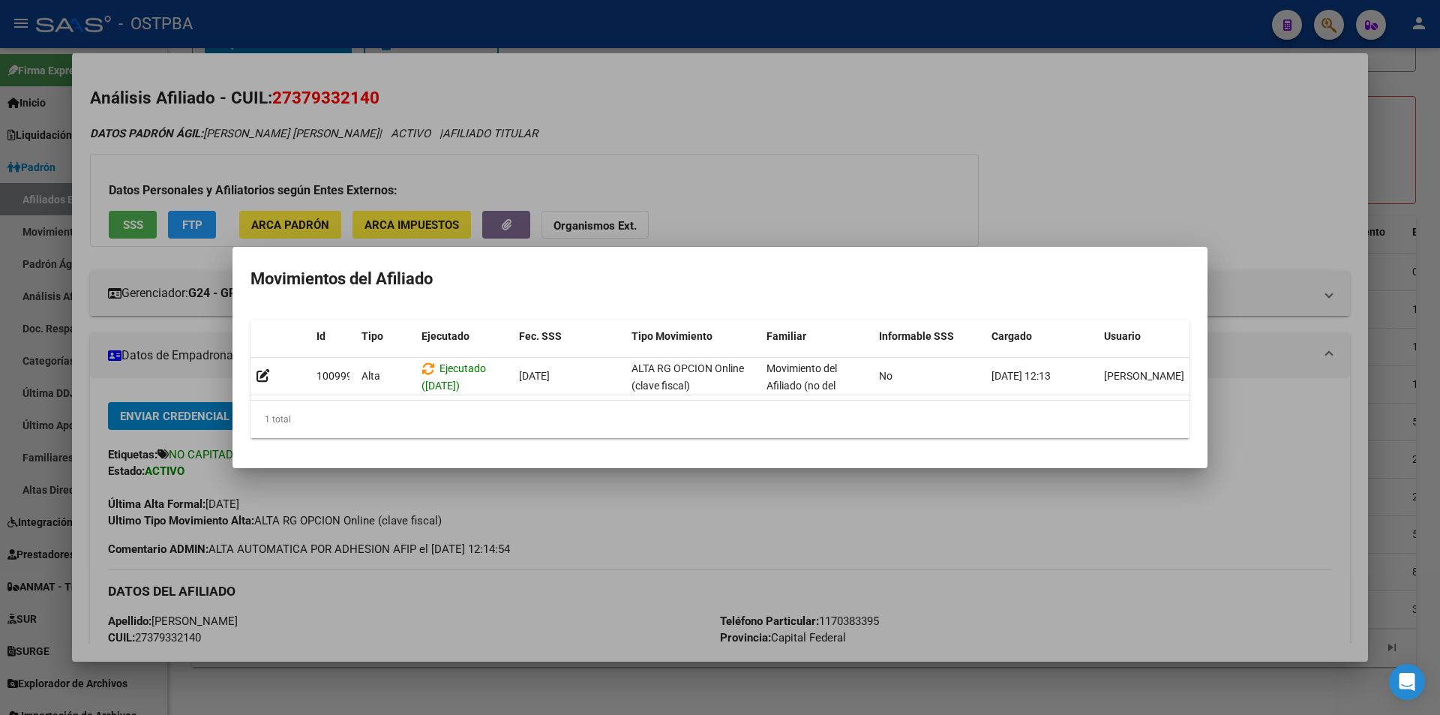
click at [652, 647] on div at bounding box center [720, 357] width 1440 height 715
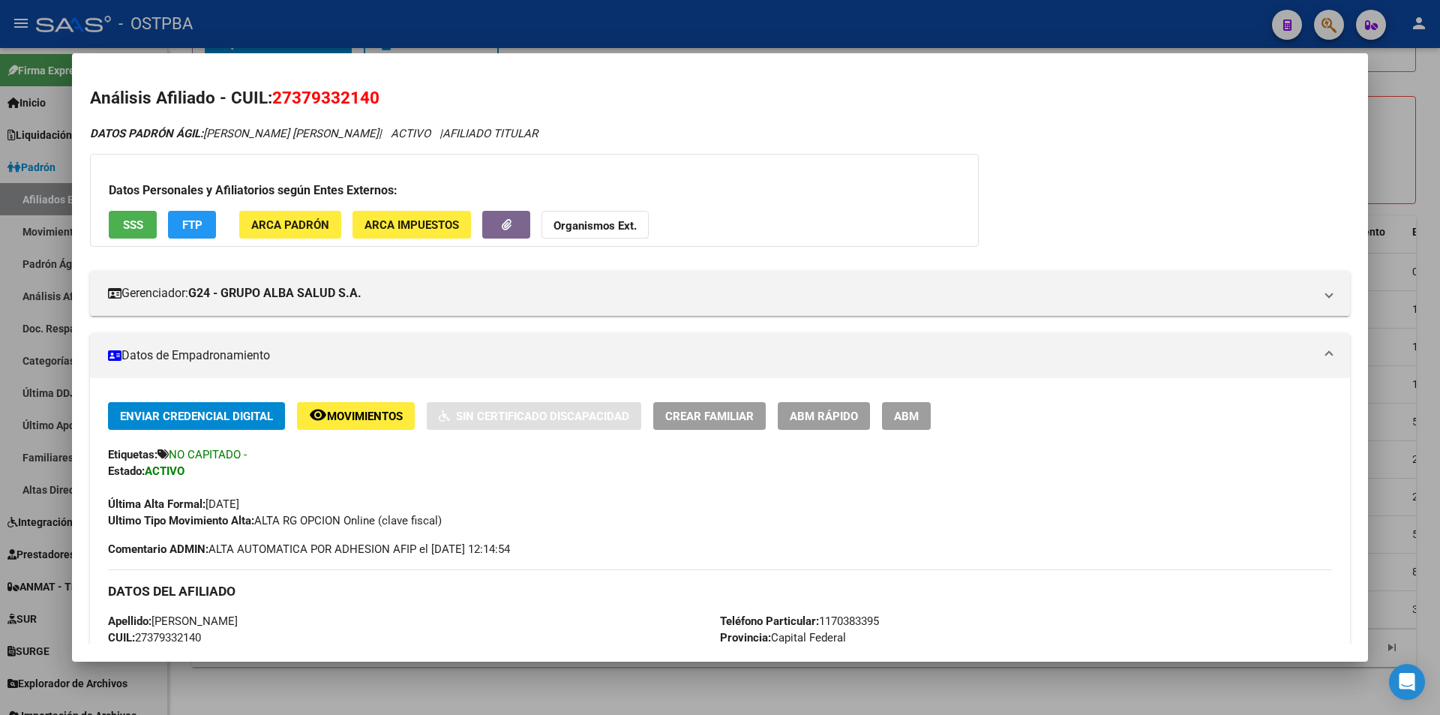
click at [606, 680] on div at bounding box center [720, 357] width 1440 height 715
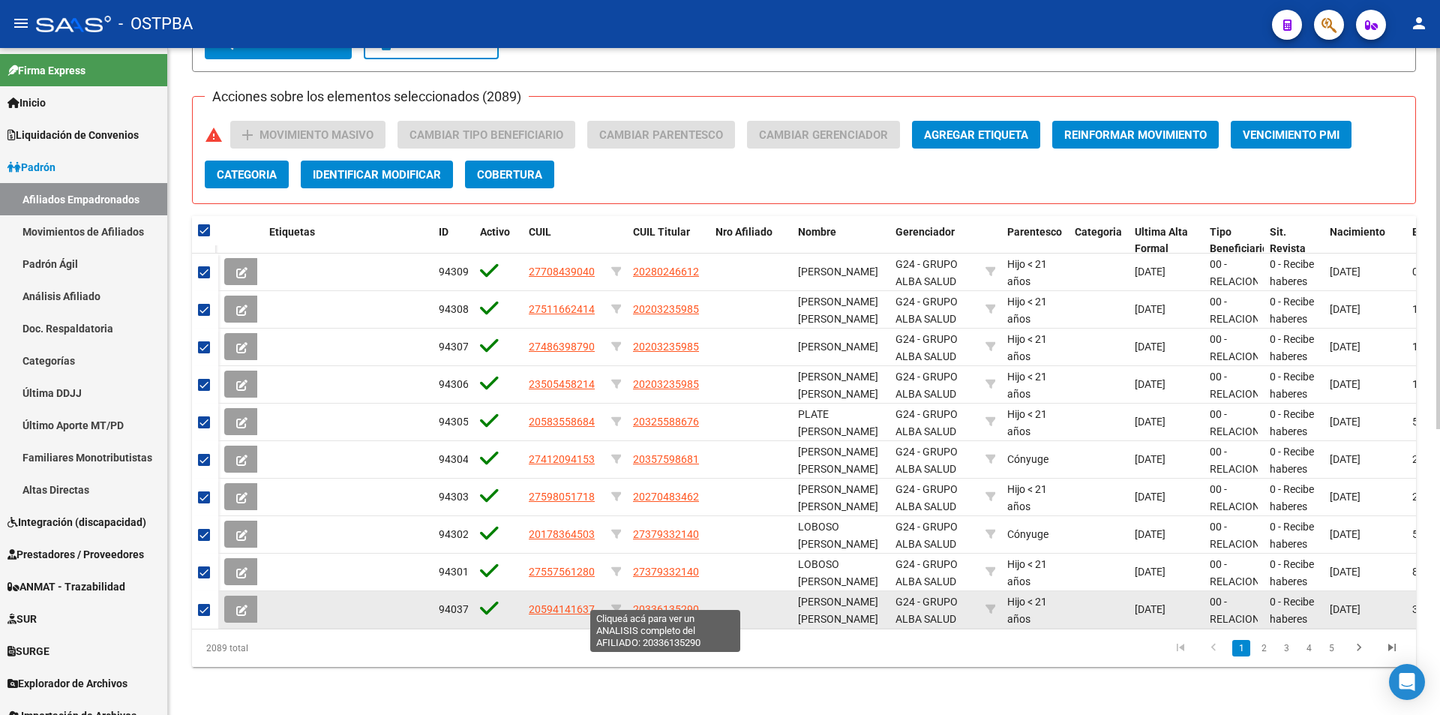
click at [680, 603] on span "20336135290" at bounding box center [666, 609] width 66 height 12
type textarea "20336135290"
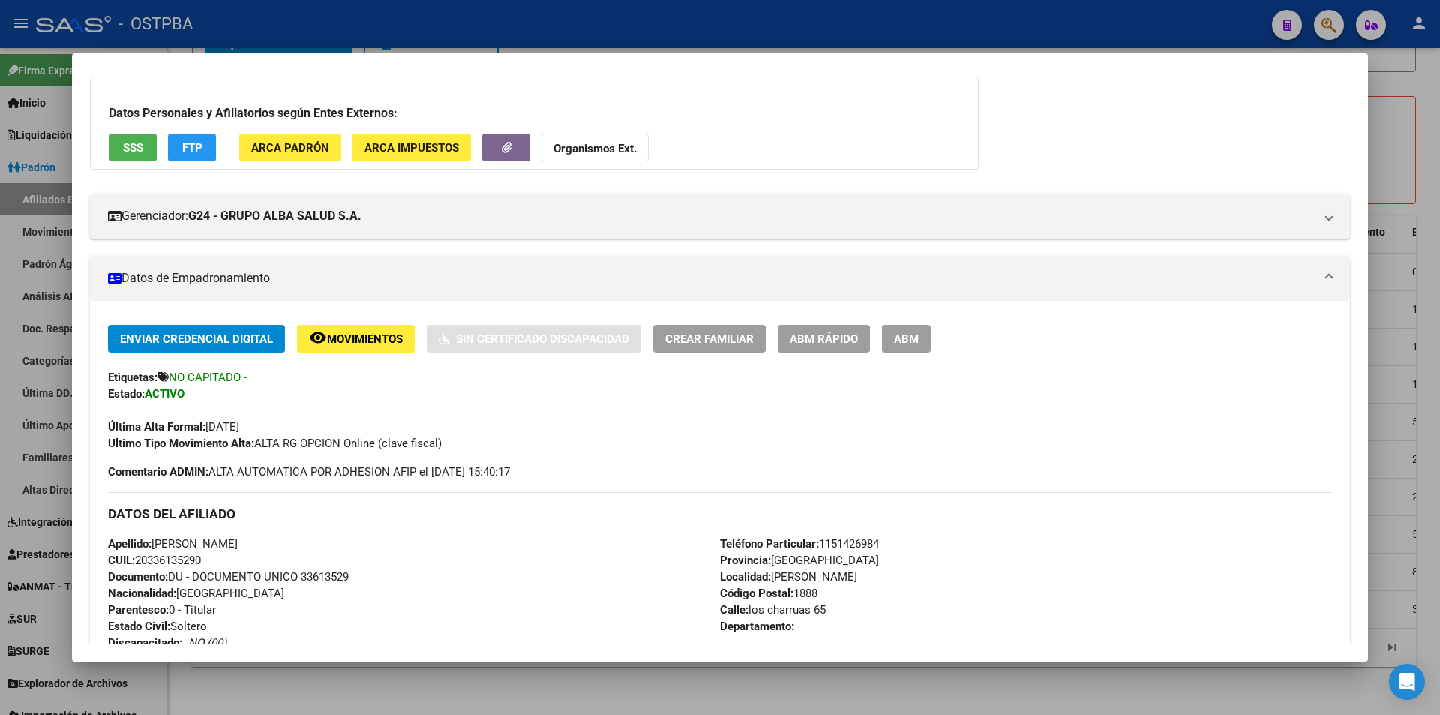
scroll to position [82, 0]
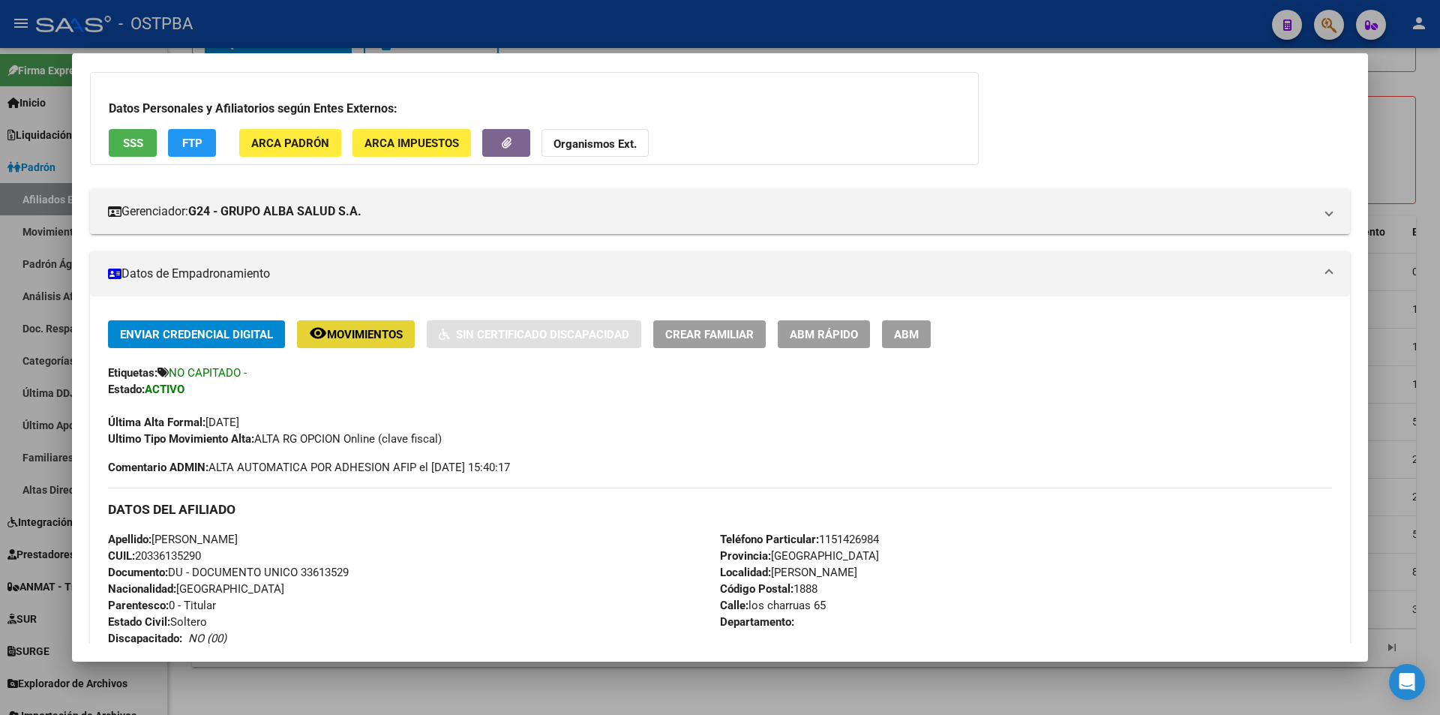
click at [368, 329] on span "Movimientos" at bounding box center [365, 335] width 76 height 14
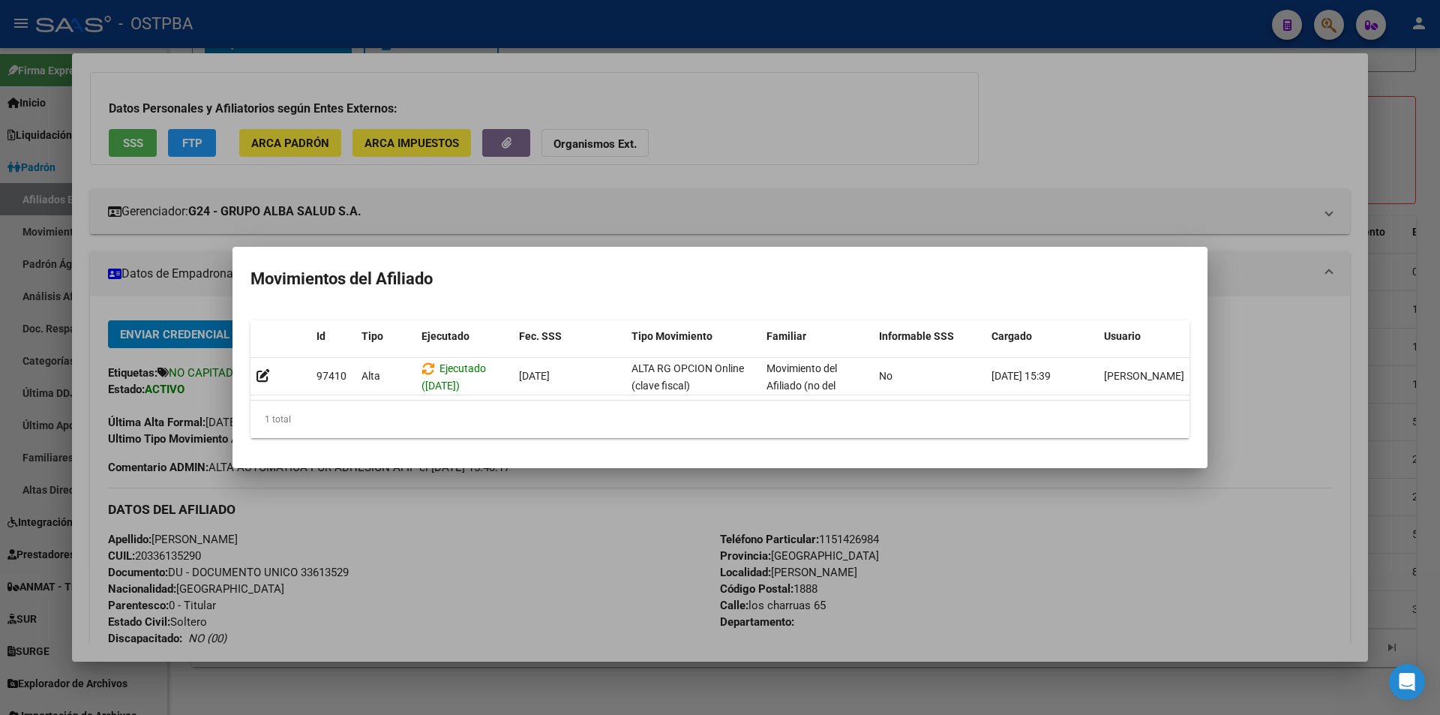
click at [623, 697] on div at bounding box center [720, 357] width 1440 height 715
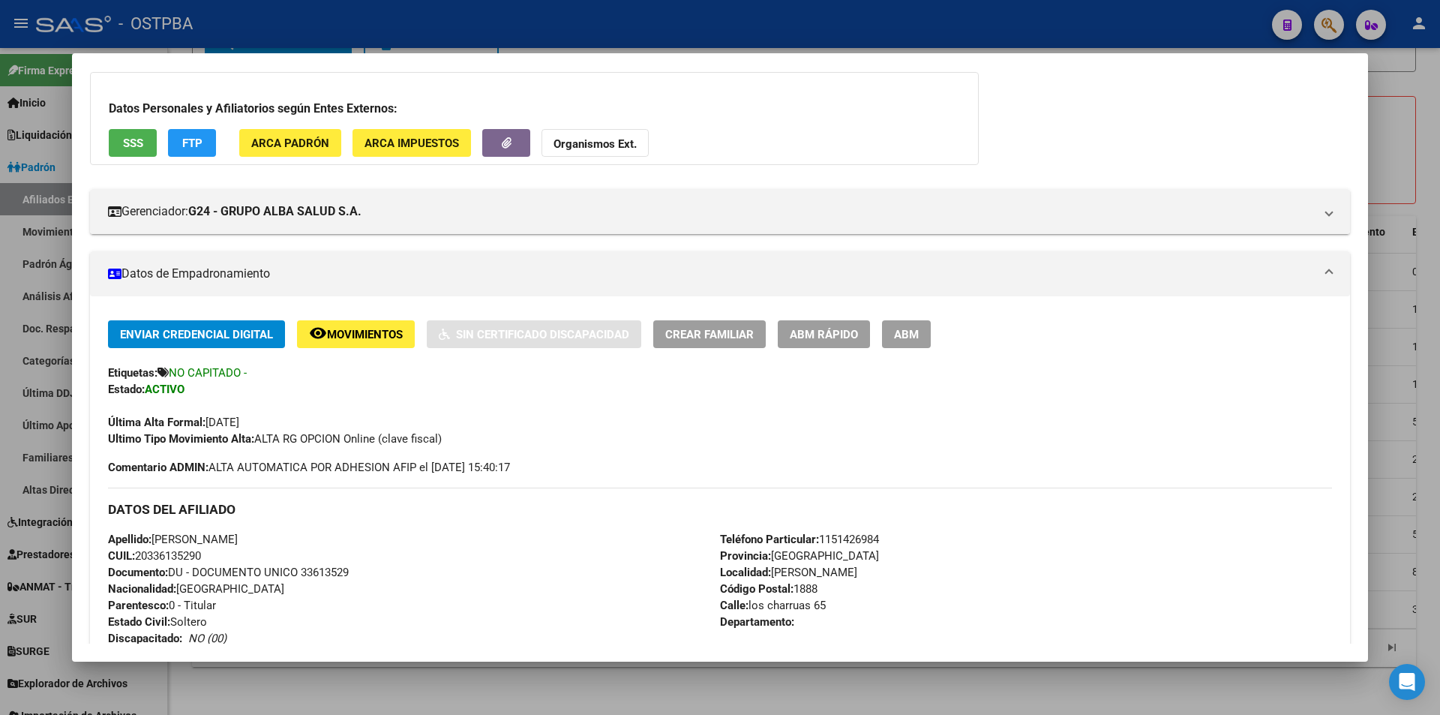
click at [623, 669] on div at bounding box center [720, 357] width 1440 height 715
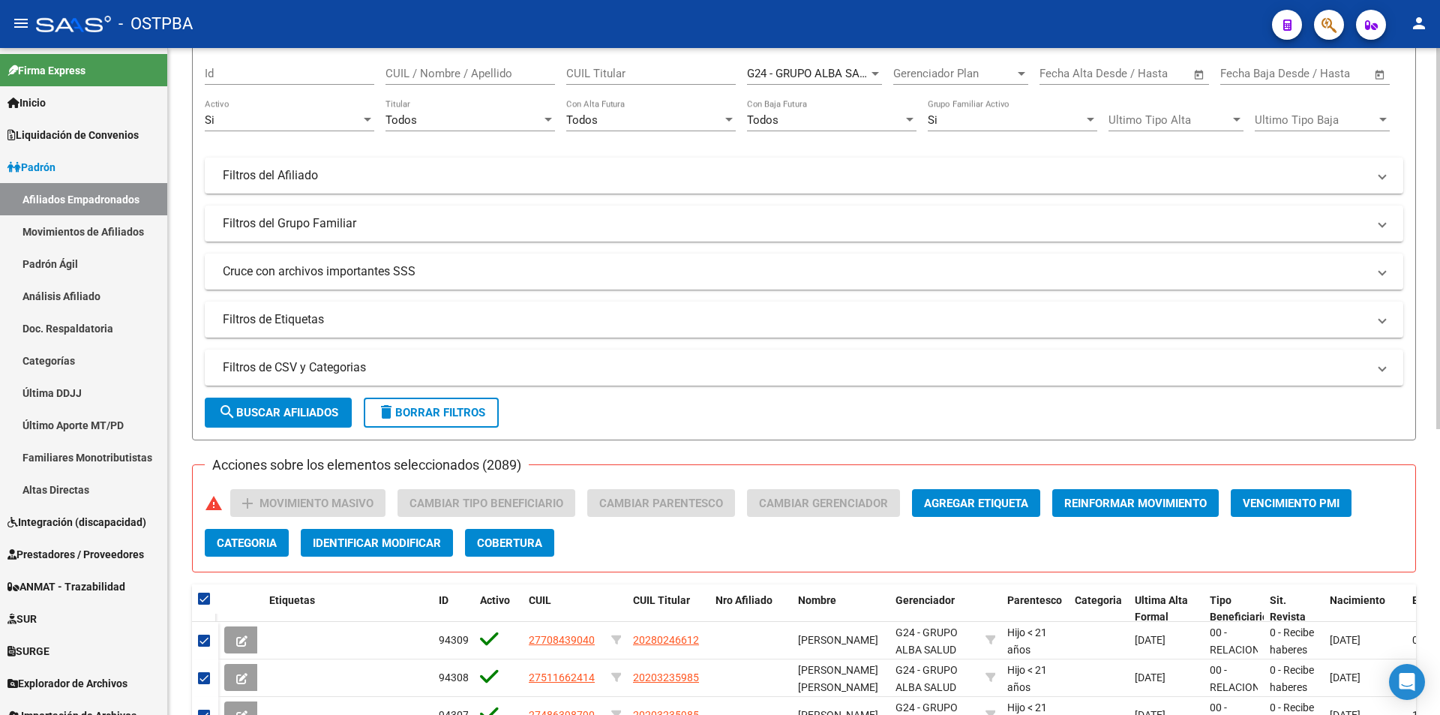
scroll to position [150, 0]
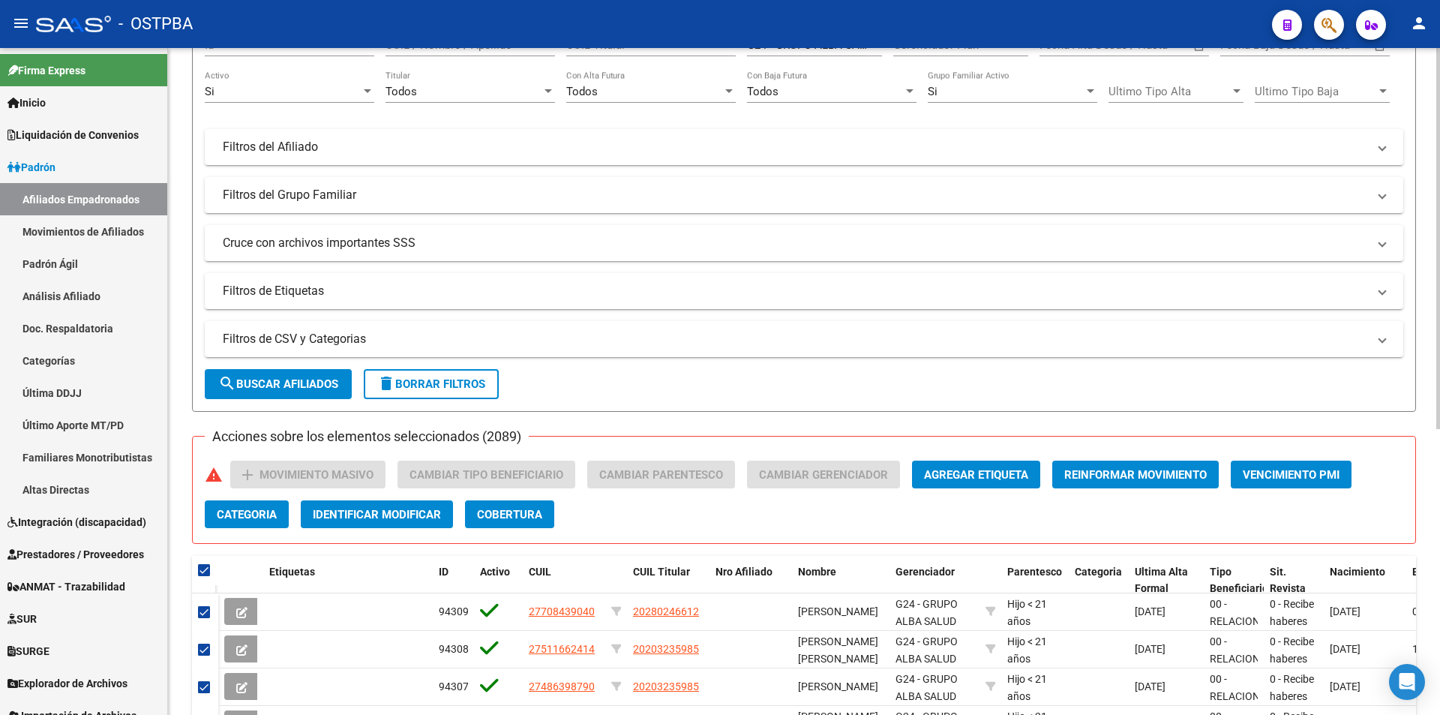
click at [974, 480] on span "Agregar Etiqueta" at bounding box center [976, 475] width 104 height 14
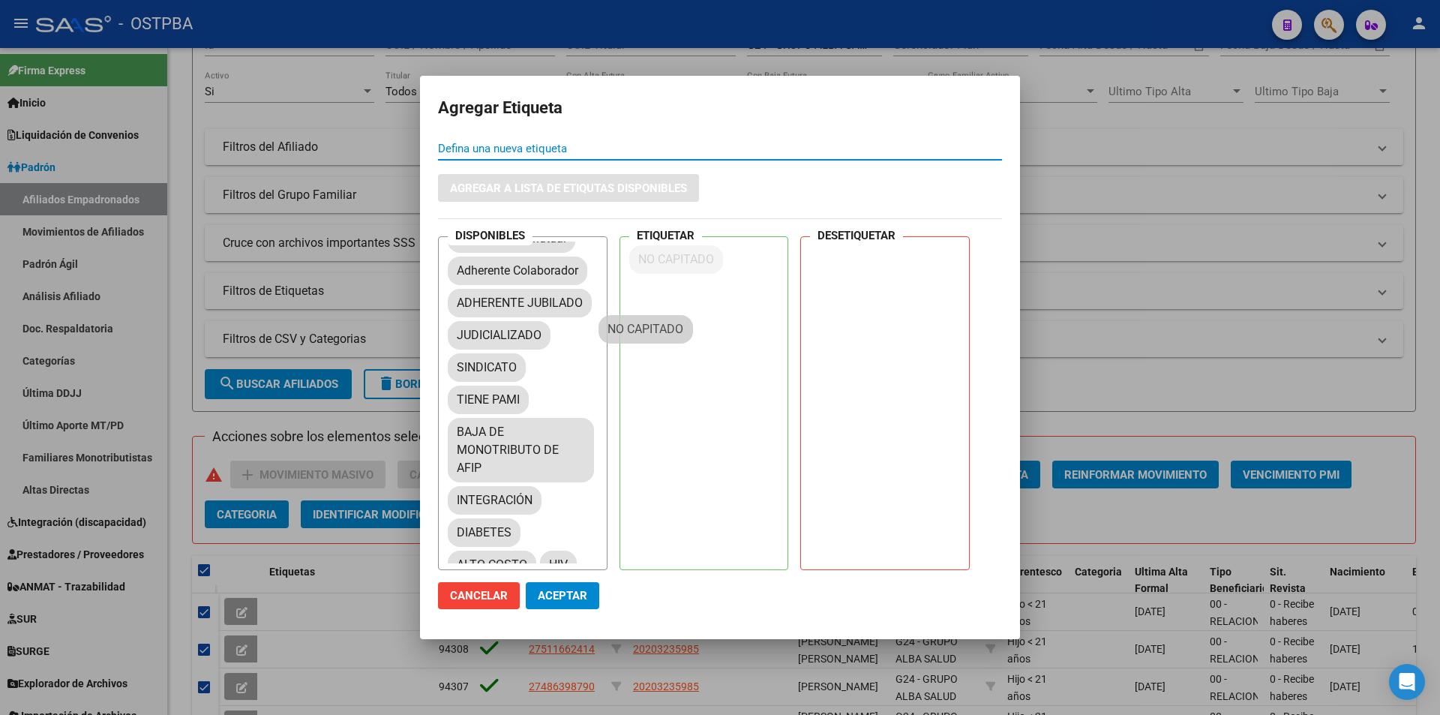
drag, startPoint x: 495, startPoint y: 460, endPoint x: 665, endPoint y: 279, distance: 247.9
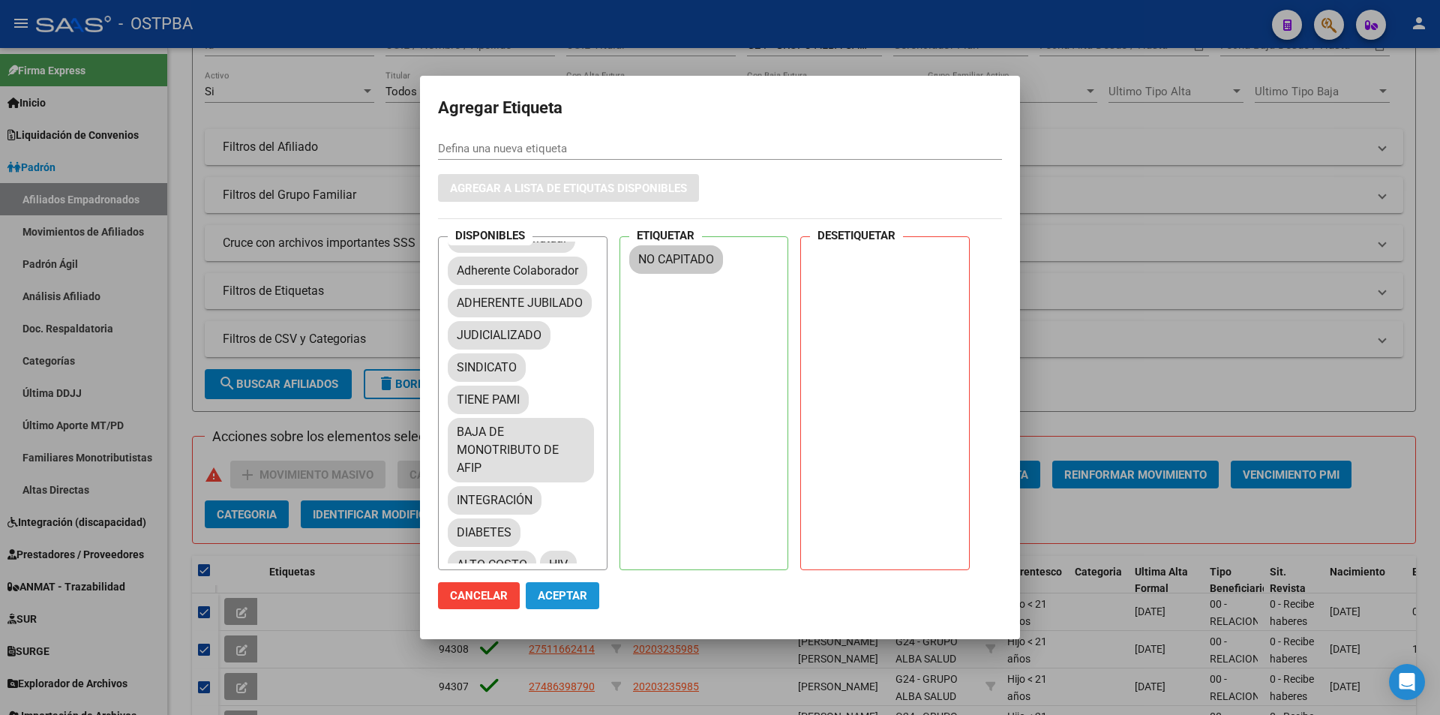
click at [564, 593] on span "Aceptar" at bounding box center [563, 596] width 50 height 14
checkbox input "false"
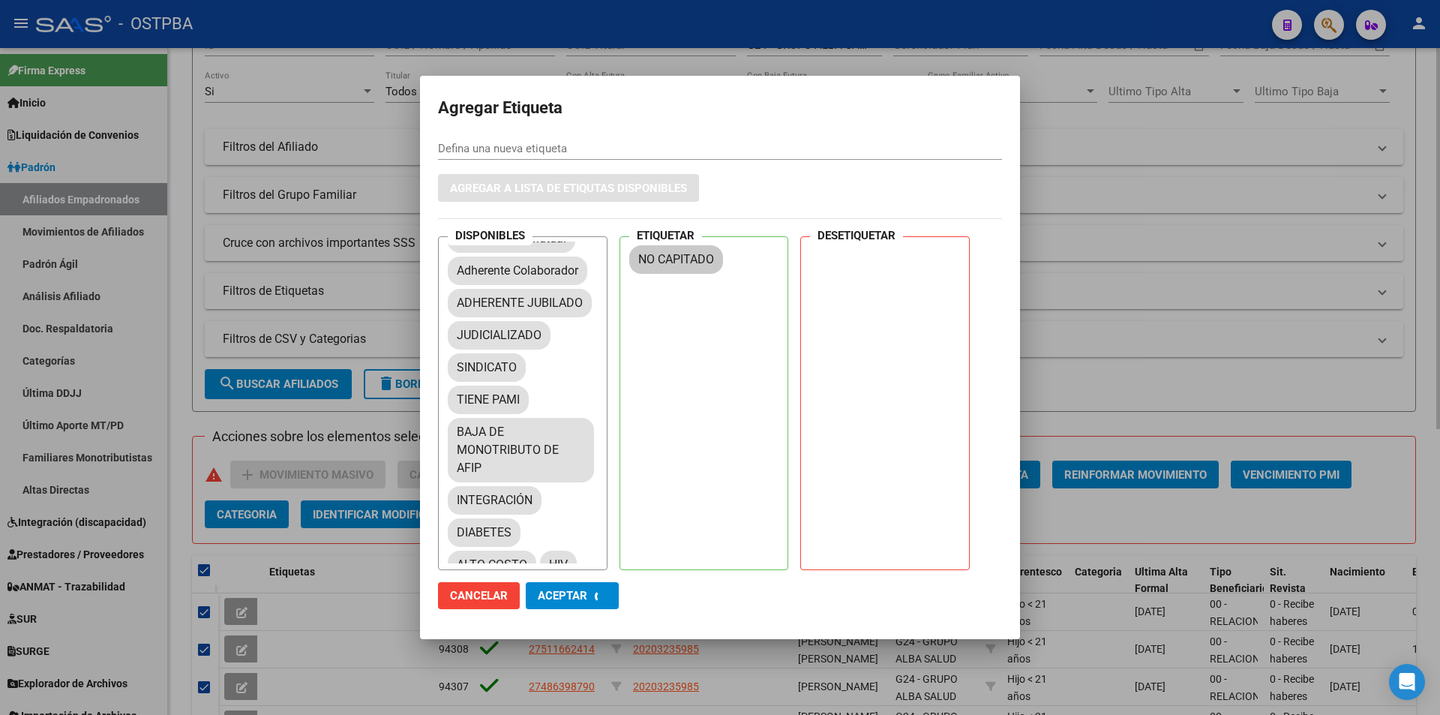
checkbox input "false"
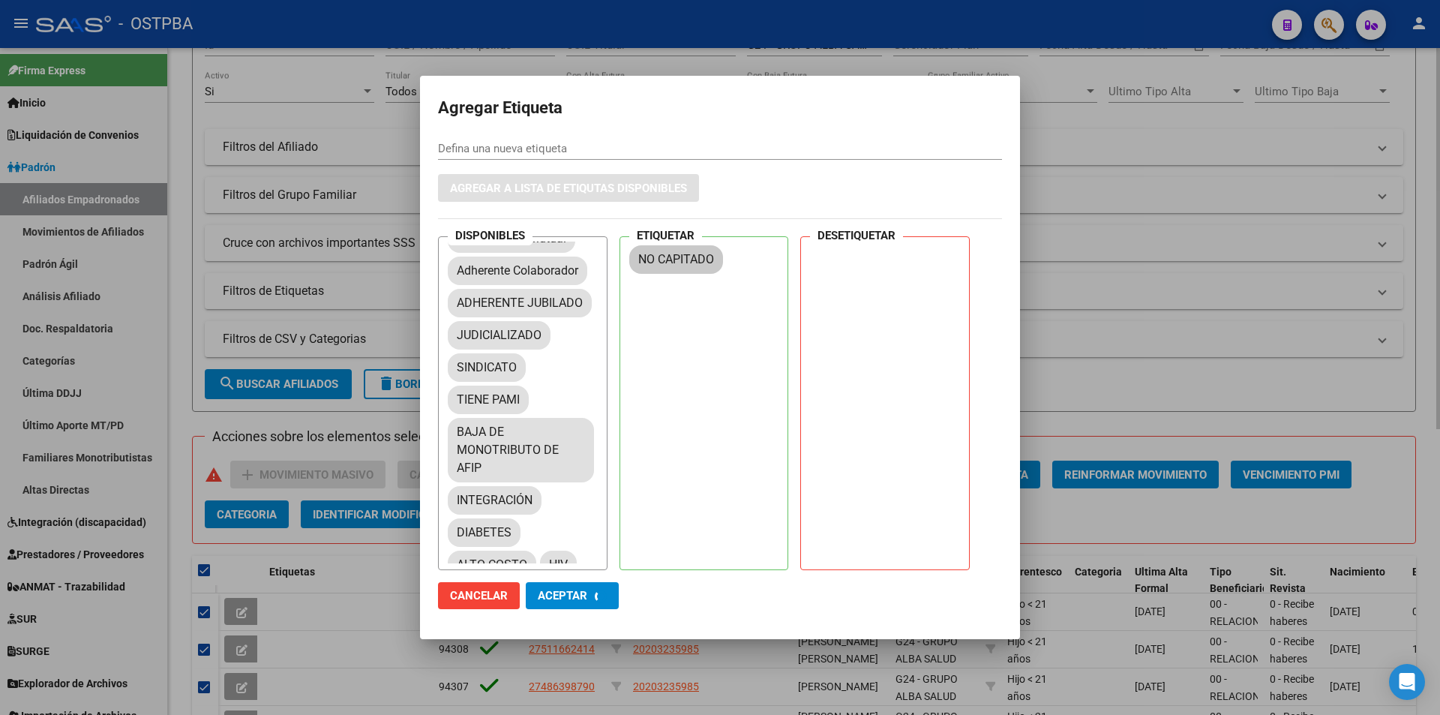
checkbox input "false"
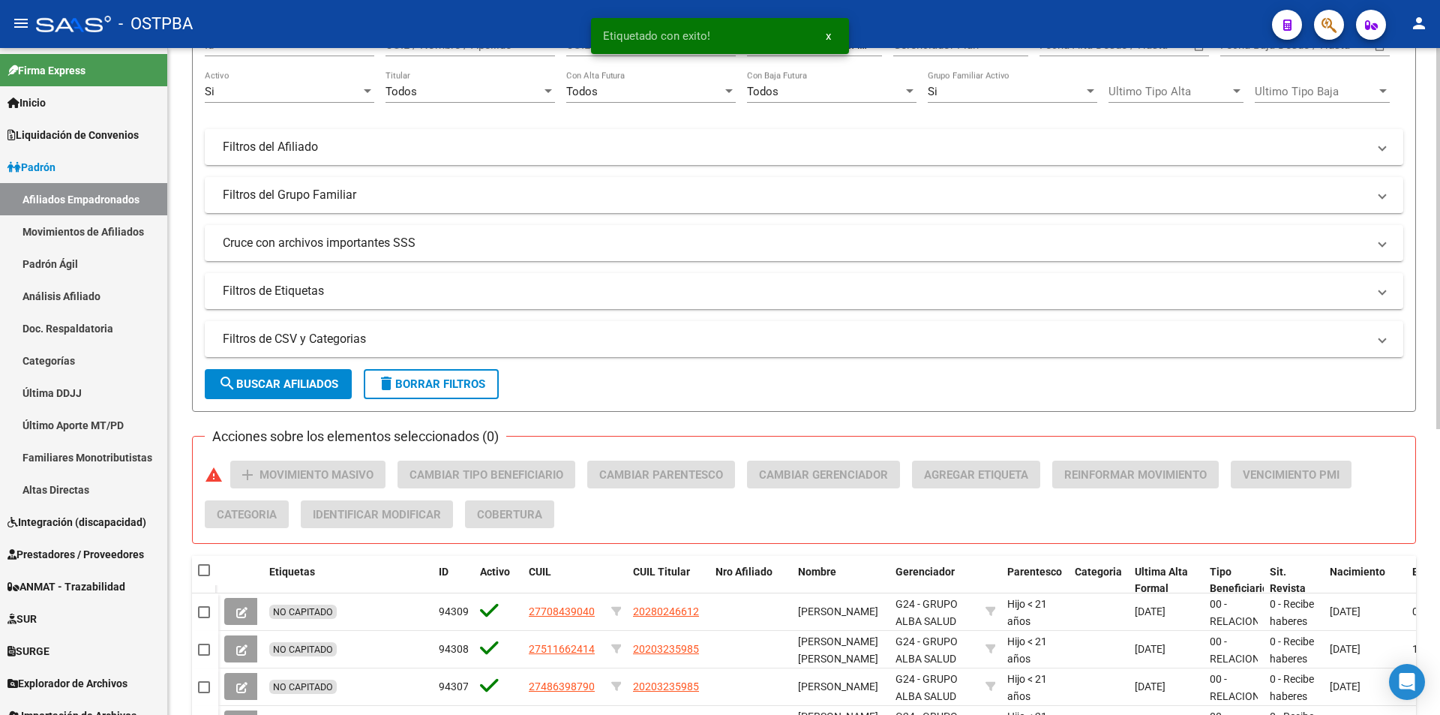
click at [1420, 465] on div "PADRON -> Afiliados Empadronados (alt+a) add Crear Afiliado file_download Expor…" at bounding box center [804, 476] width 1272 height 1157
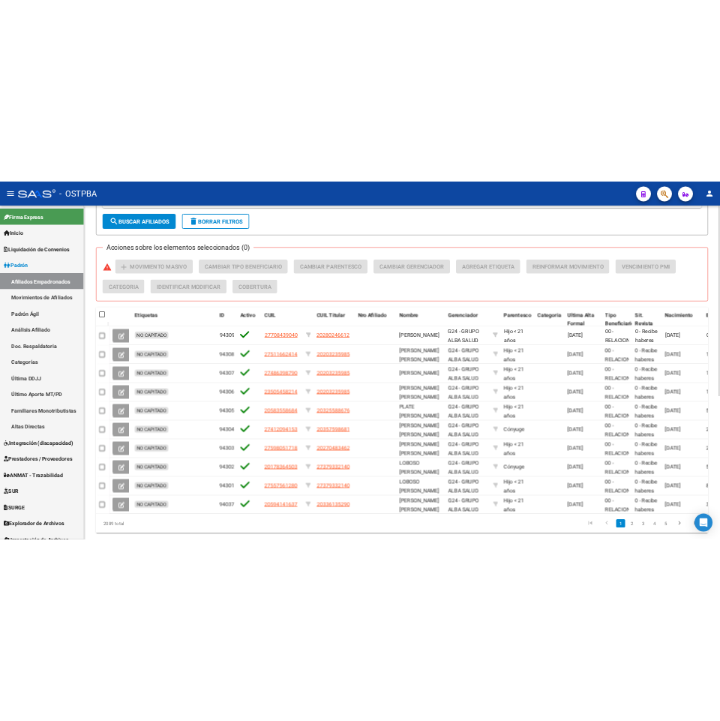
scroll to position [501, 0]
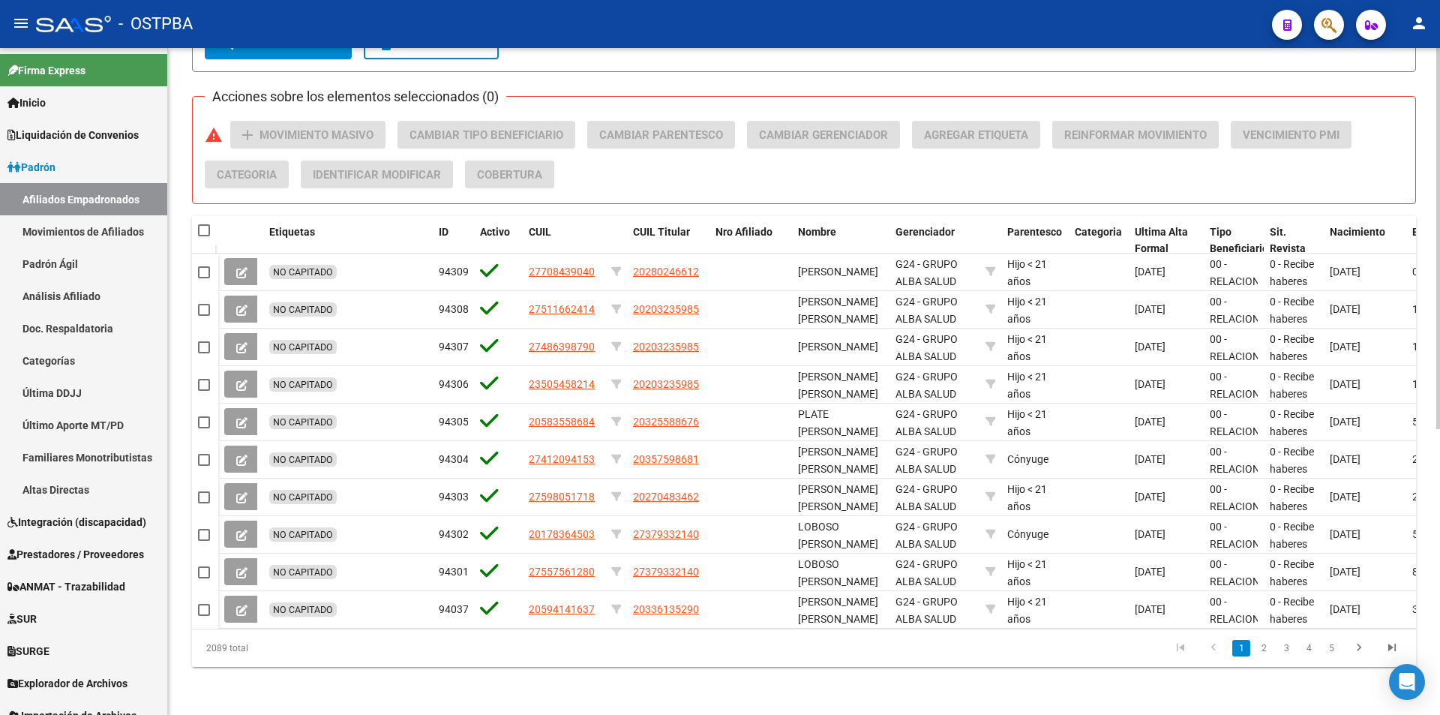
click at [623, 654] on datatable-pager "1 2 3 4 5" at bounding box center [925, 648] width 967 height 26
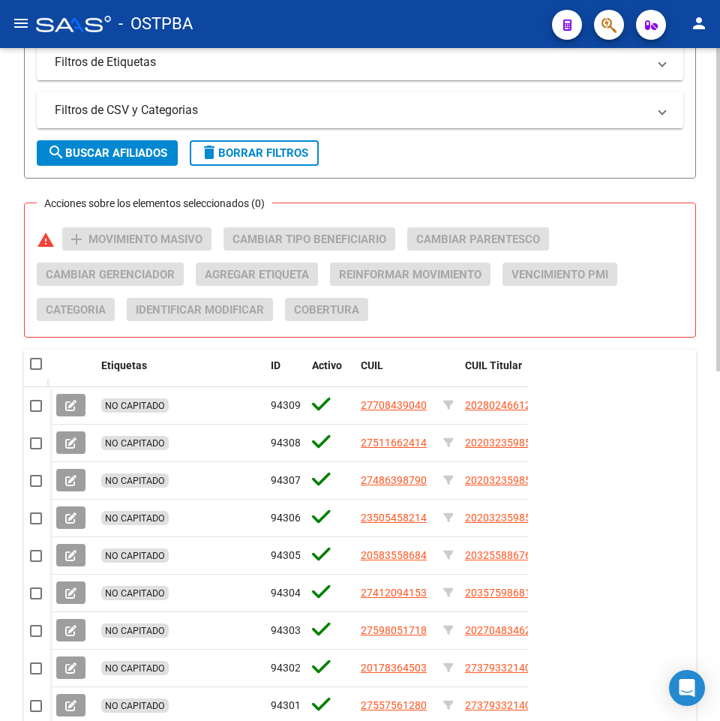
scroll to position [190, 0]
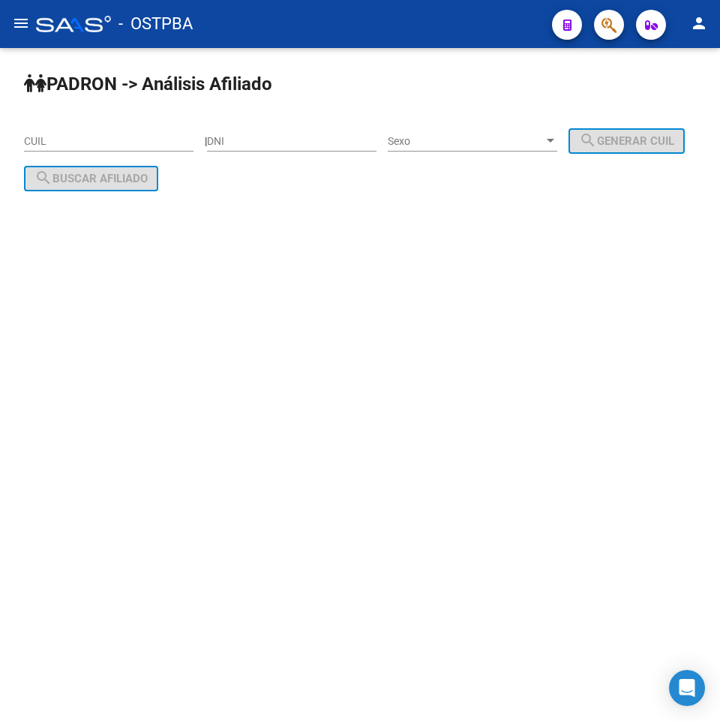
click at [53, 142] on input "CUIL" at bounding box center [109, 141] width 170 height 13
click at [95, 143] on input "CUIL" at bounding box center [109, 141] width 170 height 13
paste input "27-55756128-0"
click at [148, 183] on span "search Buscar afiliado" at bounding box center [91, 179] width 113 height 14
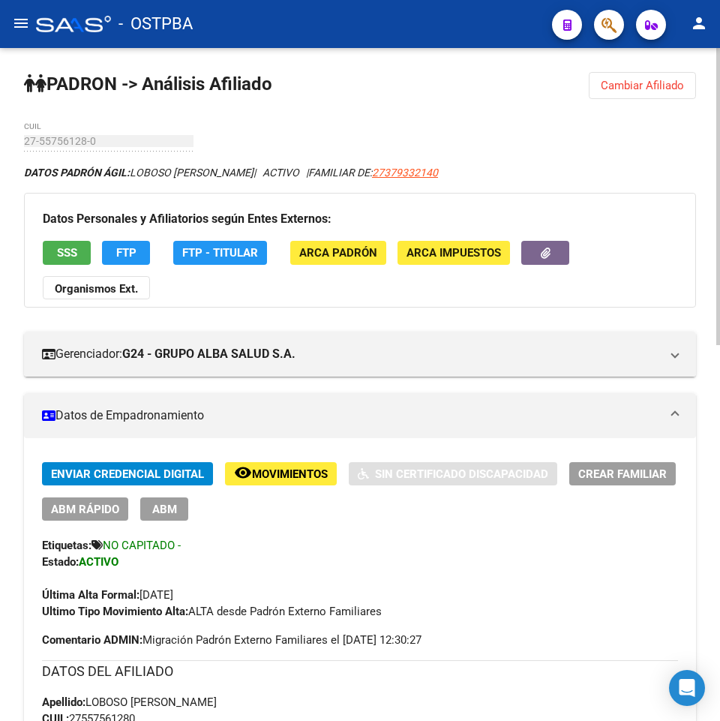
click at [611, 81] on span "Cambiar Afiliado" at bounding box center [642, 86] width 83 height 14
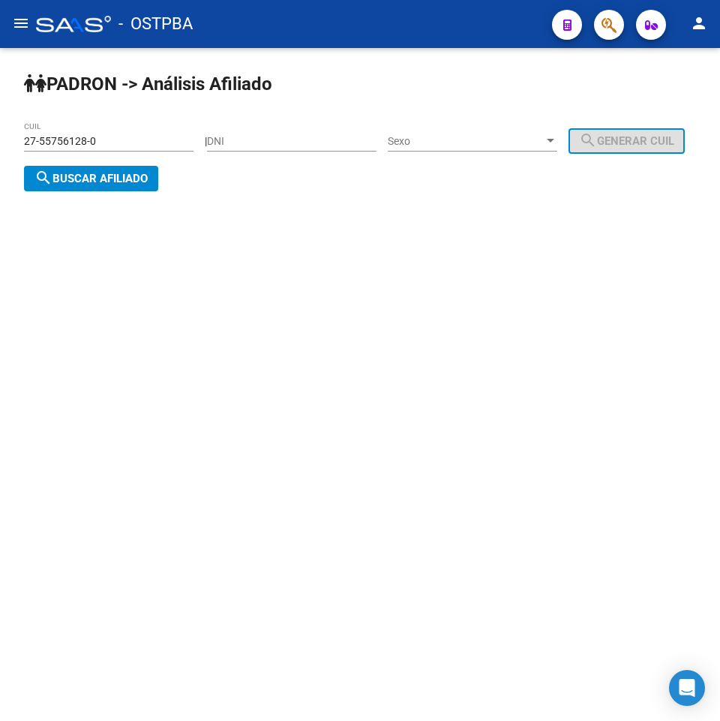
drag, startPoint x: 148, startPoint y: 134, endPoint x: 135, endPoint y: 135, distance: 12.8
click at [148, 134] on div "27-55756128-0 CUIL" at bounding box center [109, 137] width 170 height 30
drag, startPoint x: 113, startPoint y: 140, endPoint x: 0, endPoint y: 155, distance: 113.4
click at [0, 155] on div "PADRON -> Análisis Afiliado 27-55756128-0 CUIL | DNI Sexo Sexo search Generar C…" at bounding box center [360, 143] width 720 height 191
paste input "0-17836450-3"
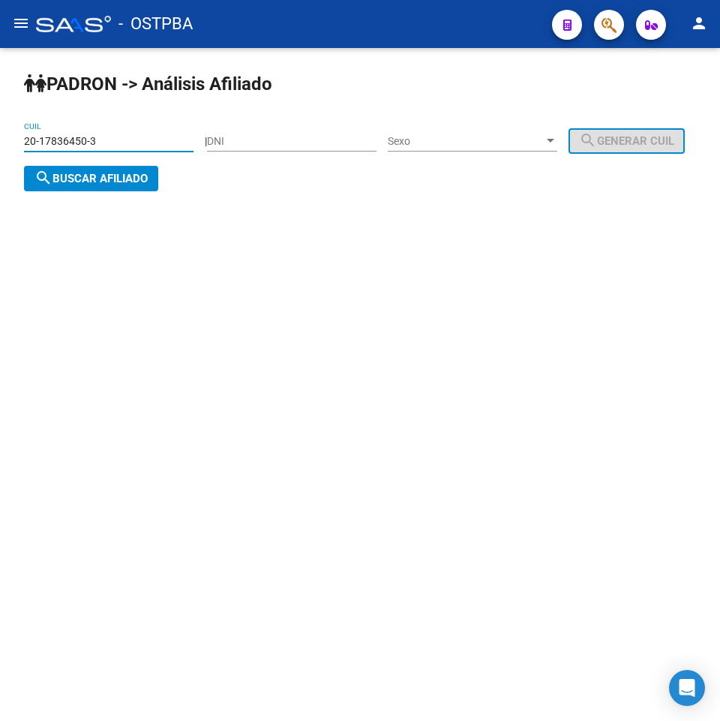
click at [148, 173] on span "search Buscar afiliado" at bounding box center [91, 179] width 113 height 14
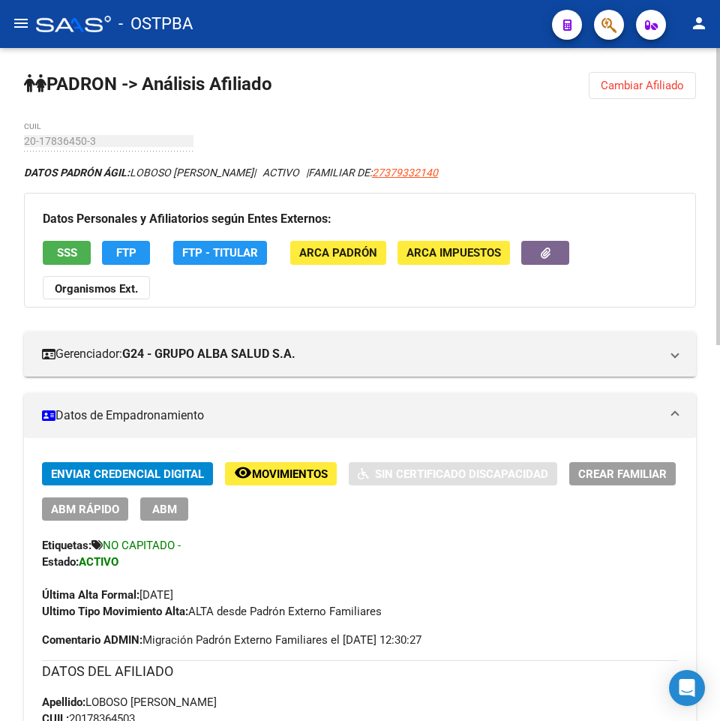
click at [623, 77] on button "Cambiar Afiliado" at bounding box center [642, 85] width 107 height 27
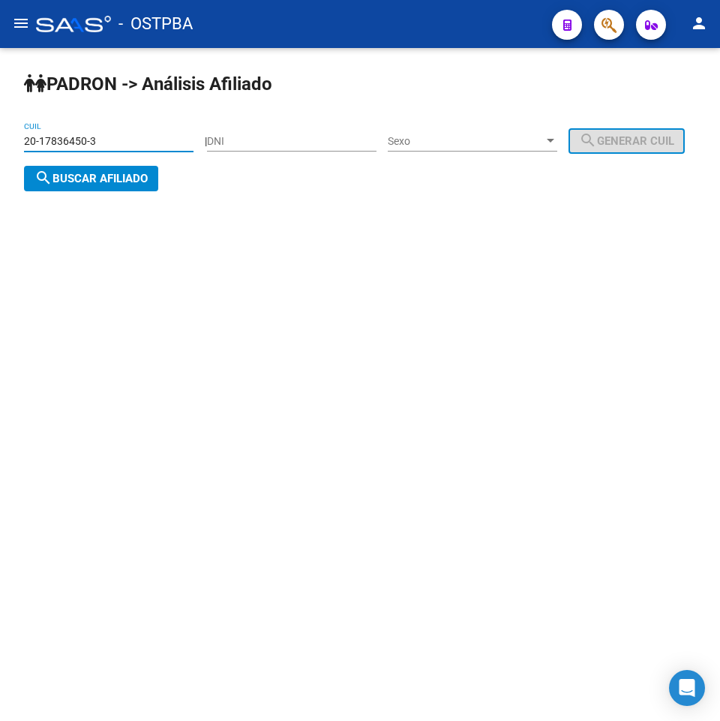
click at [100, 147] on input "20-17836450-3" at bounding box center [109, 141] width 170 height 13
click at [0, 128] on div "PADRON -> Análisis Afiliado 20-17836450-3 CUIL | DNI Sexo Sexo search Generar C…" at bounding box center [360, 143] width 720 height 191
paste input "7-59805171-8"
click at [148, 182] on span "search Buscar afiliado" at bounding box center [91, 179] width 113 height 14
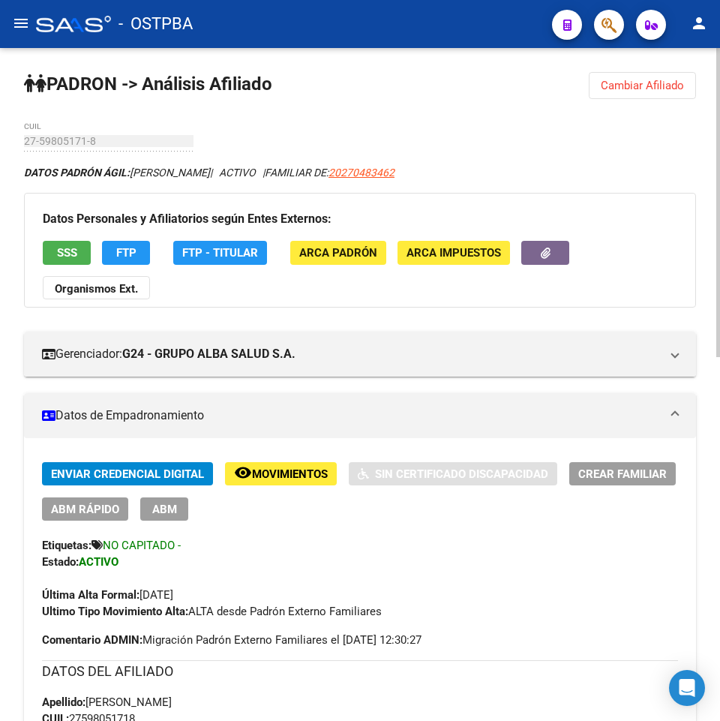
drag, startPoint x: 675, startPoint y: 83, endPoint x: 545, endPoint y: 81, distance: 130.5
click at [675, 83] on span "Cambiar Afiliado" at bounding box center [642, 86] width 83 height 14
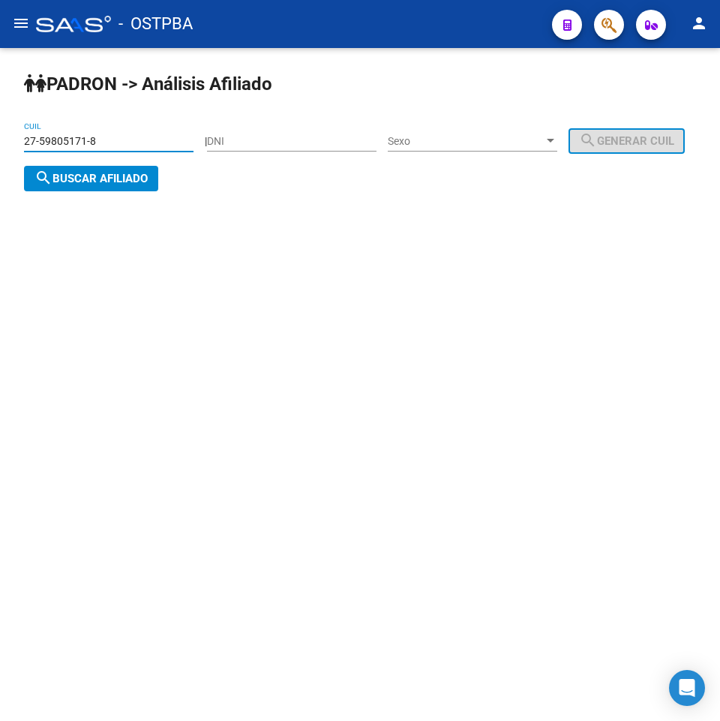
drag, startPoint x: 153, startPoint y: 141, endPoint x: 0, endPoint y: 149, distance: 153.2
click at [152, 141] on input "27-59805171-8" at bounding box center [109, 141] width 170 height 13
drag, startPoint x: 0, startPoint y: 149, endPoint x: 1, endPoint y: 170, distance: 21.0
click at [0, 170] on div "PADRON -> Análisis Afiliado 27-59805171-8 CUIL | DNI Sexo Sexo search Generar C…" at bounding box center [360, 143] width 720 height 191
paste input "0-43744995-7"
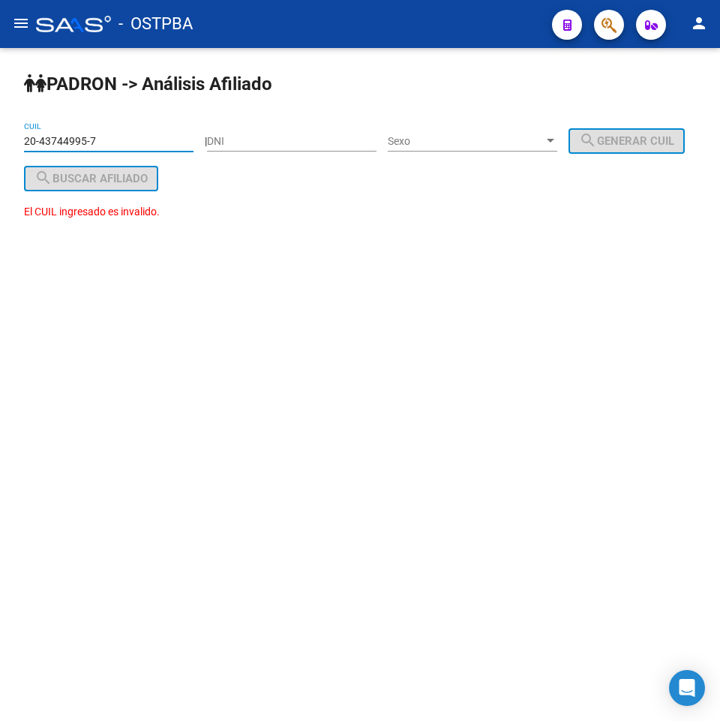
click at [134, 137] on input "20-43744995-7" at bounding box center [109, 141] width 170 height 13
click at [181, 155] on div "20-43744995-7 CUIL" at bounding box center [109, 143] width 170 height 43
click at [192, 144] on input "20-43744995-7" at bounding box center [109, 141] width 170 height 13
drag, startPoint x: 191, startPoint y: 146, endPoint x: 0, endPoint y: 107, distance: 195.2
click at [0, 107] on div "PADRON -> Análisis Afiliado 20-43744995-7 CUIL | DNI Sexo Sexo search Generar C…" at bounding box center [360, 160] width 720 height 224
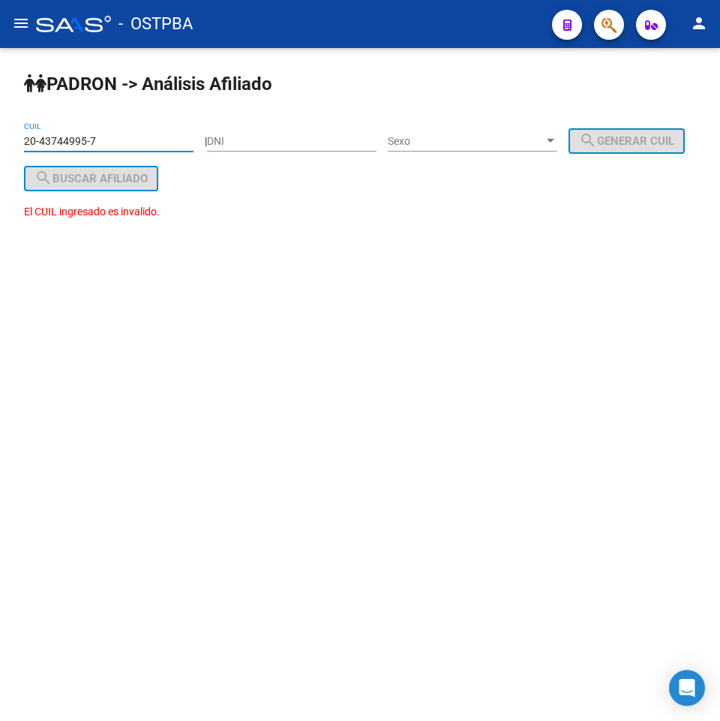
paste input "7-41209415-3"
click at [148, 175] on span "search Buscar afiliado" at bounding box center [91, 179] width 113 height 14
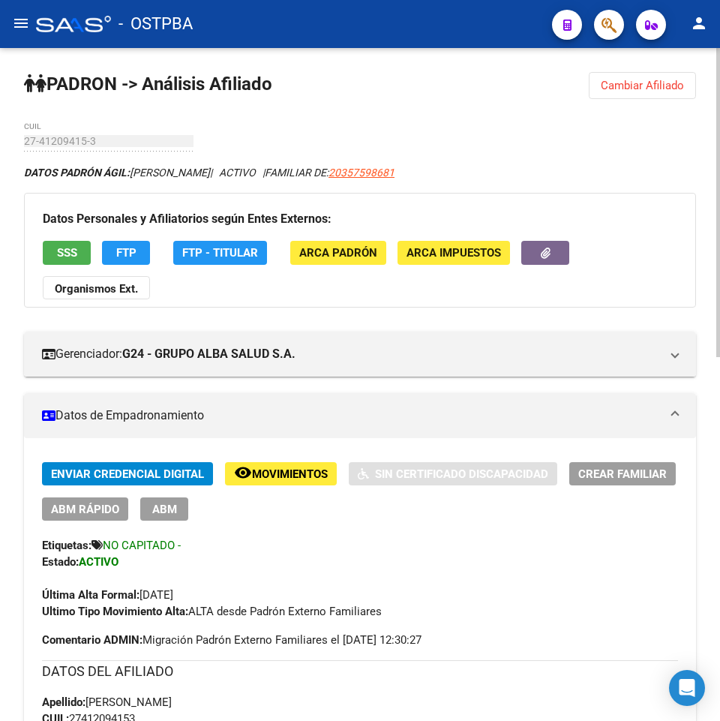
click at [284, 473] on span "Movimientos" at bounding box center [290, 474] width 76 height 14
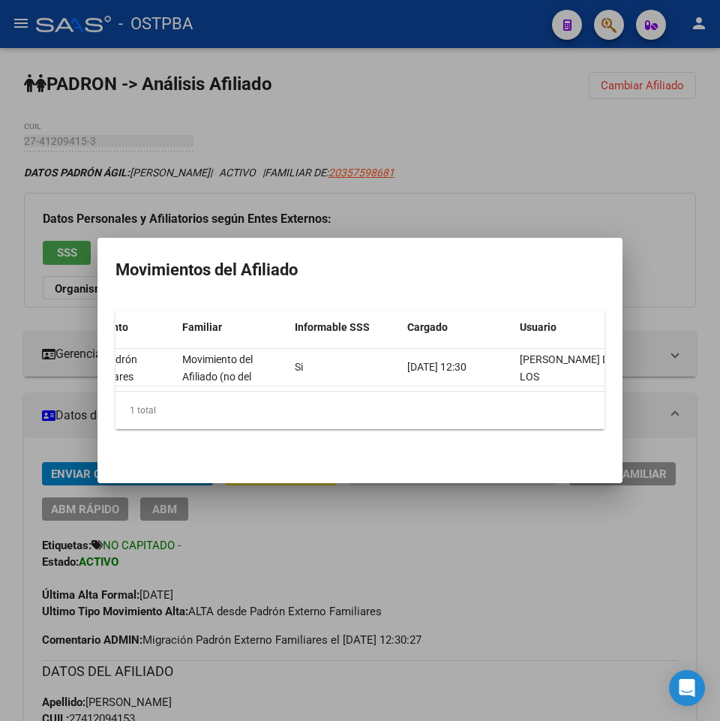
scroll to position [0, 471]
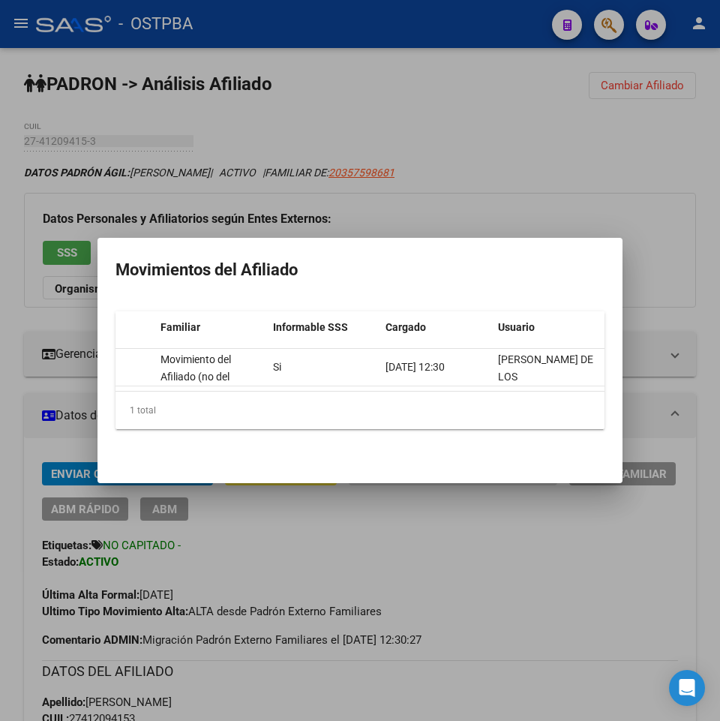
drag, startPoint x: 508, startPoint y: 524, endPoint x: 629, endPoint y: 197, distance: 348.2
click at [509, 524] on div at bounding box center [360, 360] width 720 height 721
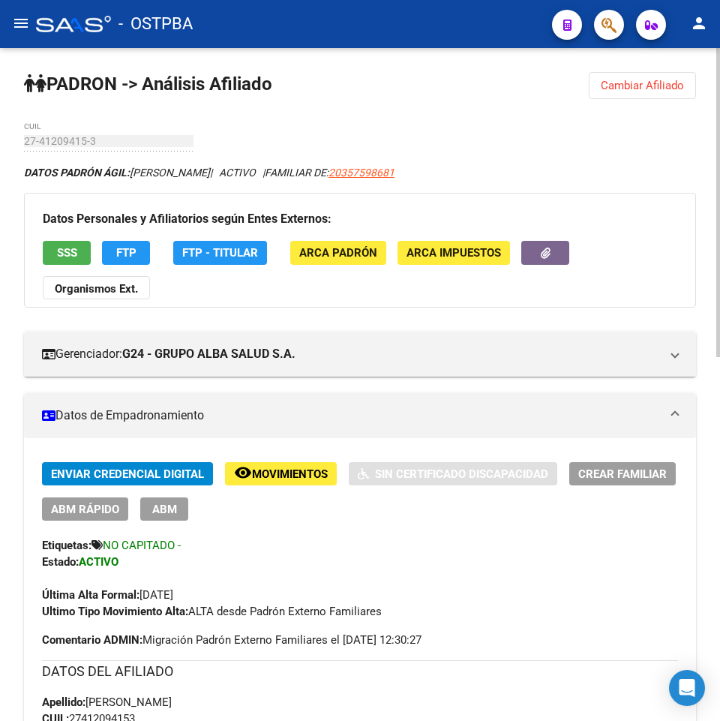
drag, startPoint x: 653, startPoint y: 94, endPoint x: 627, endPoint y: 105, distance: 28.6
click at [639, 82] on span "Cambiar Afiliado" at bounding box center [642, 86] width 83 height 14
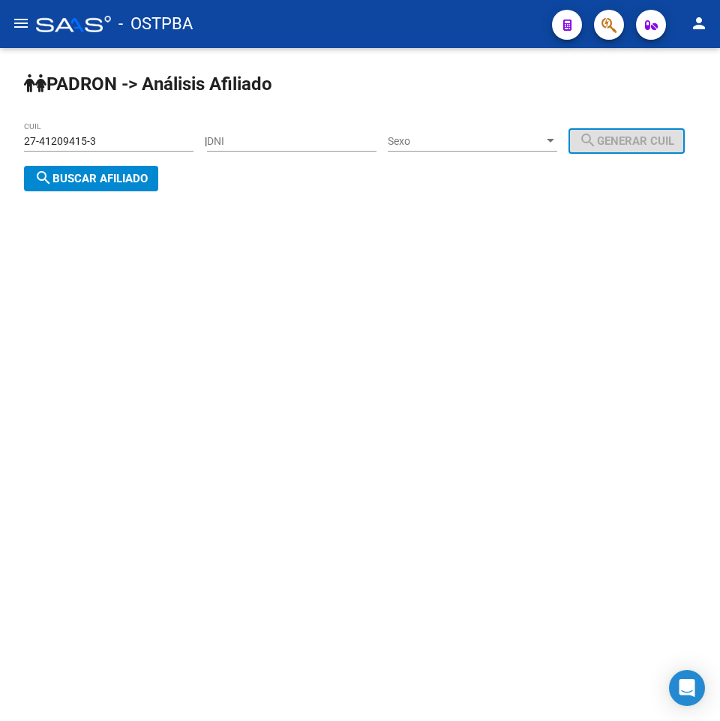
click at [125, 137] on input "27-41209415-3" at bounding box center [109, 141] width 170 height 13
drag, startPoint x: 0, startPoint y: 148, endPoint x: 38, endPoint y: 150, distance: 38.3
click at [0, 150] on div "PADRON -> Análisis Afiliado 27-41209415-3 CUIL | DNI Sexo Sexo search Generar C…" at bounding box center [360, 143] width 720 height 191
paste input "0-58355868-4"
click at [148, 178] on span "search Buscar afiliado" at bounding box center [91, 179] width 113 height 14
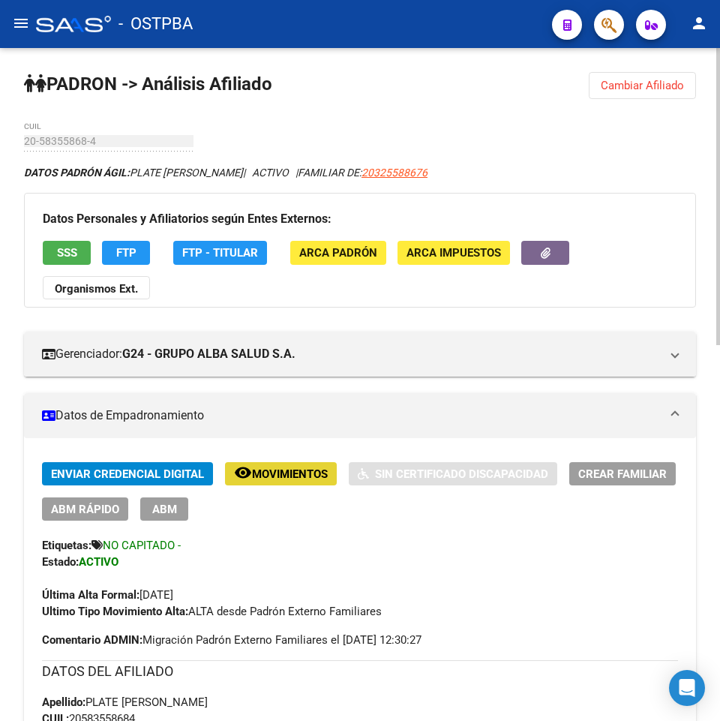
click at [305, 474] on span "Movimientos" at bounding box center [290, 474] width 76 height 14
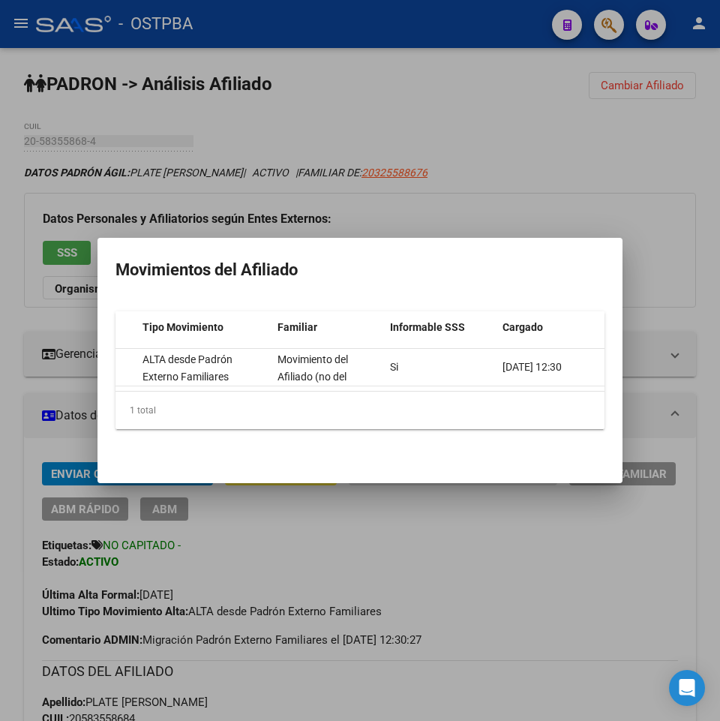
scroll to position [0, 471]
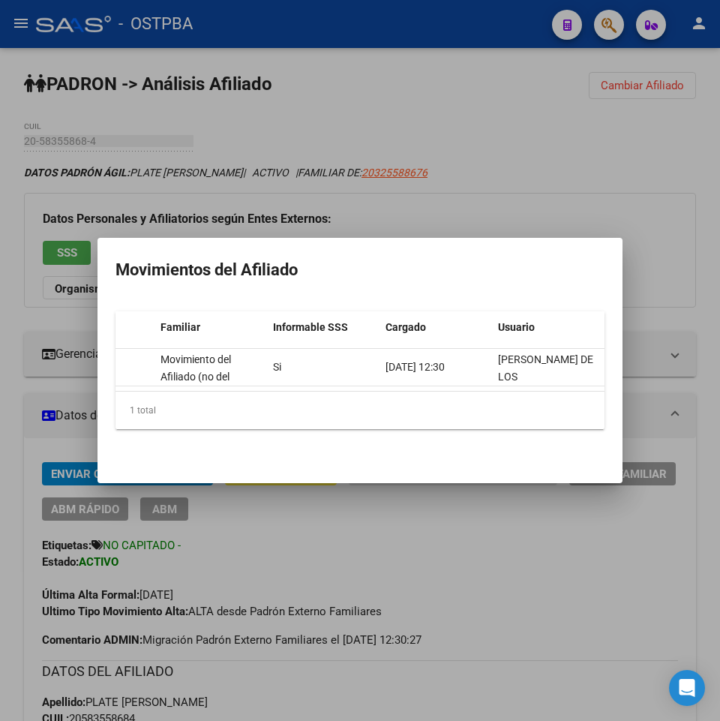
click at [581, 595] on div at bounding box center [360, 360] width 720 height 721
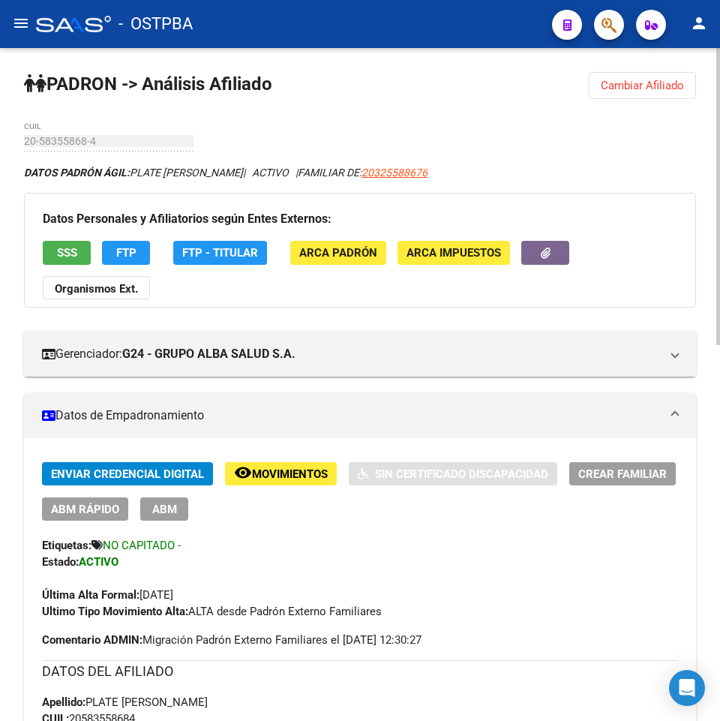
click at [614, 86] on span "Cambiar Afiliado" at bounding box center [642, 86] width 83 height 14
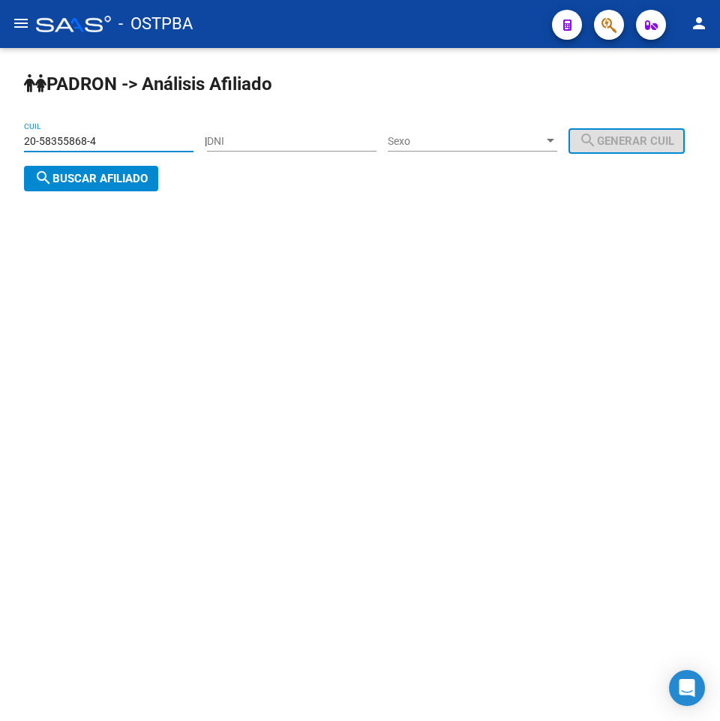
drag, startPoint x: 110, startPoint y: 141, endPoint x: 95, endPoint y: 155, distance: 19.6
click at [0, 153] on div "PADRON -> Análisis Afiliado 20-58355868-4 CUIL | DNI Sexo Sexo search Generar C…" at bounding box center [360, 143] width 720 height 191
paste input "3-50545821"
click at [148, 180] on span "search Buscar afiliado" at bounding box center [91, 179] width 113 height 14
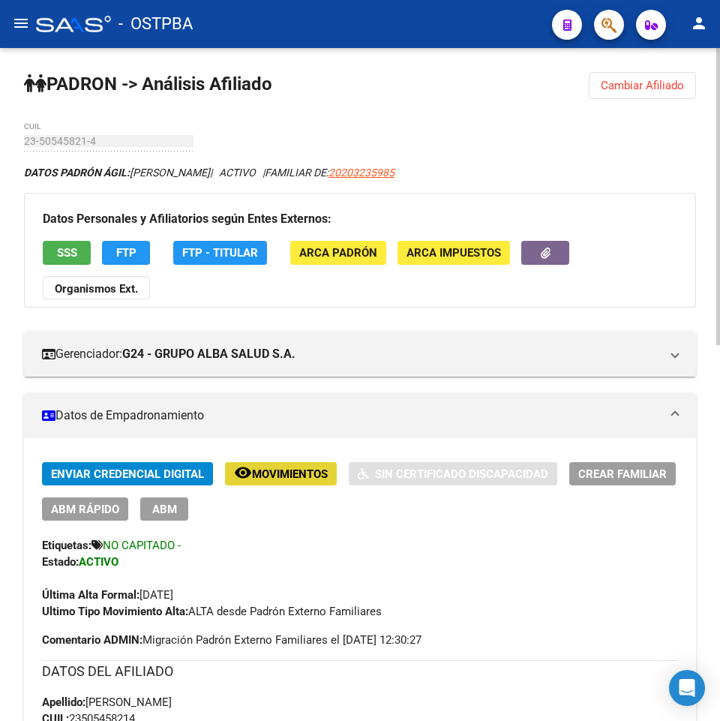
click at [286, 464] on button "remove_red_eye Movimientos" at bounding box center [281, 473] width 112 height 23
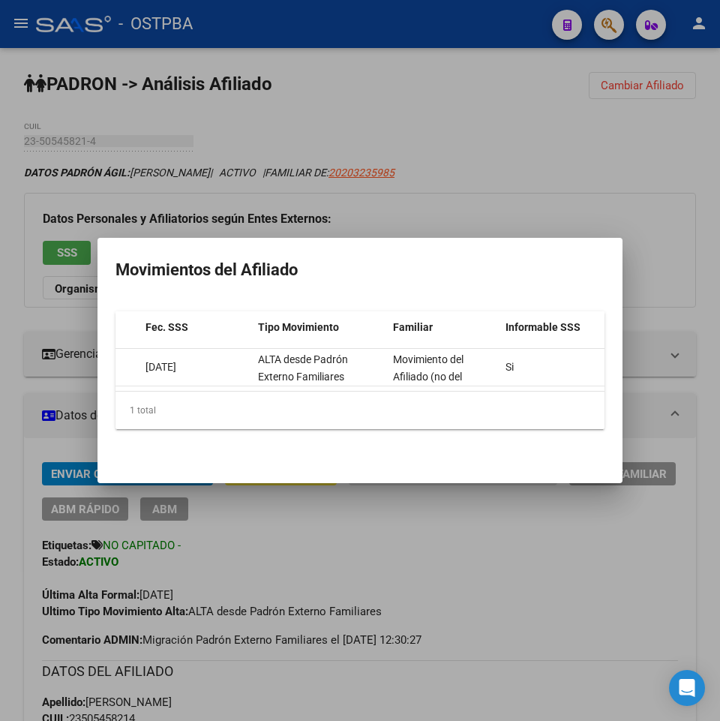
scroll to position [0, 471]
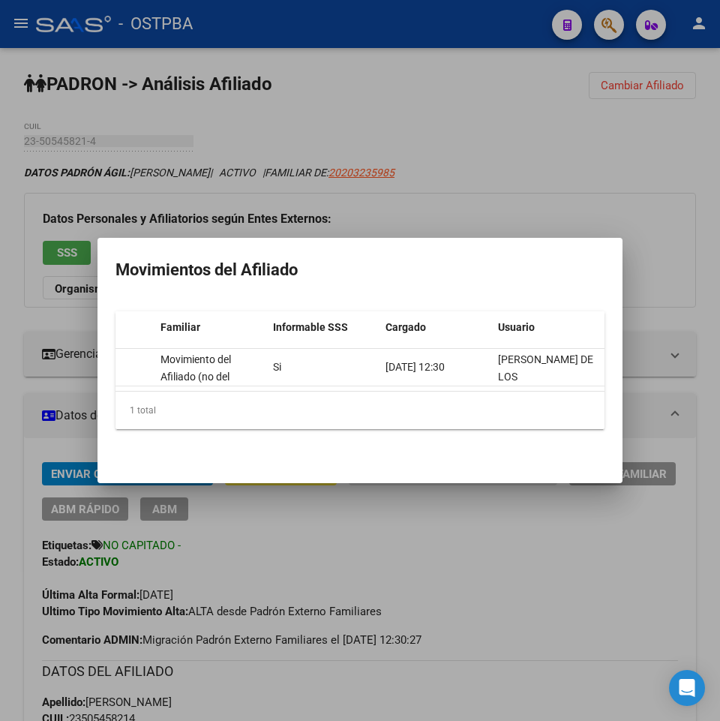
click at [593, 538] on div at bounding box center [360, 360] width 720 height 721
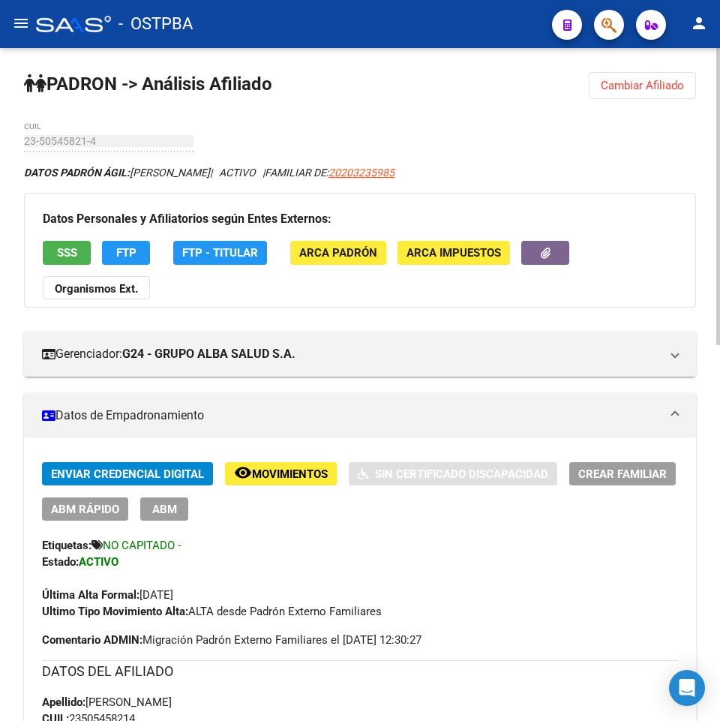
click at [628, 78] on button "Cambiar Afiliado" at bounding box center [642, 85] width 107 height 27
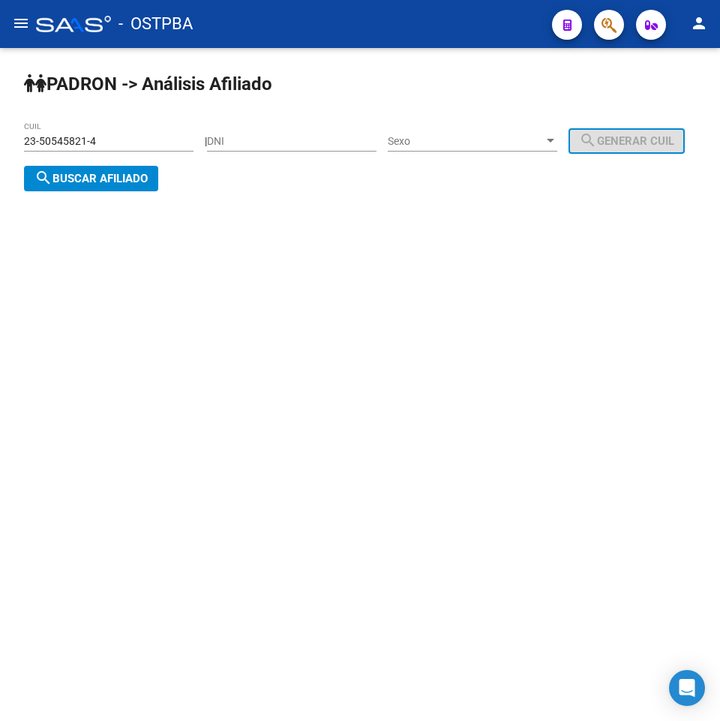
drag, startPoint x: 182, startPoint y: 143, endPoint x: 0, endPoint y: 143, distance: 181.5
click at [0, 143] on div "PADRON -> Análisis Afiliado 23-50545821-4 CUIL | DNI Sexo Sexo search Generar C…" at bounding box center [360, 143] width 720 height 191
paste input "7-48639879-0"
click at [148, 180] on span "search Buscar afiliado" at bounding box center [91, 179] width 113 height 14
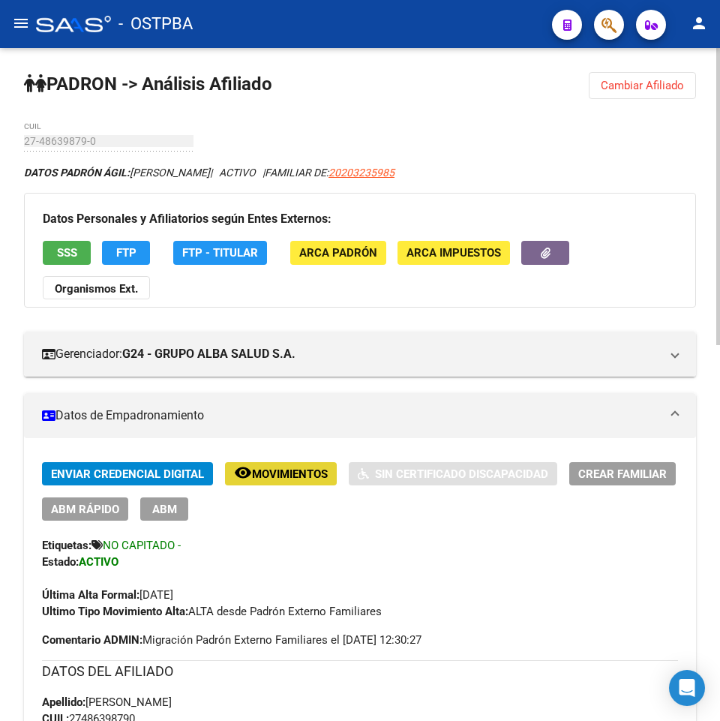
click at [310, 482] on button "remove_red_eye Movimientos" at bounding box center [281, 473] width 112 height 23
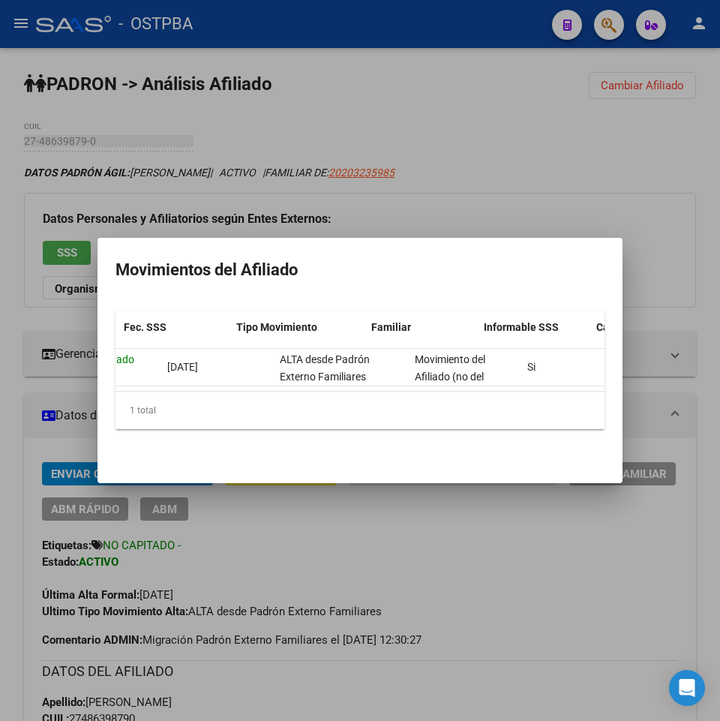
scroll to position [0, 471]
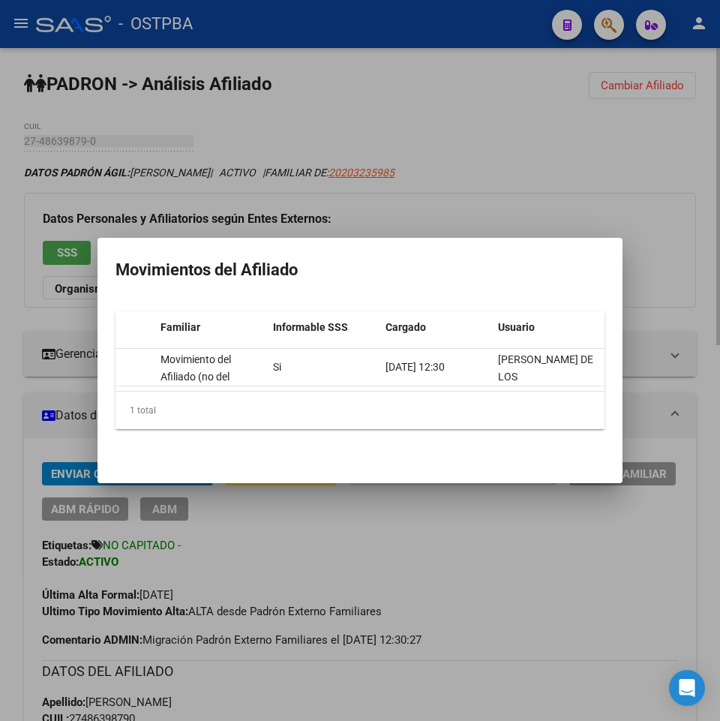
drag, startPoint x: 519, startPoint y: 527, endPoint x: 554, endPoint y: 519, distance: 36.0
click at [530, 526] on div at bounding box center [360, 360] width 720 height 721
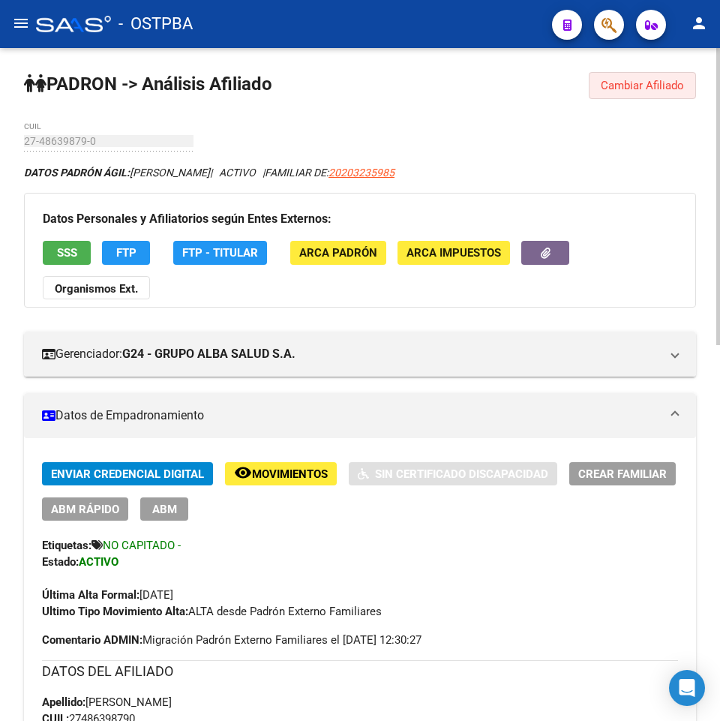
drag, startPoint x: 637, startPoint y: 91, endPoint x: 275, endPoint y: 108, distance: 362.7
click at [629, 92] on button "Cambiar Afiliado" at bounding box center [642, 85] width 107 height 27
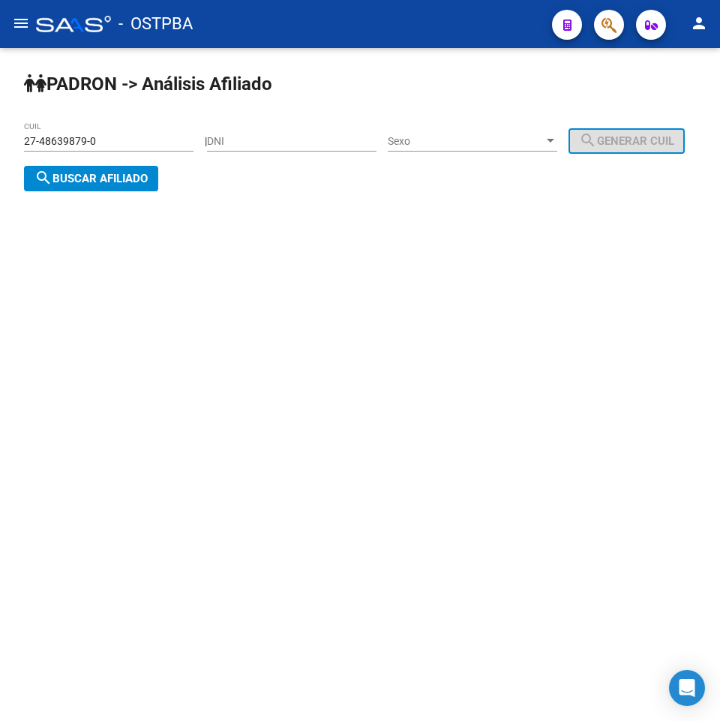
click at [129, 146] on input "27-48639879-0" at bounding box center [109, 141] width 170 height 13
drag, startPoint x: 92, startPoint y: 142, endPoint x: 0, endPoint y: 180, distance: 99.2
click at [0, 180] on div "PADRON -> Análisis Afiliado 27-48639879-0 CUIL | DNI Sexo Sexo search Generar C…" at bounding box center [360, 143] width 720 height 191
paste input "51166241-4"
click at [148, 179] on span "search Buscar afiliado" at bounding box center [91, 179] width 113 height 14
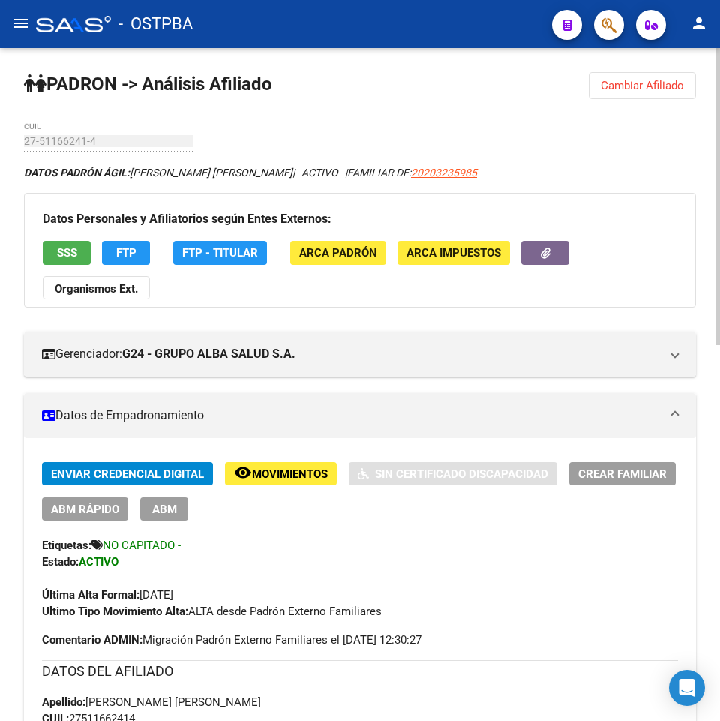
click at [274, 465] on button "remove_red_eye Movimientos" at bounding box center [281, 473] width 112 height 23
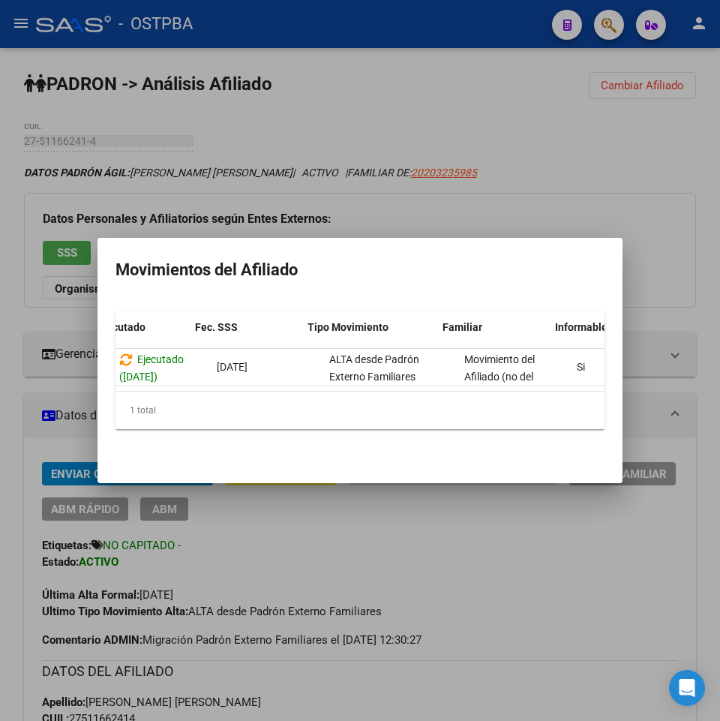
scroll to position [0, 471]
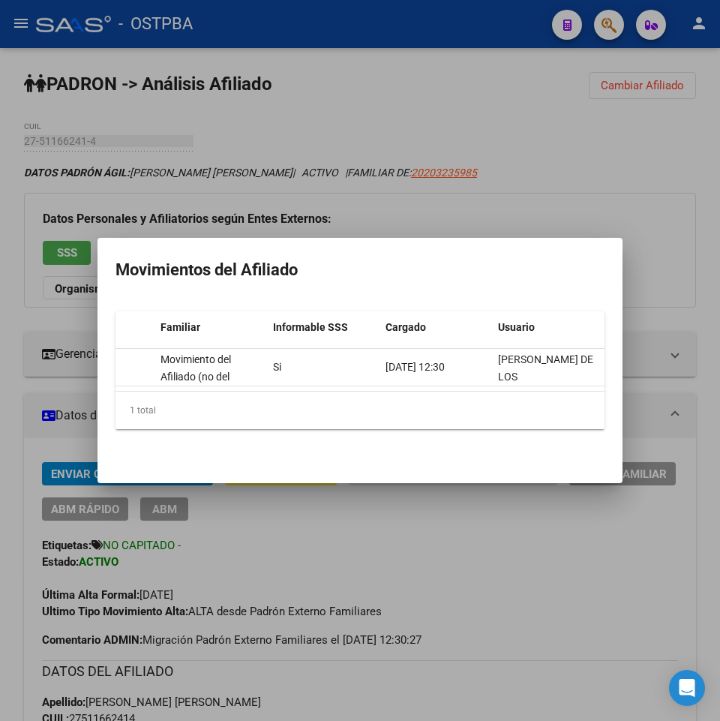
drag, startPoint x: 470, startPoint y: 549, endPoint x: 479, endPoint y: 542, distance: 10.7
click at [471, 548] on div at bounding box center [360, 360] width 720 height 721
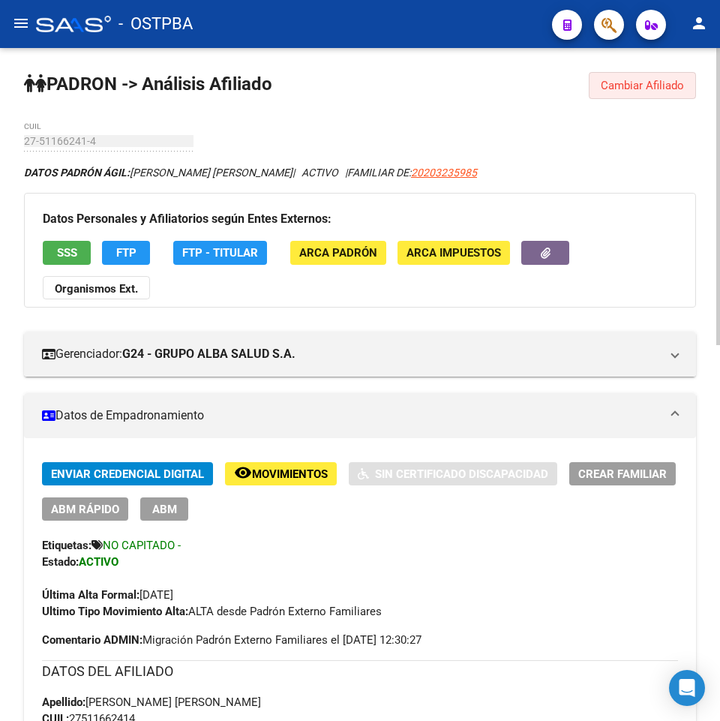
drag, startPoint x: 651, startPoint y: 78, endPoint x: 224, endPoint y: 92, distance: 427.8
click at [650, 78] on button "Cambiar Afiliado" at bounding box center [642, 85] width 107 height 27
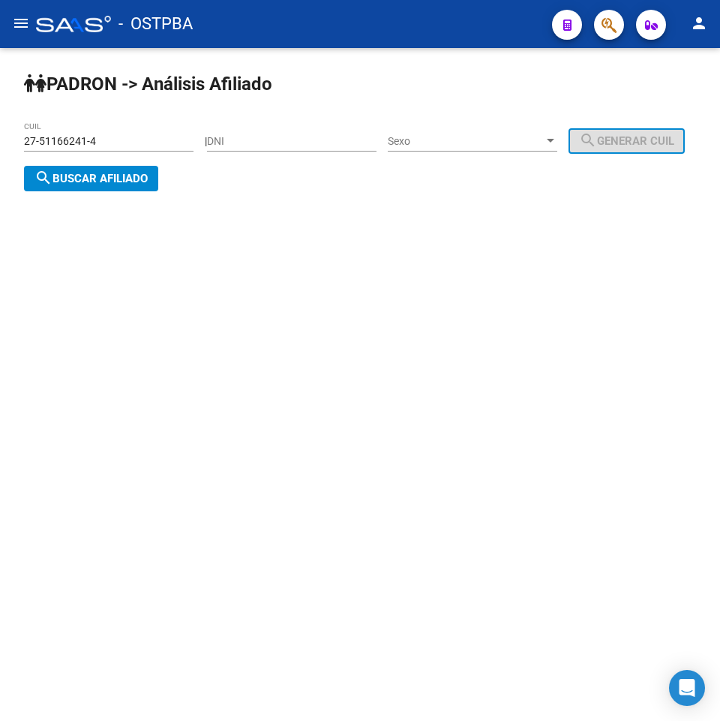
drag, startPoint x: 116, startPoint y: 130, endPoint x: 8, endPoint y: 145, distance: 109.8
click at [8, 145] on div "PADRON -> Análisis Afiliado 27-51166241-4 CUIL | DNI Sexo Sexo search Generar C…" at bounding box center [360, 143] width 720 height 191
drag, startPoint x: 91, startPoint y: 143, endPoint x: 0, endPoint y: 157, distance: 91.8
click at [0, 157] on div "PADRON -> Análisis Afiliado 27-51166241-4 CUIL | DNI Sexo Sexo search Generar C…" at bounding box center [360, 143] width 720 height 191
drag, startPoint x: 149, startPoint y: 139, endPoint x: 126, endPoint y: 137, distance: 22.6
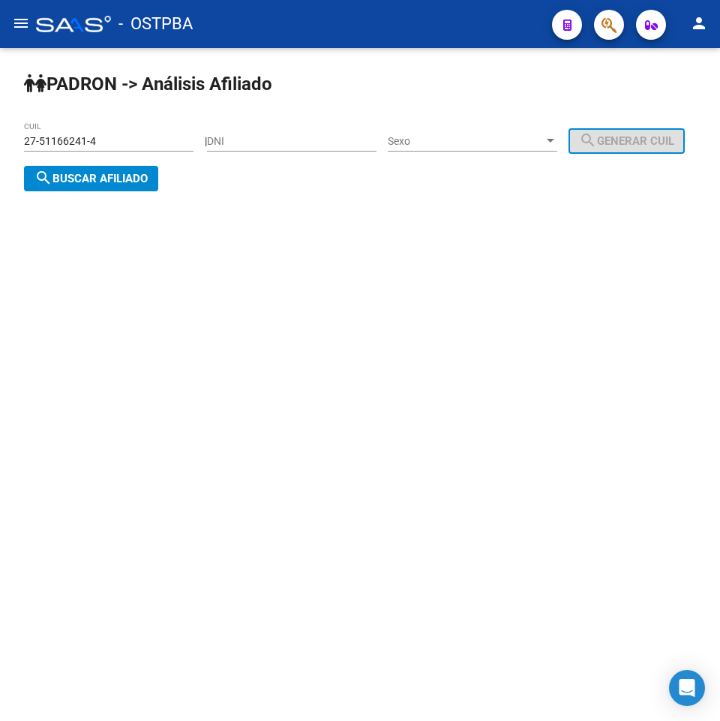
click at [126, 137] on div "27-51166241-4 CUIL" at bounding box center [114, 141] width 181 height 12
drag, startPoint x: 135, startPoint y: 138, endPoint x: 2, endPoint y: 134, distance: 133.6
click at [0, 137] on div "PADRON -> Análisis Afiliado 27-51166241-4 CUIL | DNI Sexo Sexo search Generar C…" at bounding box center [360, 143] width 720 height 191
paste input "70843904-0"
type input "27-70843904-0"
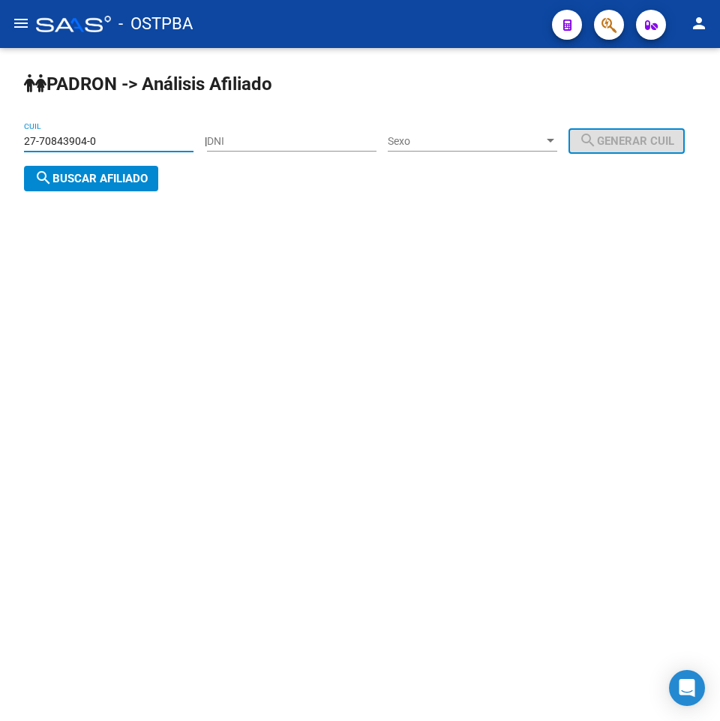
click at [148, 179] on span "search Buscar afiliado" at bounding box center [91, 179] width 113 height 14
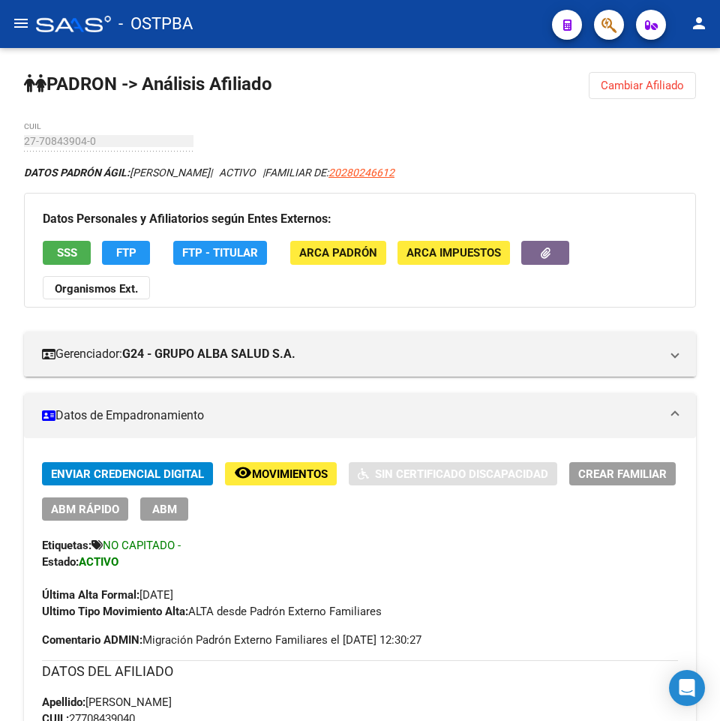
click at [288, 477] on span "Movimientos" at bounding box center [290, 474] width 76 height 14
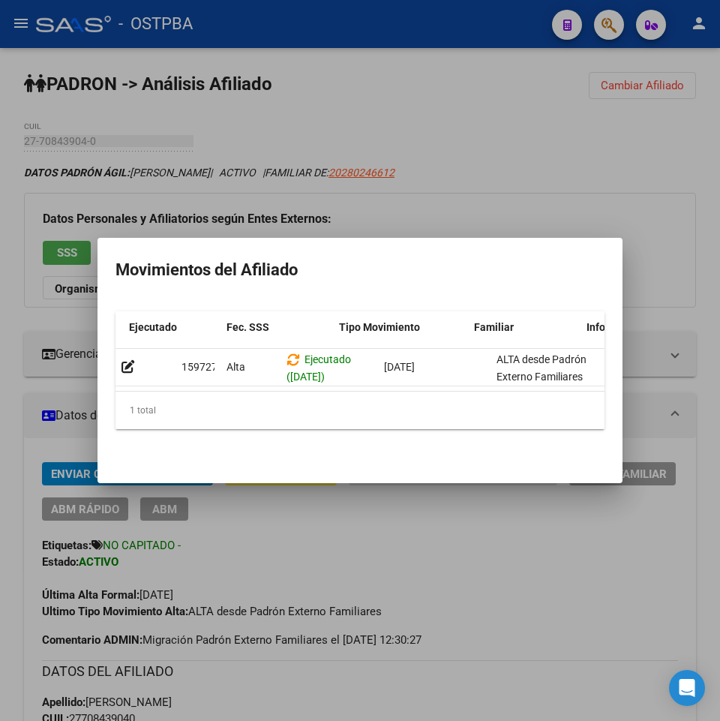
scroll to position [0, 471]
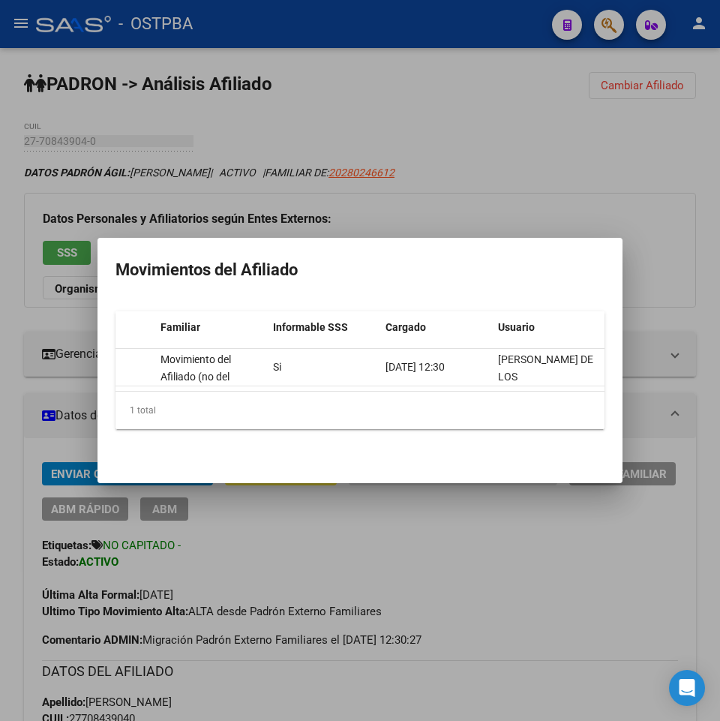
click at [551, 572] on div at bounding box center [360, 360] width 720 height 721
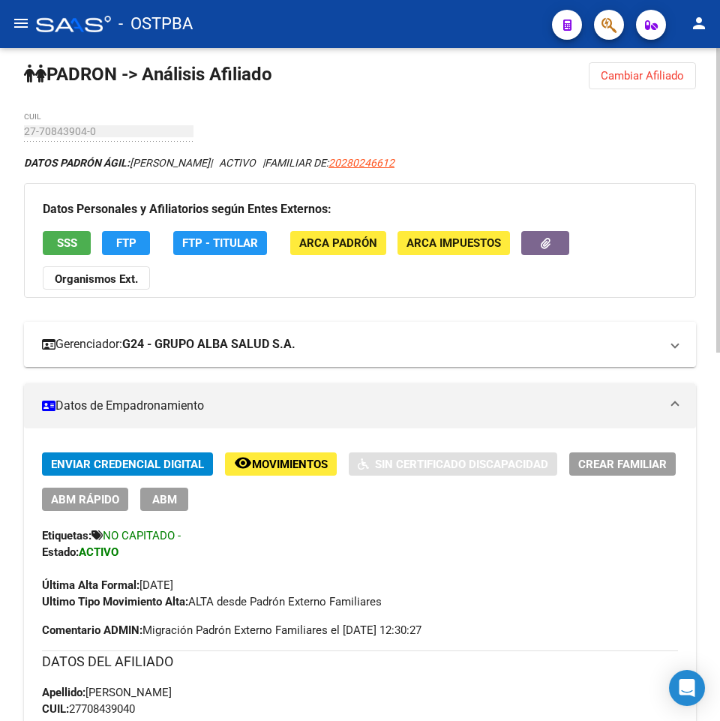
scroll to position [0, 0]
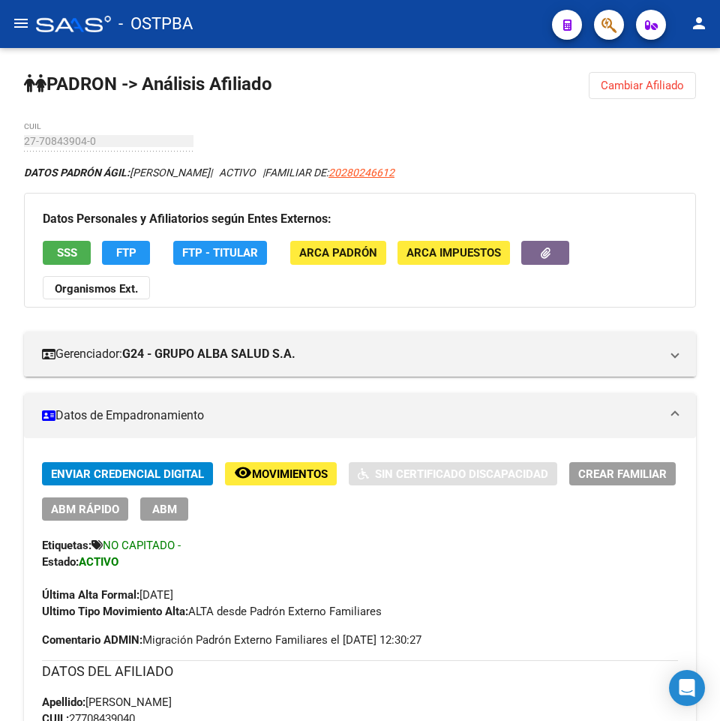
click at [225, 462] on button "remove_red_eye Movimientos" at bounding box center [281, 473] width 112 height 23
